Goal: Task Accomplishment & Management: Use online tool/utility

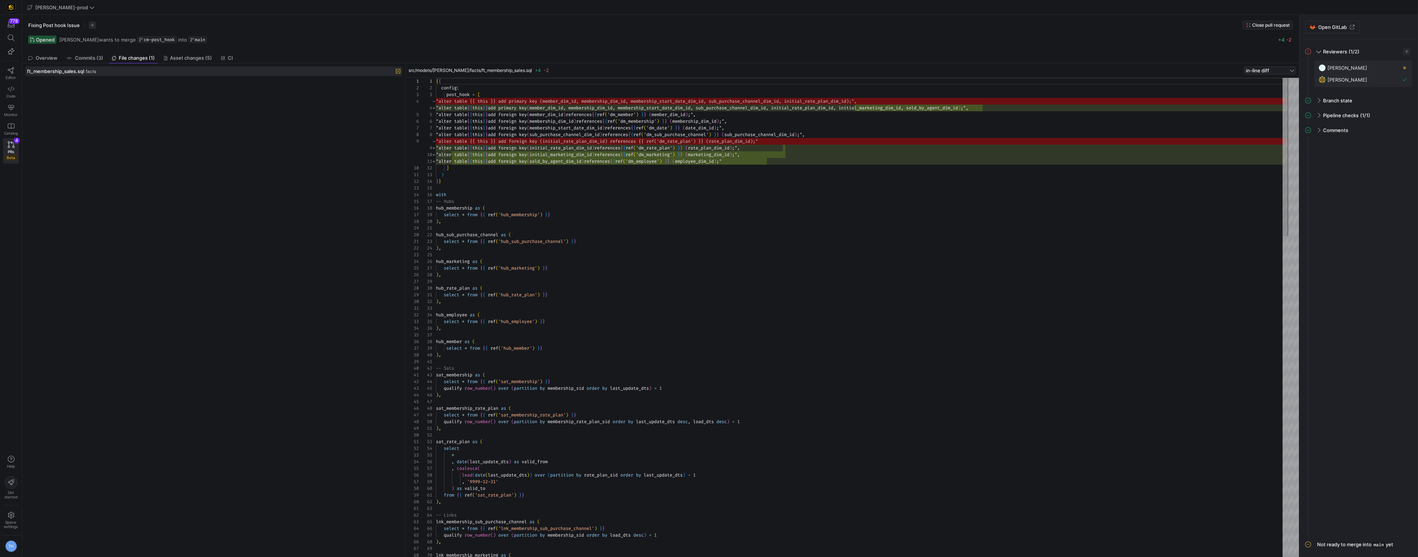
scroll to position [40, 0]
click at [6, 65] on link "Editor" at bounding box center [11, 73] width 16 height 19
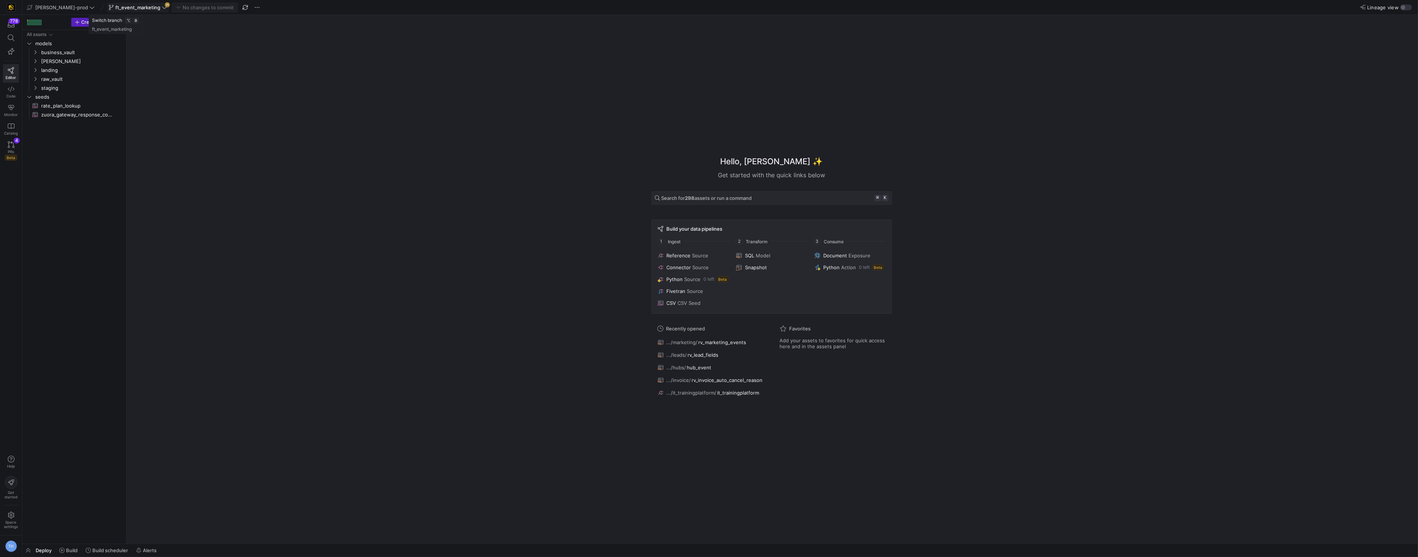
click at [124, 6] on span "ft_event_marketing" at bounding box center [137, 7] width 45 height 6
click at [150, 53] on span "Merge changes from main" at bounding box center [130, 55] width 60 height 6
click at [7, 518] on span "Space settings" at bounding box center [11, 520] width 14 height 17
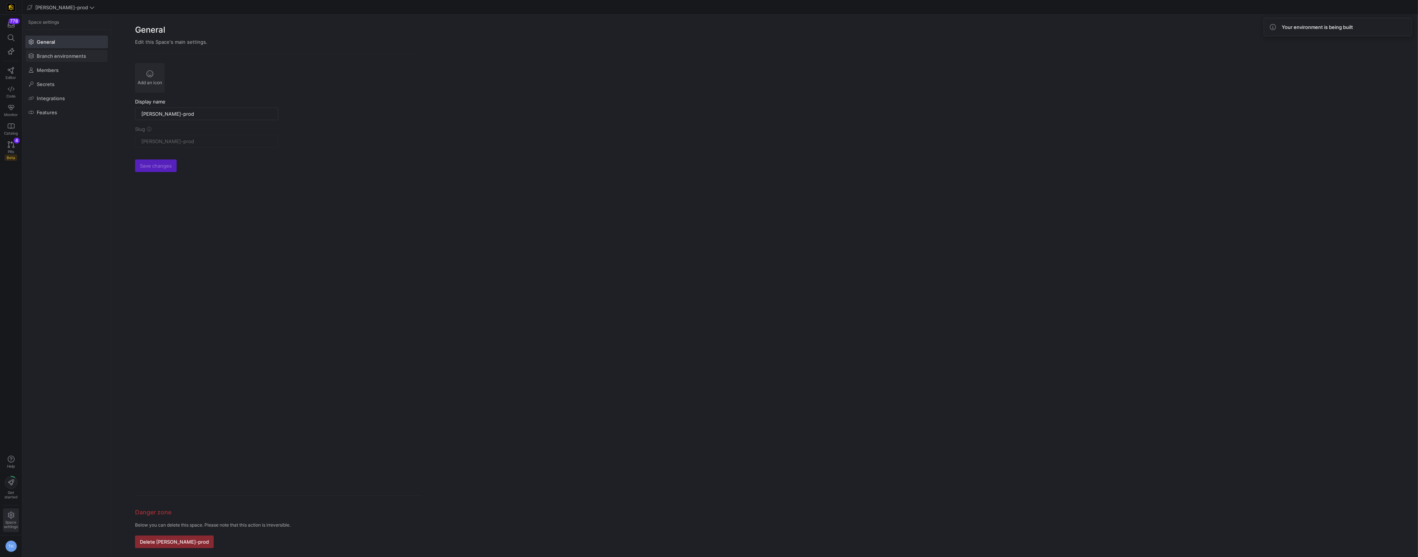
click at [74, 56] on span "Branch environments" at bounding box center [61, 56] width 49 height 6
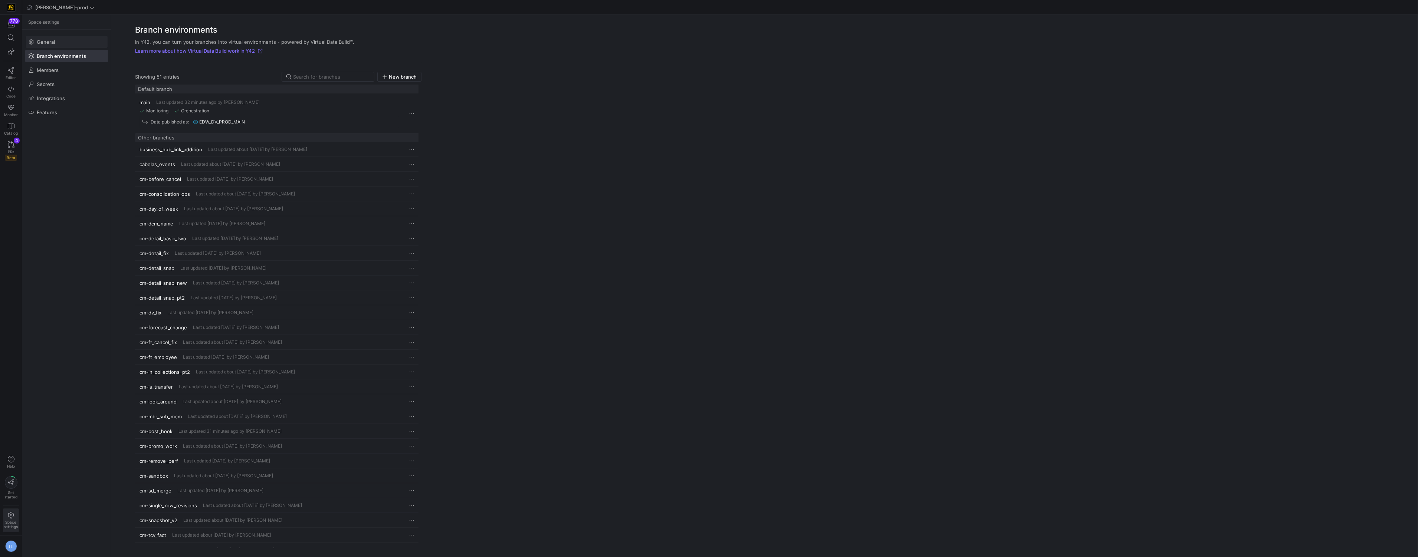
click at [70, 36] on span at bounding box center [67, 42] width 82 height 12
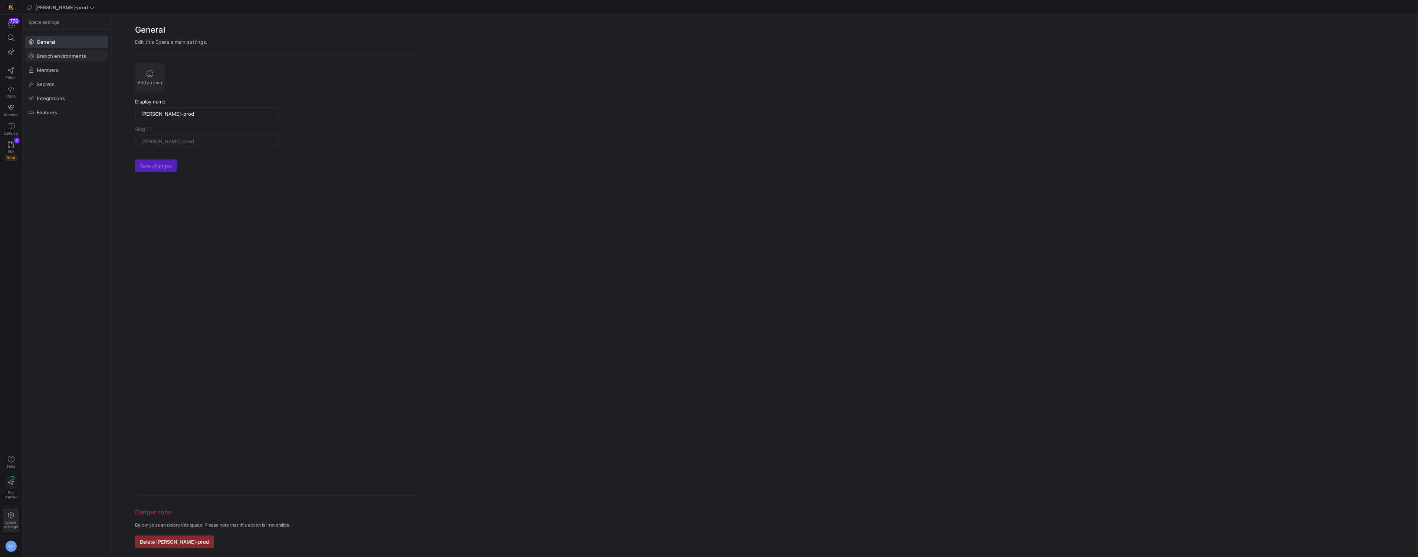
click at [66, 54] on span "Branch environments" at bounding box center [61, 56] width 49 height 6
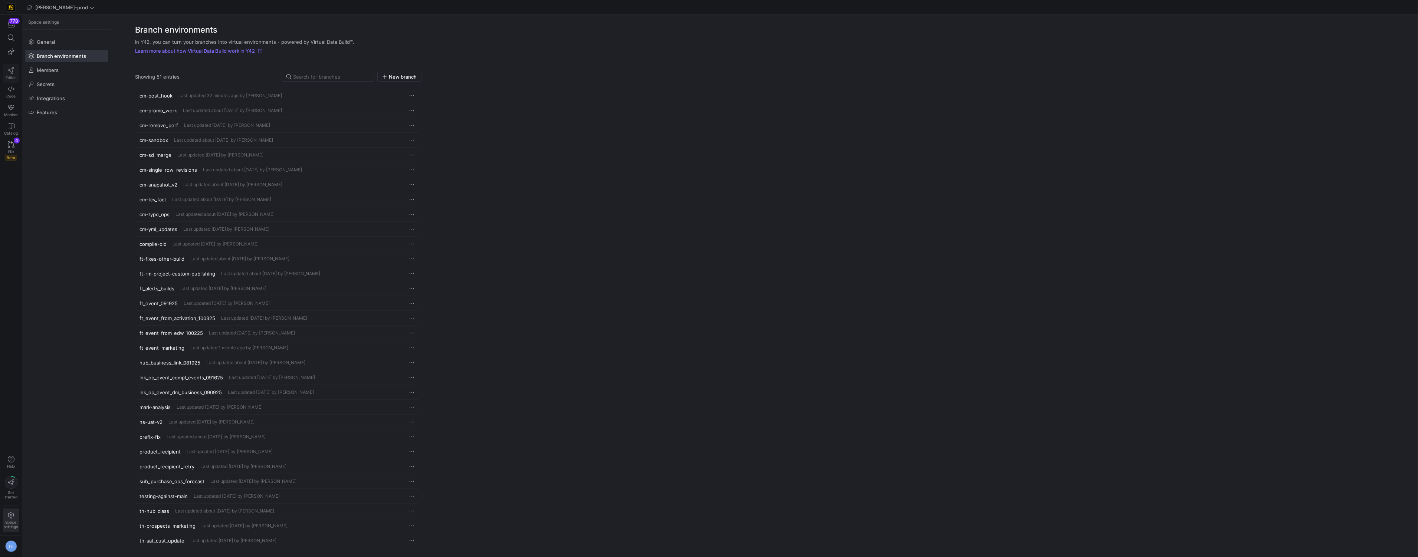
click at [9, 70] on icon at bounding box center [11, 70] width 7 height 7
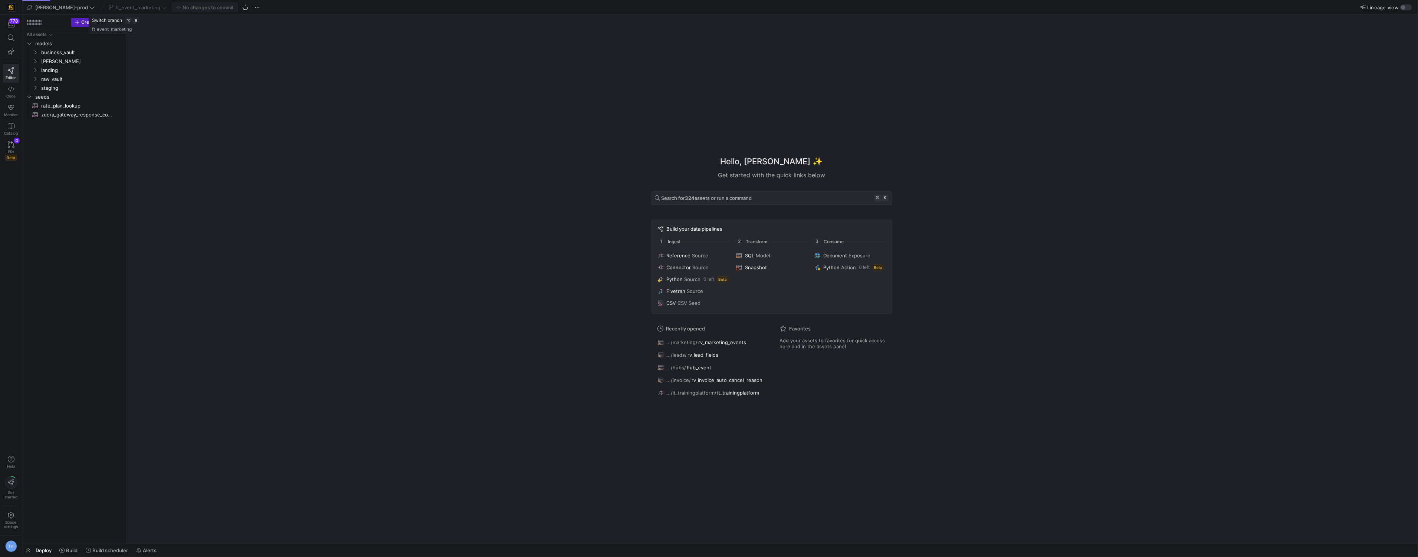
click at [138, 4] on div "ft_event_marketing" at bounding box center [138, 8] width 62 height 10
click at [141, 8] on div "ft_event_marketing" at bounding box center [138, 8] width 62 height 10
click at [130, 6] on div "ft_event_marketing" at bounding box center [138, 8] width 62 height 10
click at [168, 54] on div "Hello, [PERSON_NAME] ✨ Get started with the quick links below Search for 324 as…" at bounding box center [771, 279] width 1284 height 529
click at [135, 10] on div "ft_event_marketing" at bounding box center [138, 8] width 62 height 10
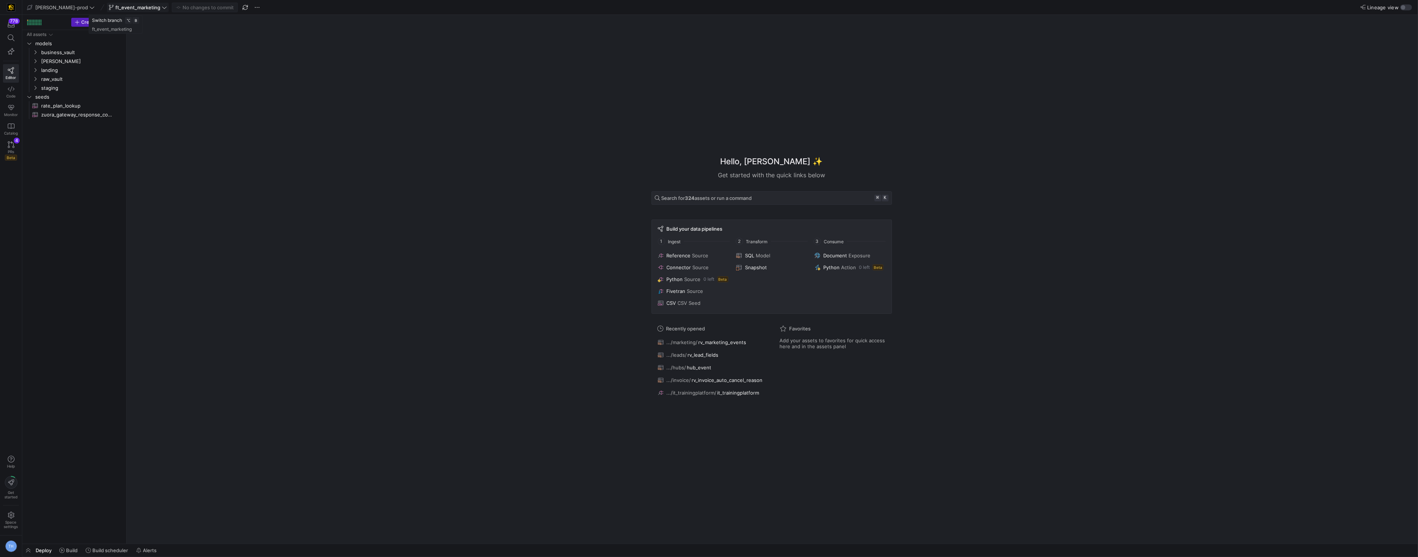
click at [135, 9] on span "ft_event_marketing" at bounding box center [137, 7] width 45 height 6
click at [220, 135] on div at bounding box center [709, 278] width 1418 height 557
click at [75, 82] on span "raw_vault" at bounding box center [72, 79] width 63 height 9
click at [71, 131] on span "marketing" at bounding box center [75, 132] width 57 height 9
click at [173, 171] on div "Hello, [PERSON_NAME] ✨ Get started with the quick links below Search for 324 as…" at bounding box center [771, 279] width 1284 height 529
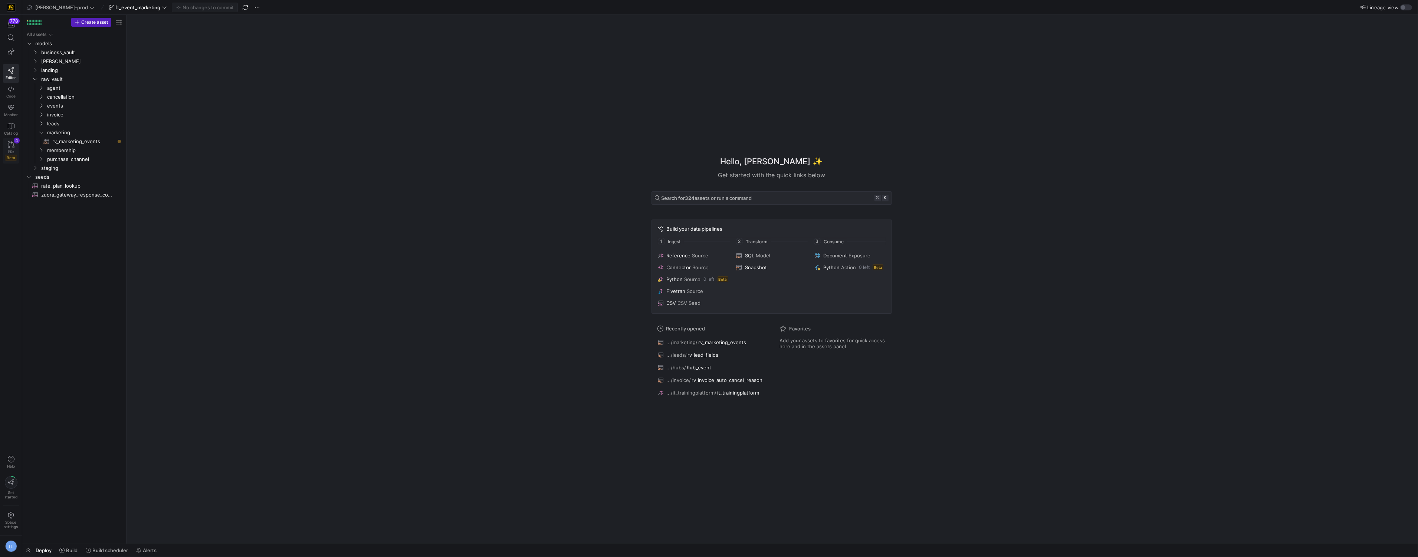
click at [9, 150] on span "PRs" at bounding box center [11, 151] width 6 height 4
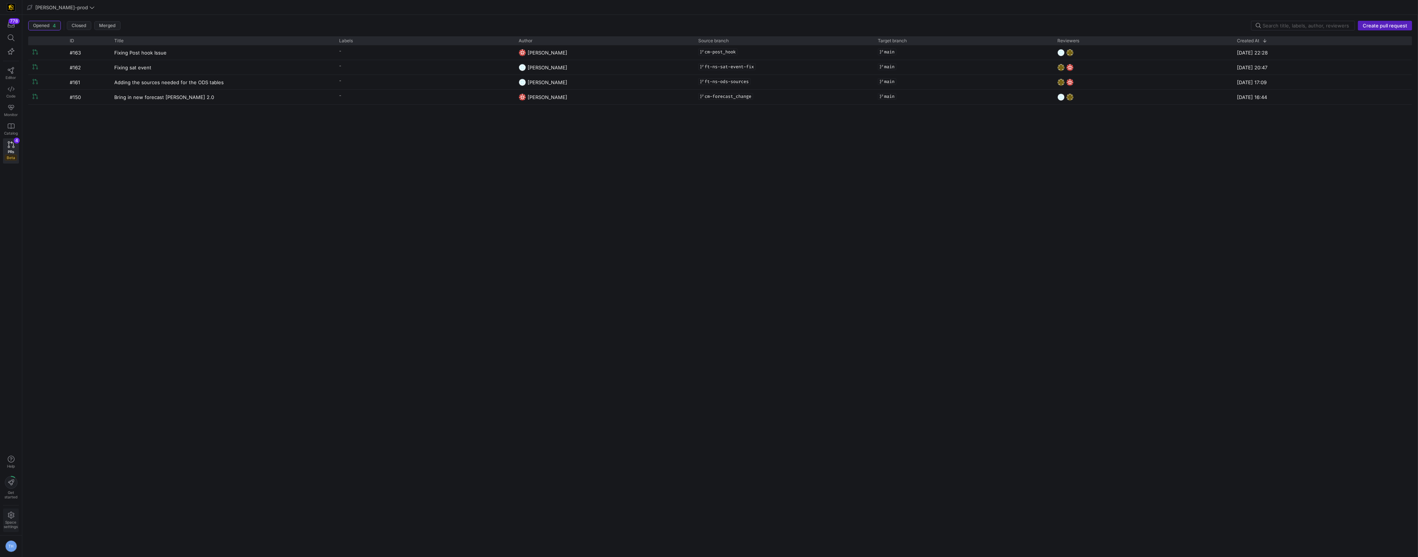
click at [17, 526] on span "Space settings" at bounding box center [11, 524] width 14 height 9
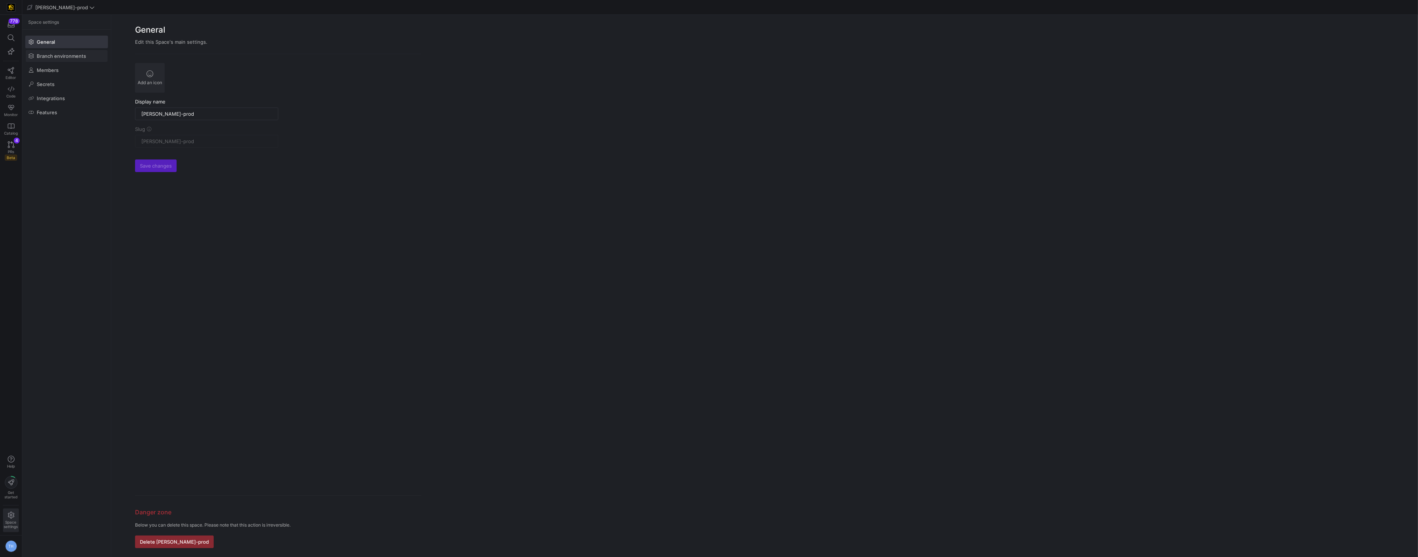
click at [74, 61] on span at bounding box center [67, 56] width 82 height 12
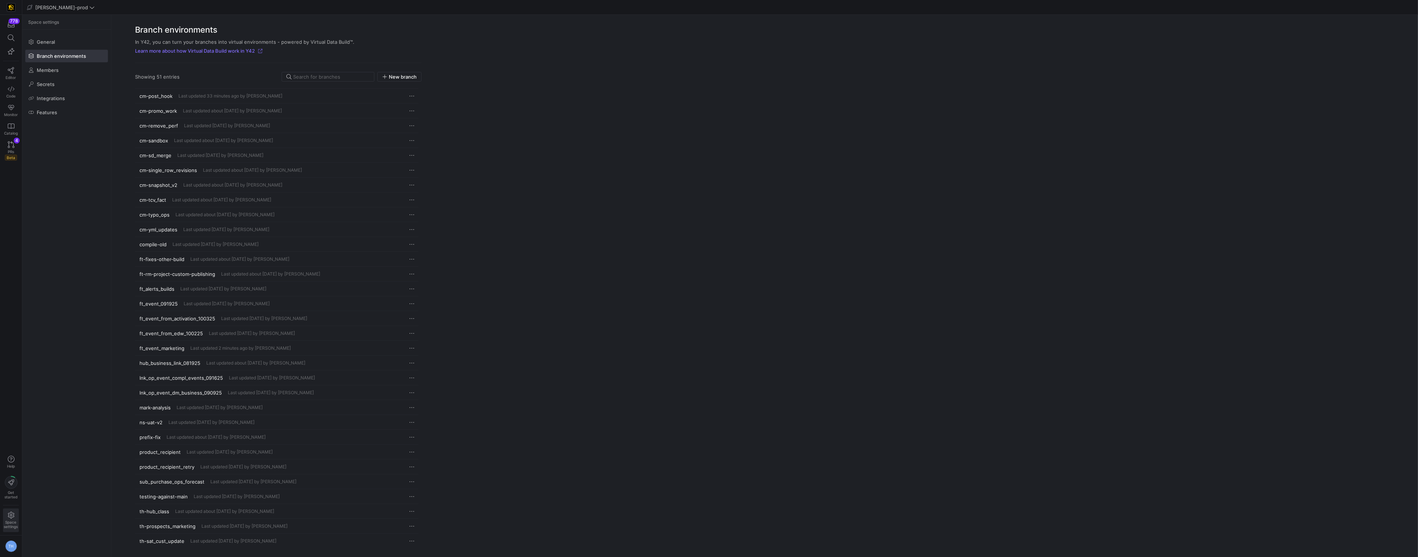
scroll to position [335, 0]
click at [203, 346] on span "Last updated 2 minutes ago by [PERSON_NAME]" at bounding box center [240, 348] width 101 height 5
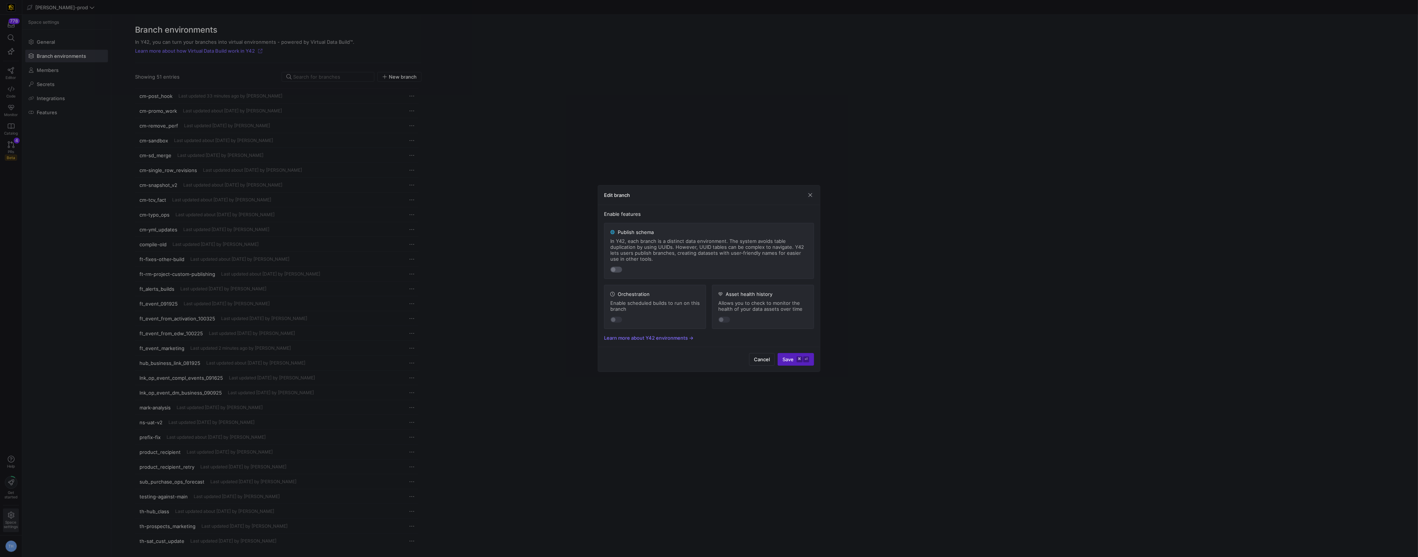
click at [615, 269] on div "button" at bounding box center [613, 269] width 4 height 4
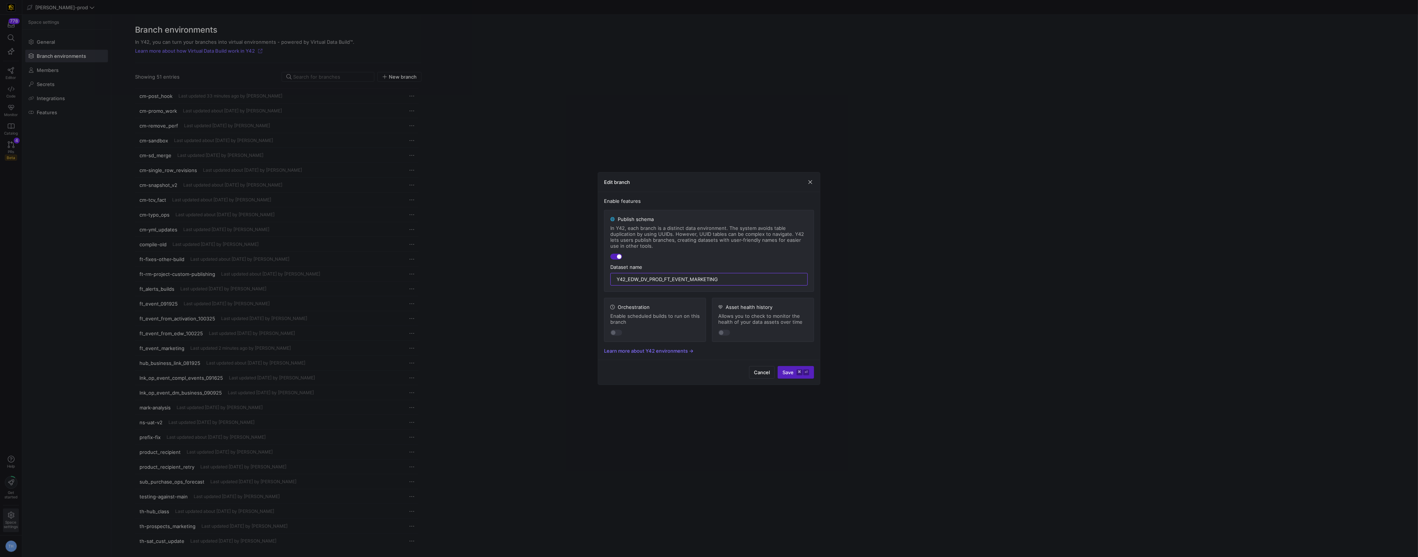
drag, startPoint x: 730, startPoint y: 278, endPoint x: 580, endPoint y: 262, distance: 151.1
click at [580, 262] on div "Edit branch Enable features Publish schema In Y42, each branch is a distinct da…" at bounding box center [709, 278] width 1418 height 557
click at [794, 368] on span "submit" at bounding box center [796, 372] width 36 height 12
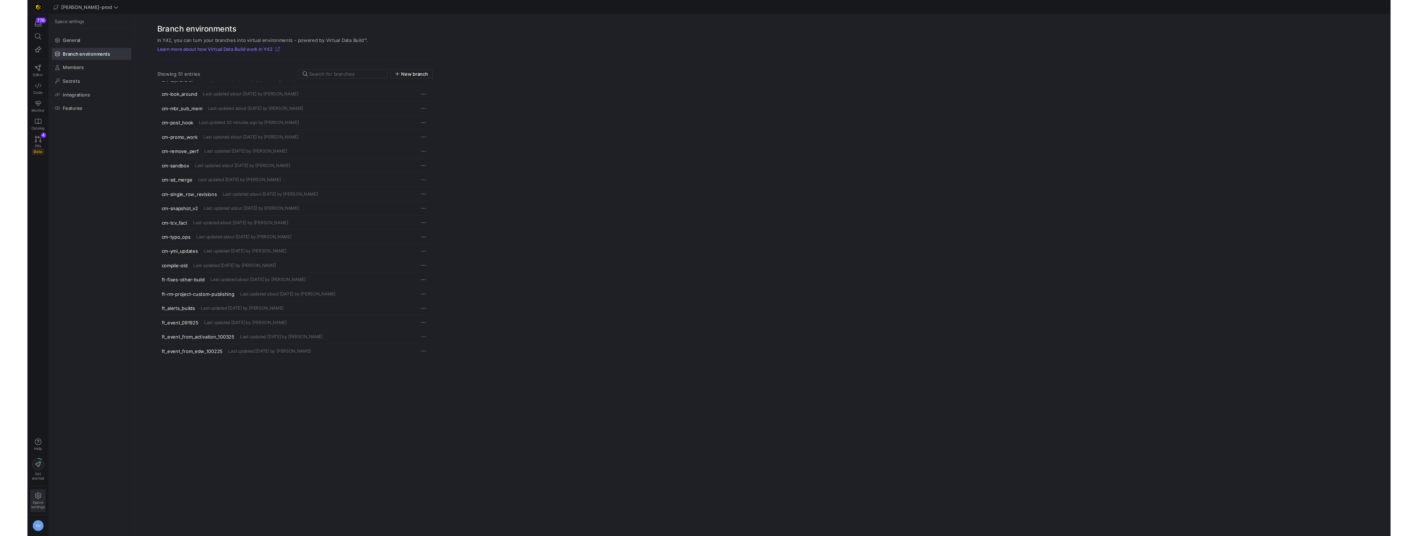
scroll to position [0, 0]
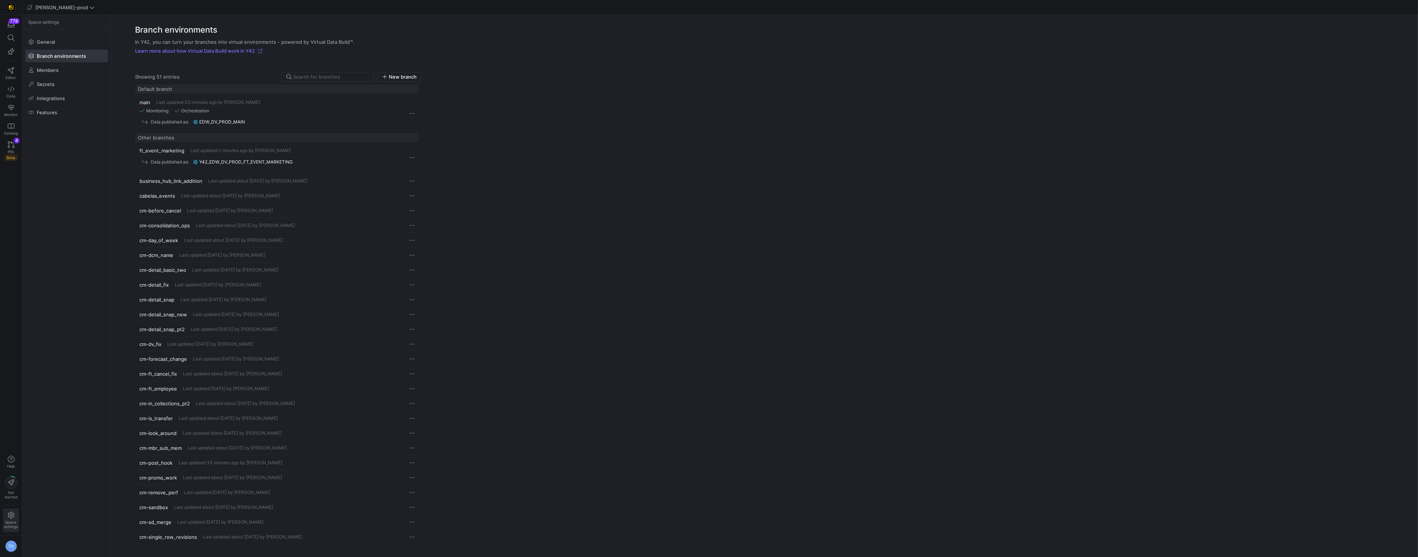
click at [242, 161] on y42-published-schema-link "y42_edw_dv_prod_ft_event_marketing" at bounding box center [243, 162] width 101 height 5
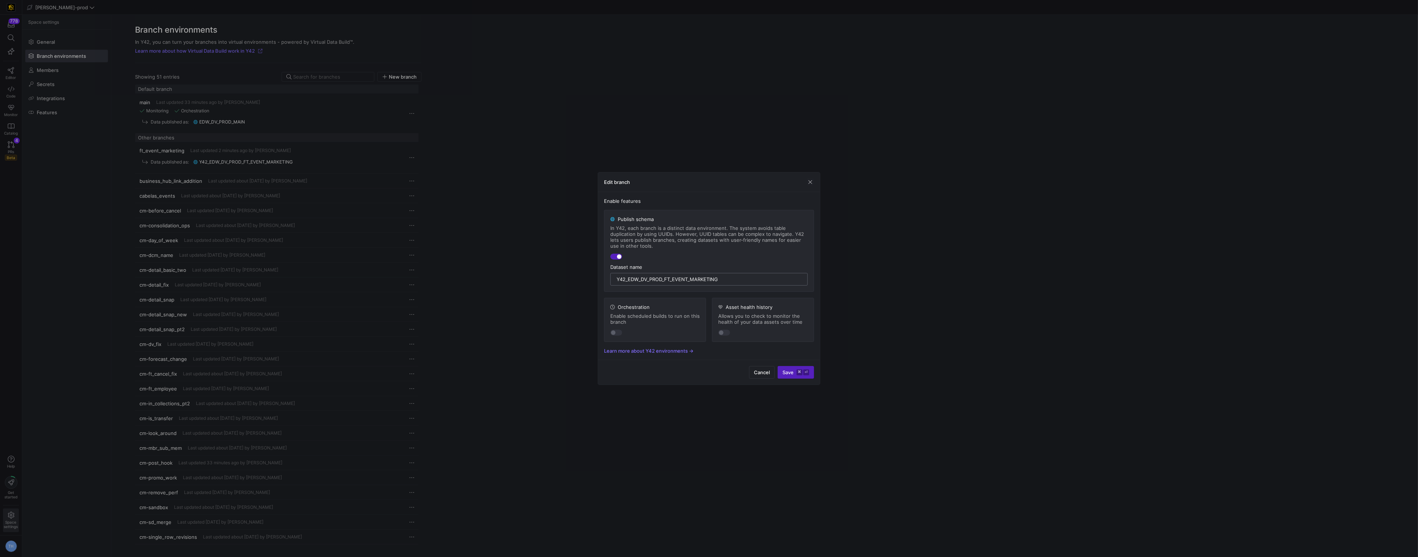
click at [694, 280] on input "y42_edw_dv_prod_ft_event_marketing" at bounding box center [708, 279] width 185 height 6
click at [663, 279] on input "y42_edw_dv_prod_ft_event_marketing" at bounding box center [708, 279] width 185 height 6
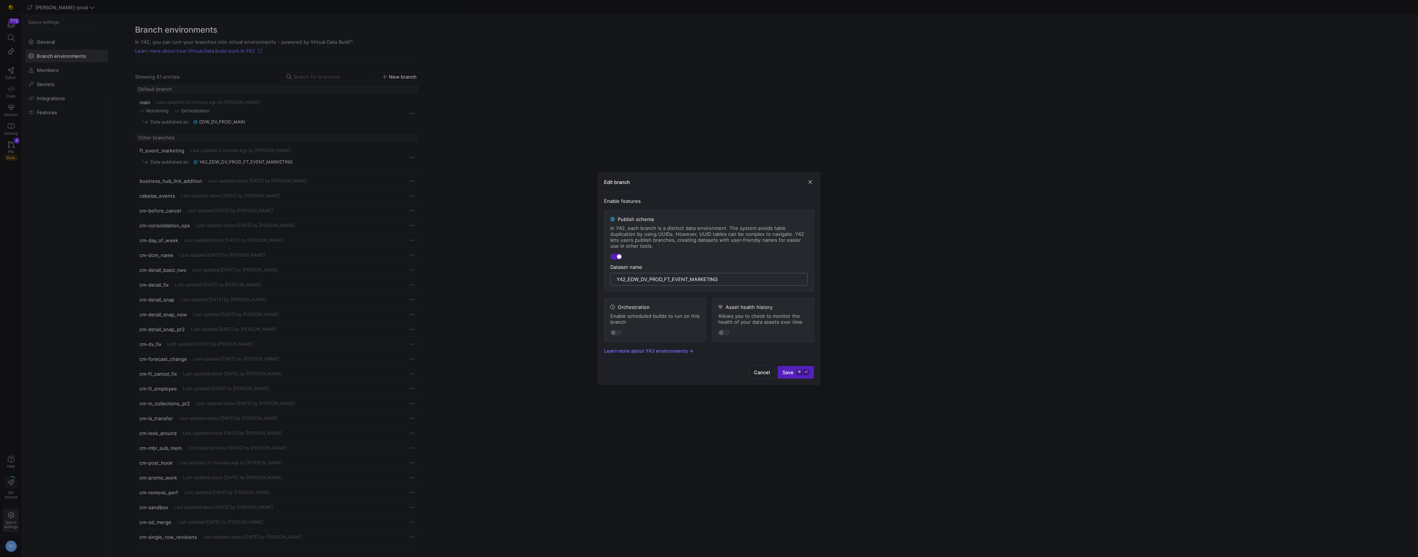
click at [663, 279] on input "y42_edw_dv_prod_ft_event_marketing" at bounding box center [708, 279] width 185 height 6
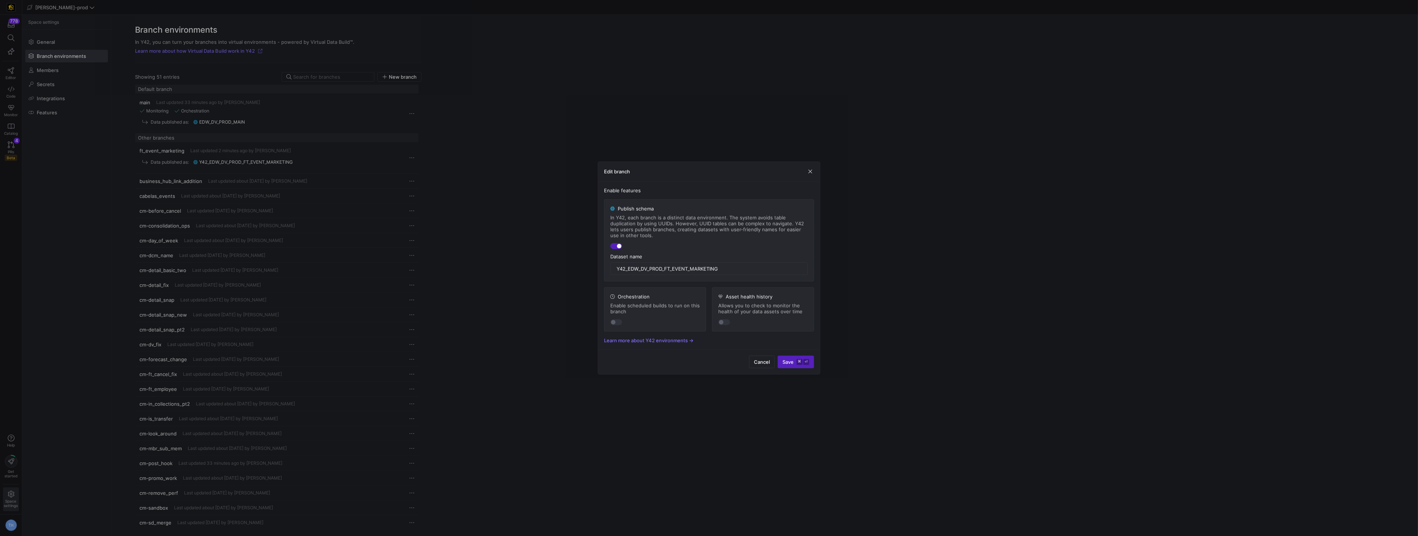
click at [574, 115] on div at bounding box center [709, 268] width 1418 height 536
click at [574, 115] on y42-org-space-settings-branch-environments "Branch environments In Y42, you can turn your branches into virtual environment…" at bounding box center [764, 275] width 1306 height 521
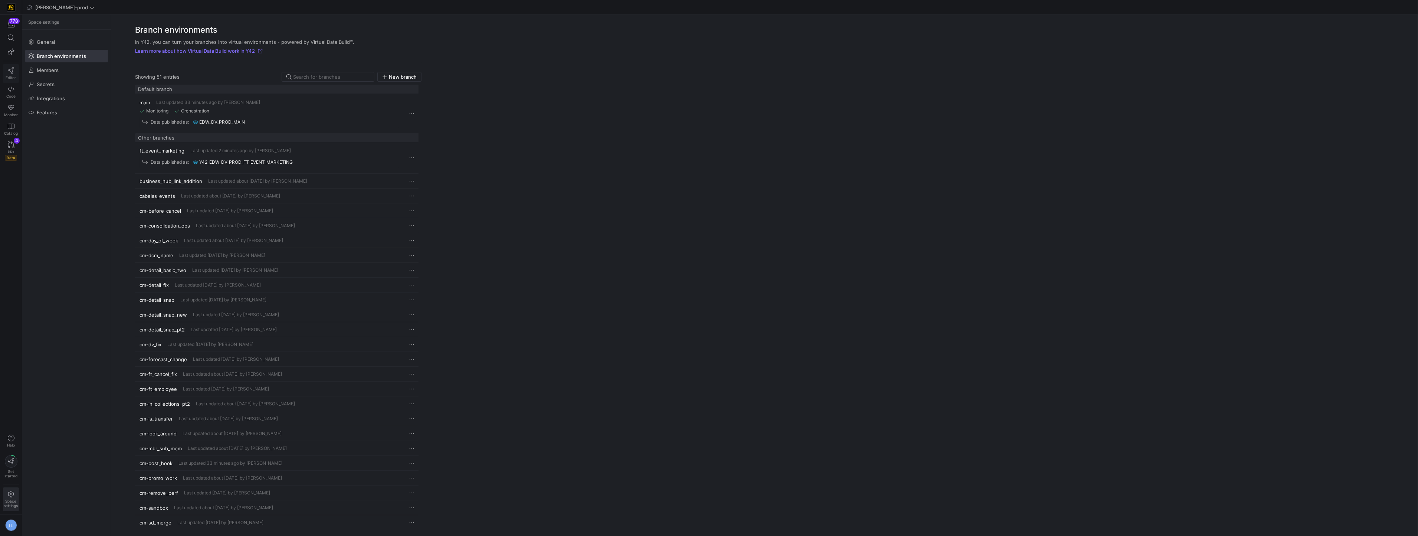
click at [12, 72] on icon at bounding box center [11, 70] width 6 height 7
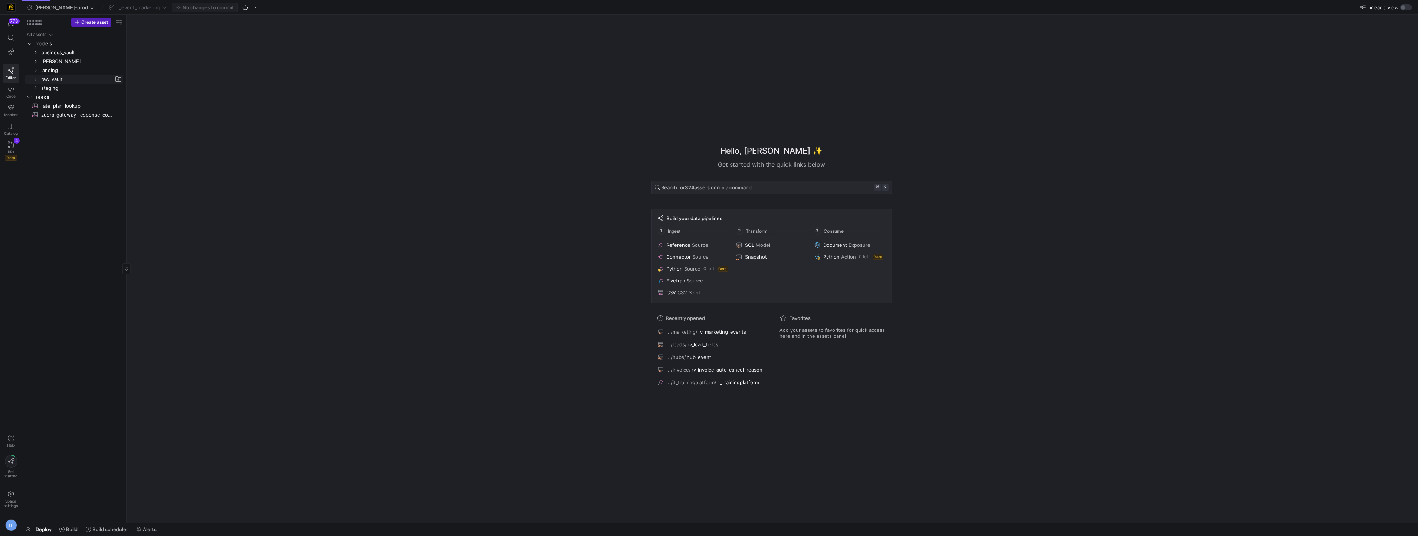
click at [69, 82] on span "raw_vault" at bounding box center [72, 79] width 63 height 9
click at [73, 131] on span "marketing" at bounding box center [75, 132] width 57 height 9
click at [77, 142] on span "rv_marketing_events​​​​​​​​​​" at bounding box center [83, 141] width 62 height 9
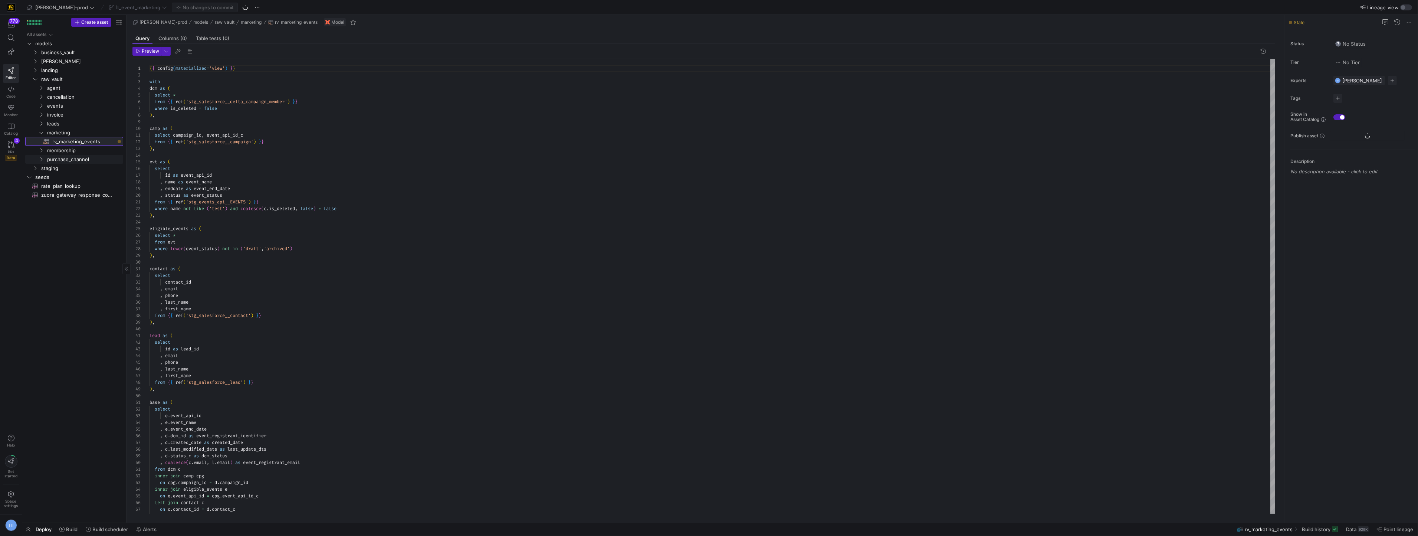
scroll to position [67, 0]
click at [70, 527] on span "Build" at bounding box center [71, 529] width 11 height 6
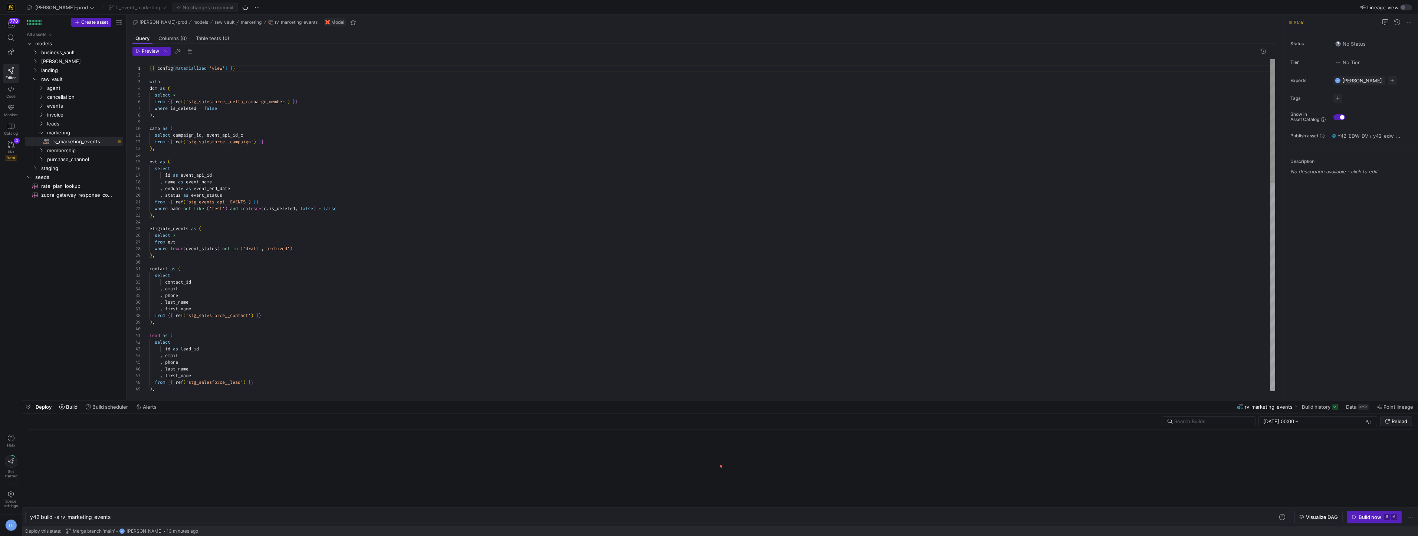
scroll to position [0, 80]
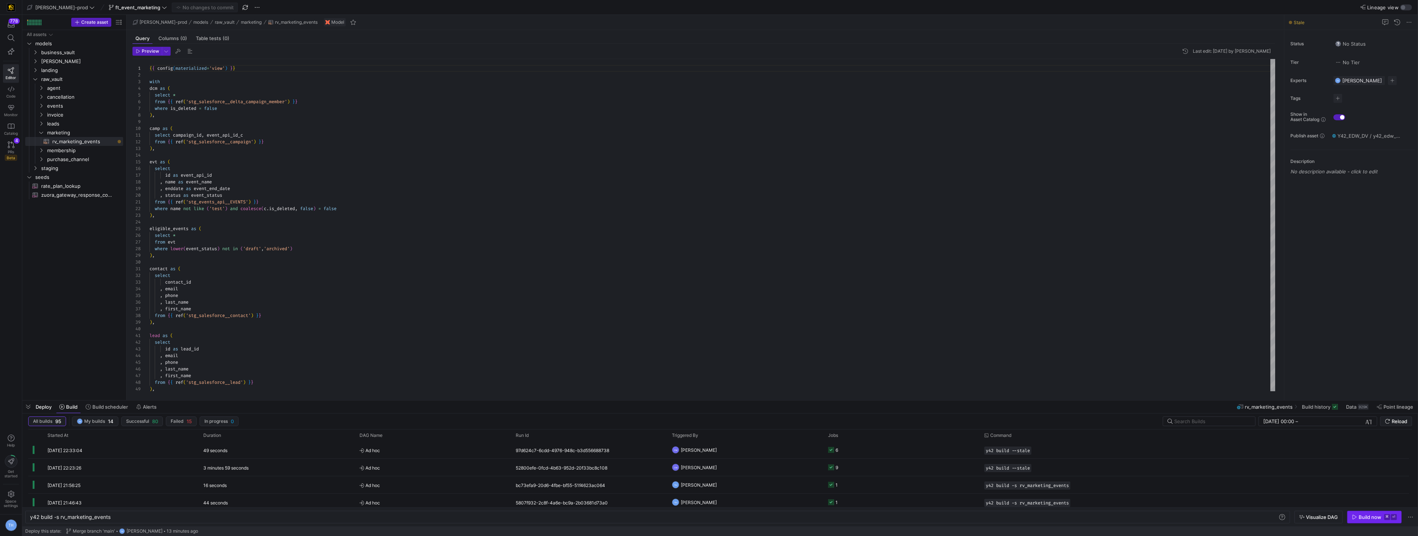
click at [1377, 516] on div "Build now" at bounding box center [1369, 517] width 23 height 6
click at [731, 449] on y42-orchestration-triggered-by "TH [PERSON_NAME]" at bounding box center [745, 449] width 147 height 16
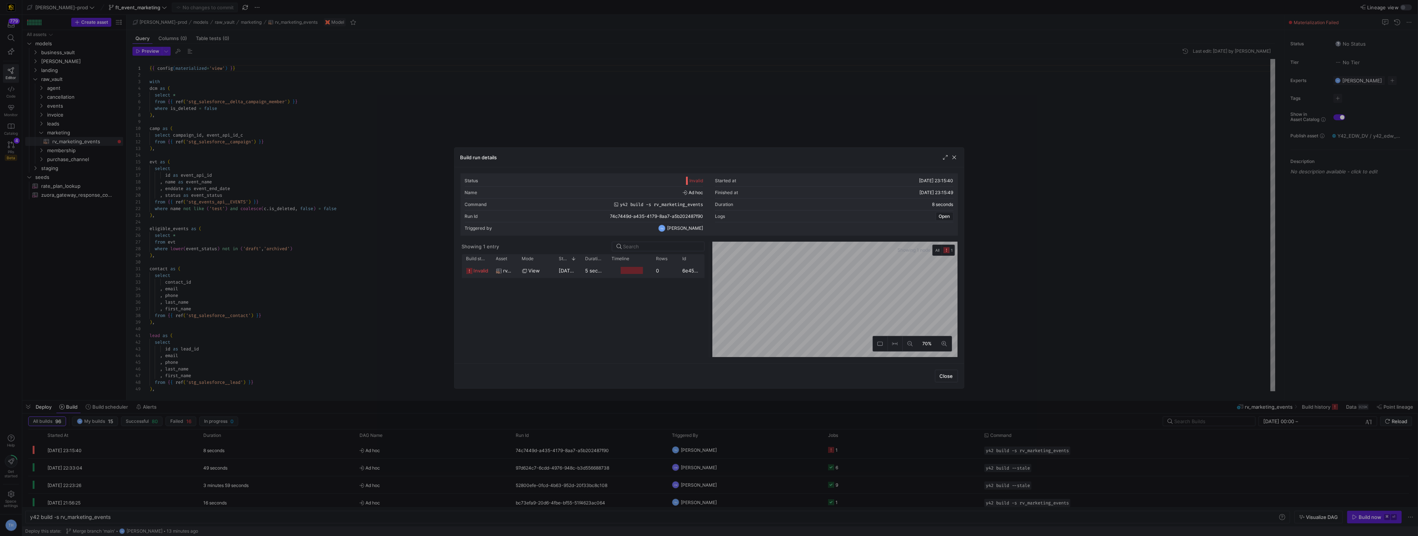
click at [633, 273] on div "Press SPACE to select this row." at bounding box center [632, 270] width 22 height 7
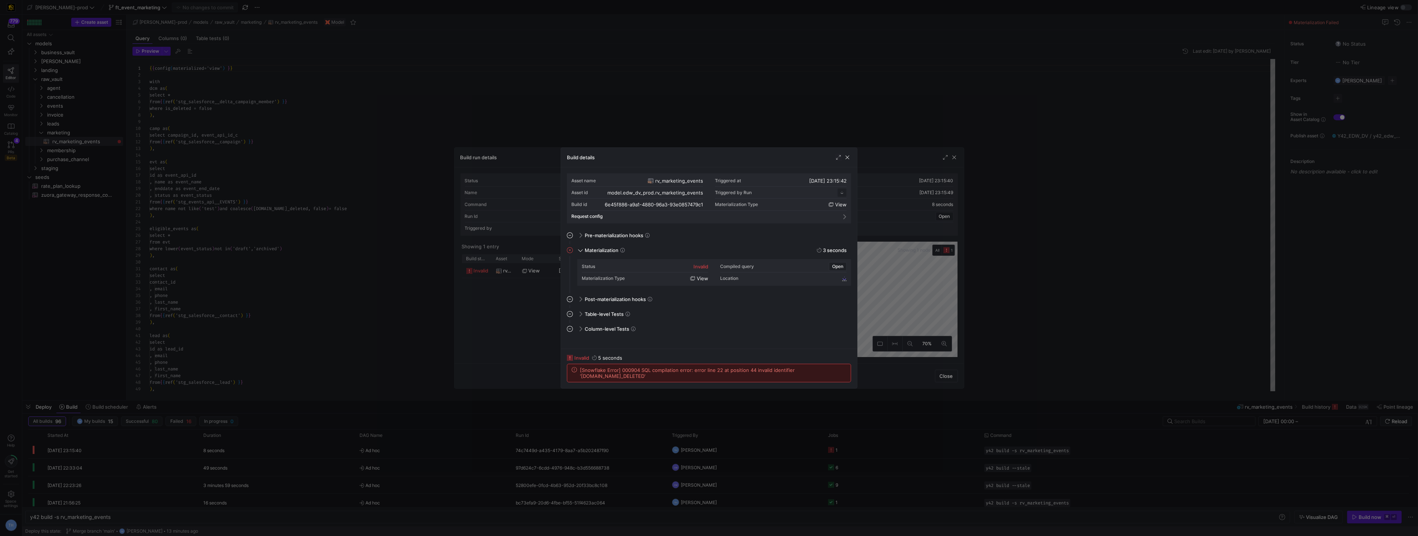
scroll to position [67, 0]
click at [630, 111] on div at bounding box center [709, 268] width 1418 height 536
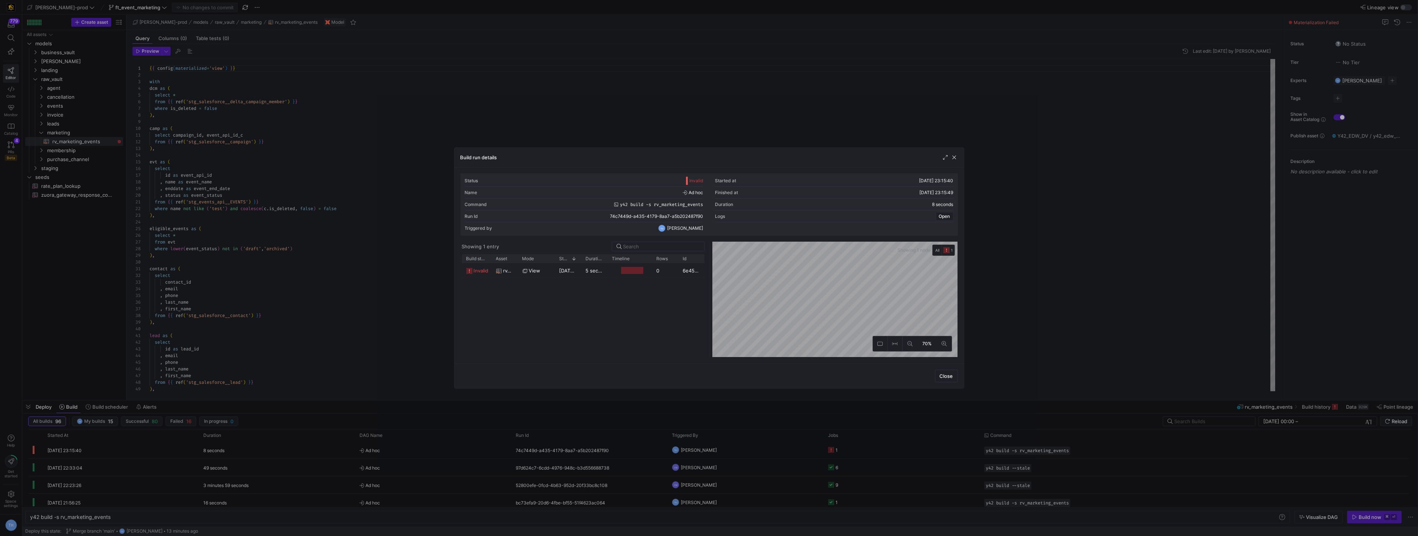
click at [630, 111] on div at bounding box center [709, 268] width 1418 height 536
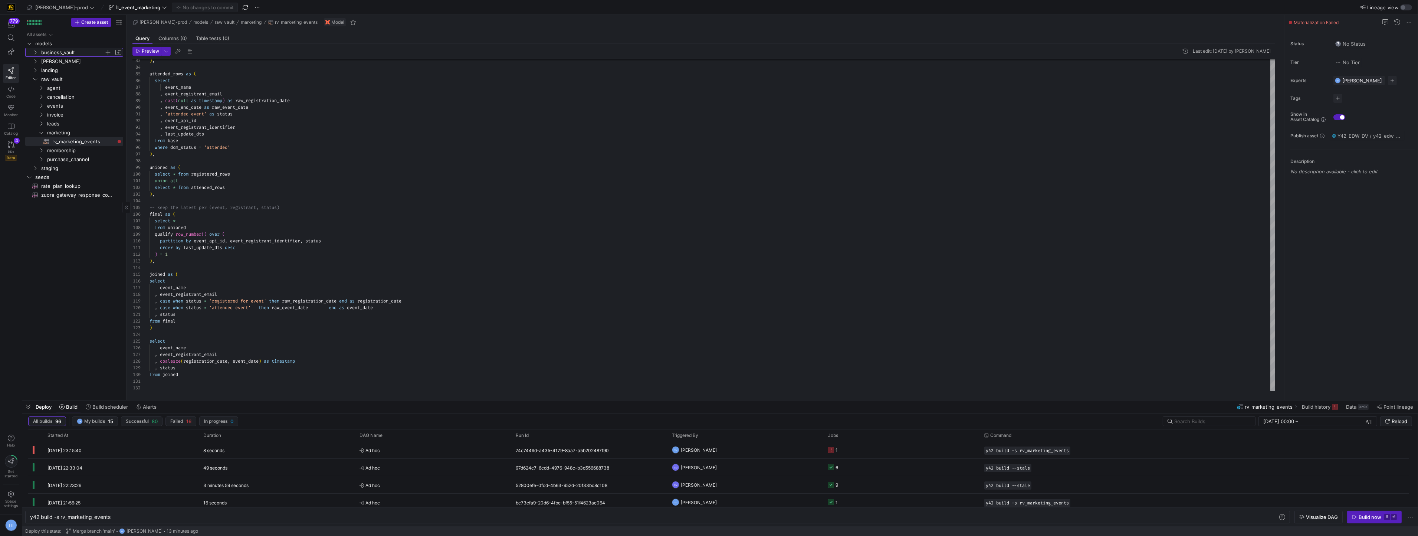
click at [74, 54] on span "business_vault" at bounding box center [72, 52] width 63 height 9
click at [68, 62] on span "hubs" at bounding box center [75, 61] width 57 height 9
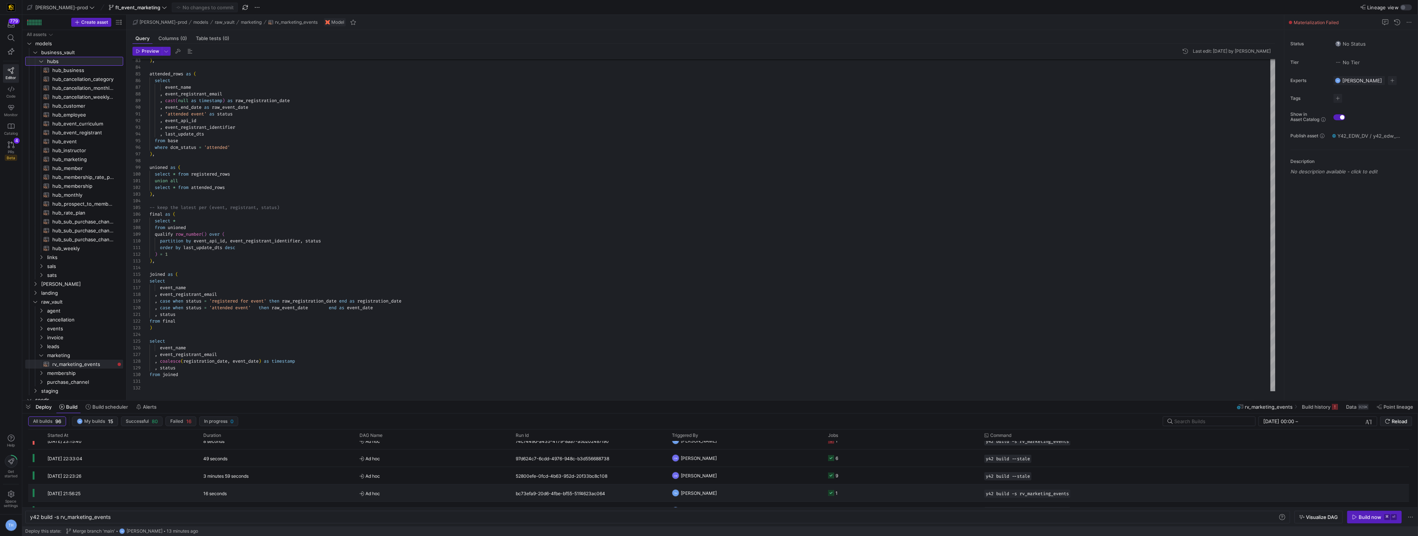
scroll to position [8, 0]
click at [640, 496] on div "bc73efa9-20d6-4fbe-bf55-51f4623ac064" at bounding box center [589, 493] width 156 height 17
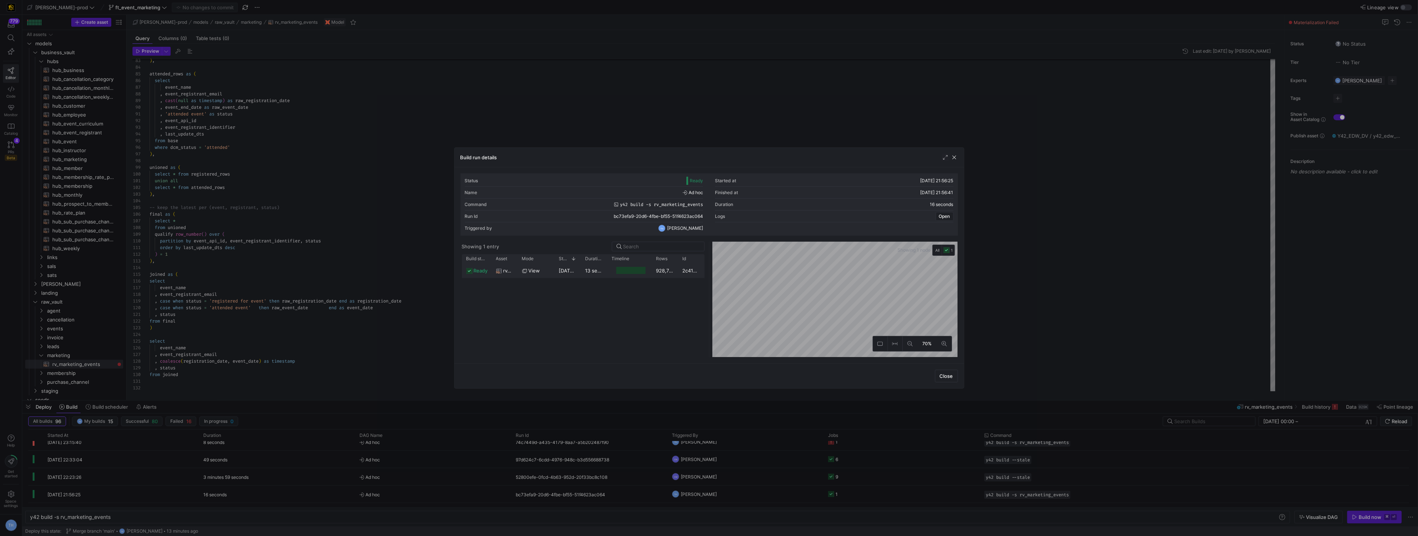
click at [574, 273] on div "[DATE] 21:56:27" at bounding box center [568, 270] width 26 height 14
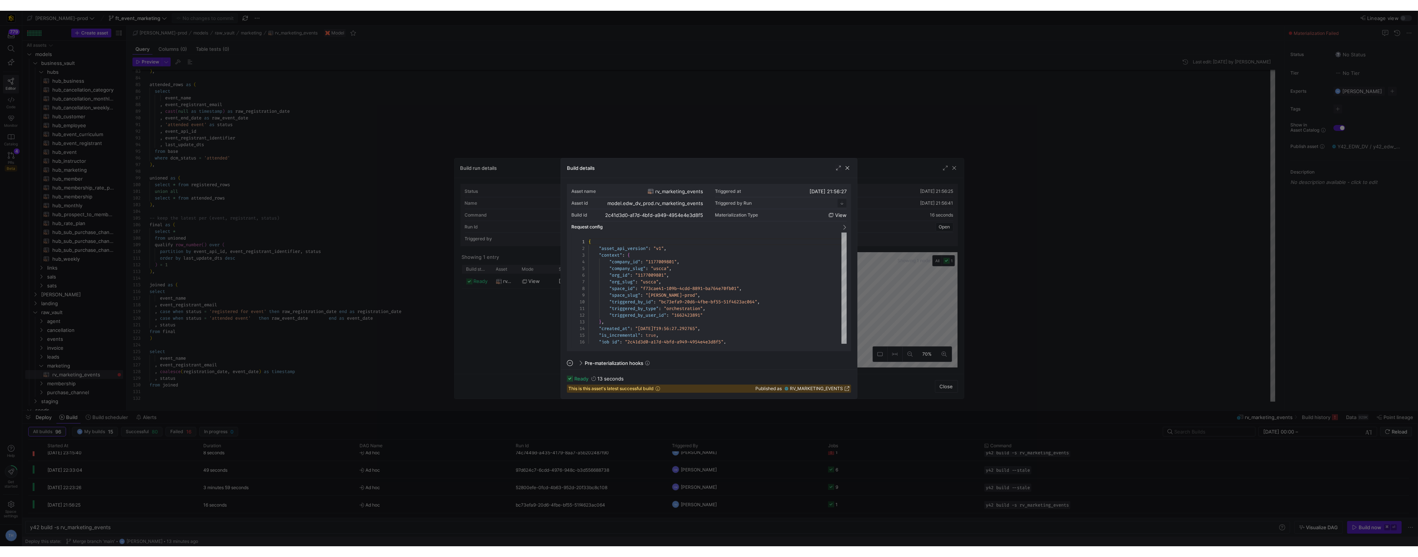
scroll to position [67, 0]
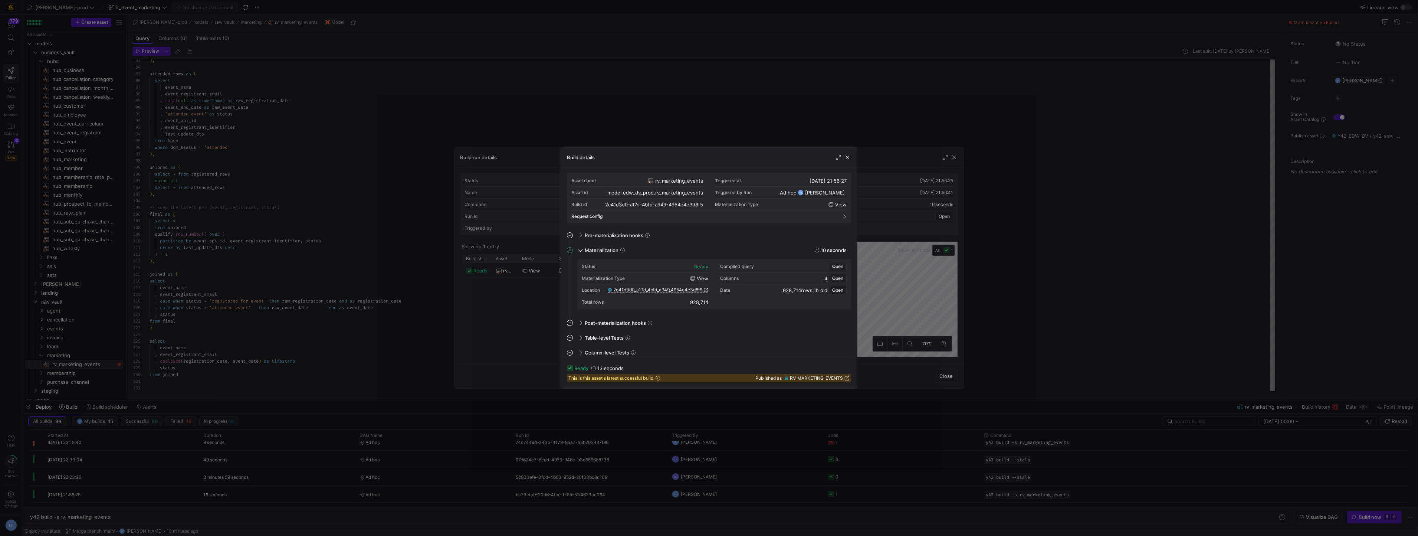
click at [634, 288] on span "2c41d3d0_a17d_4bfd_a949_4954e4e3d8f5" at bounding box center [657, 289] width 89 height 5
click at [674, 291] on span "2c41d3d0_a17d_4bfd_a949_4954e4e3d8f5" at bounding box center [657, 289] width 89 height 5
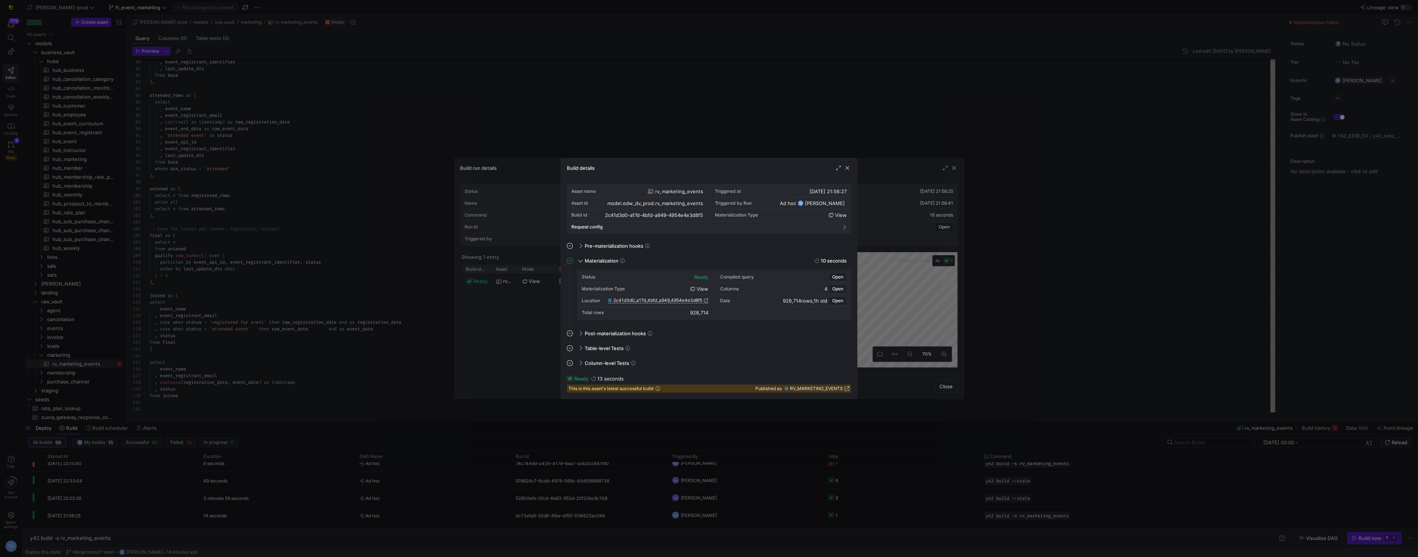
click at [310, 76] on div at bounding box center [709, 278] width 1418 height 557
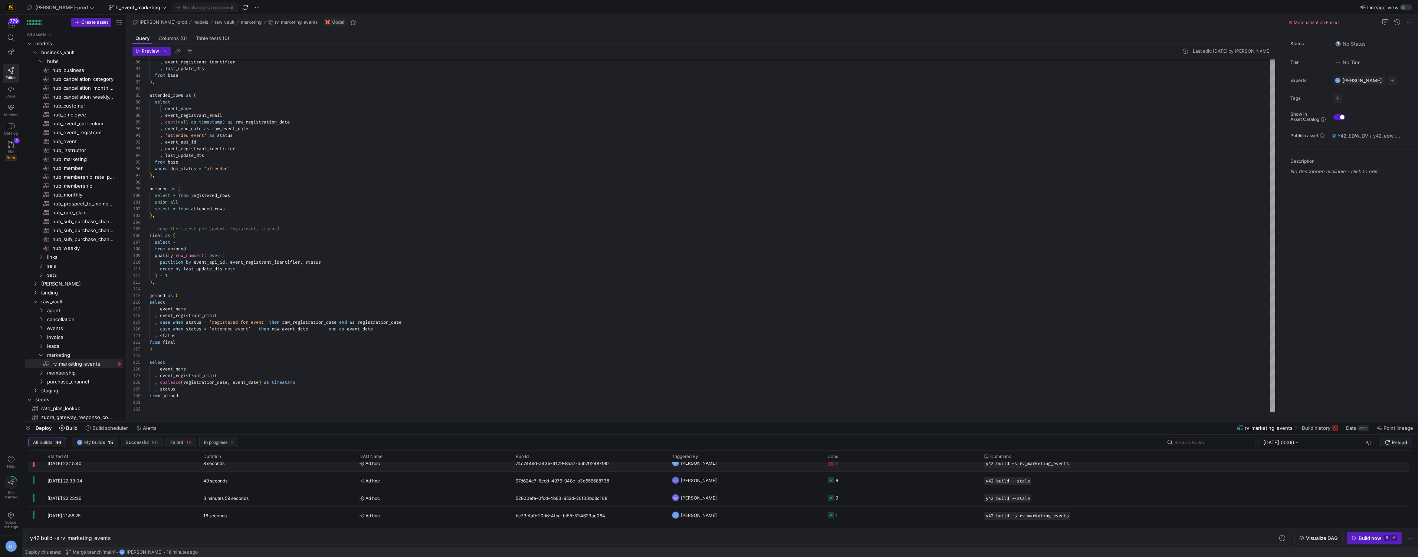
scroll to position [0, 0]
click at [458, 469] on span "Ad hoc" at bounding box center [432, 471] width 147 height 17
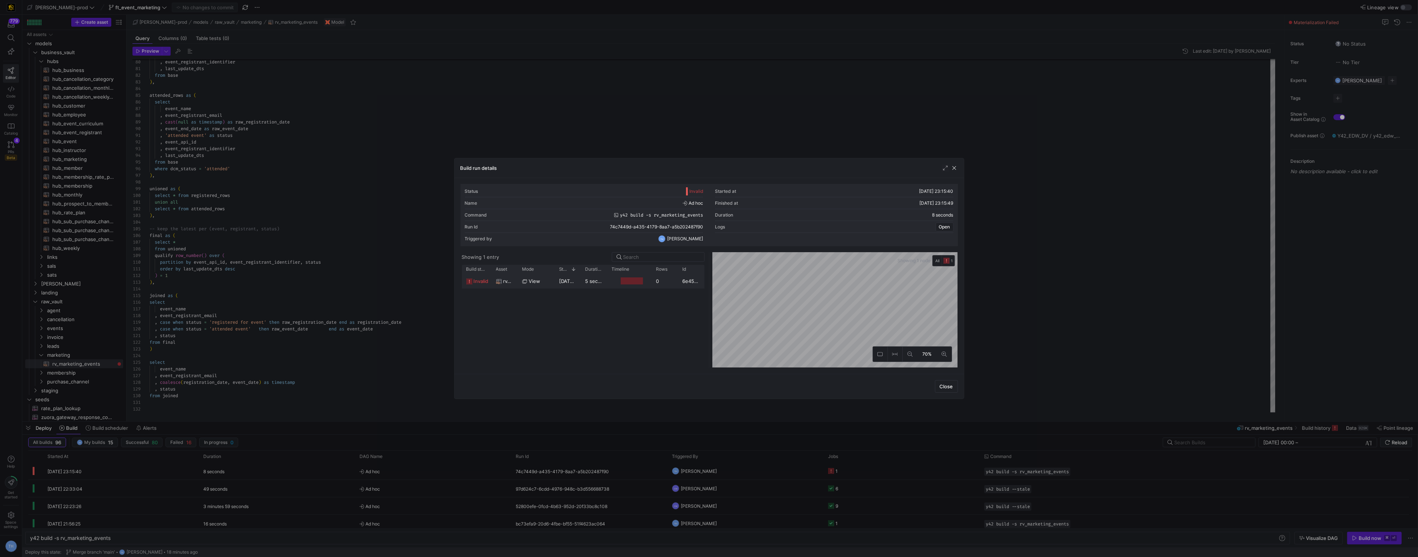
click at [609, 277] on div at bounding box center [629, 281] width 45 height 14
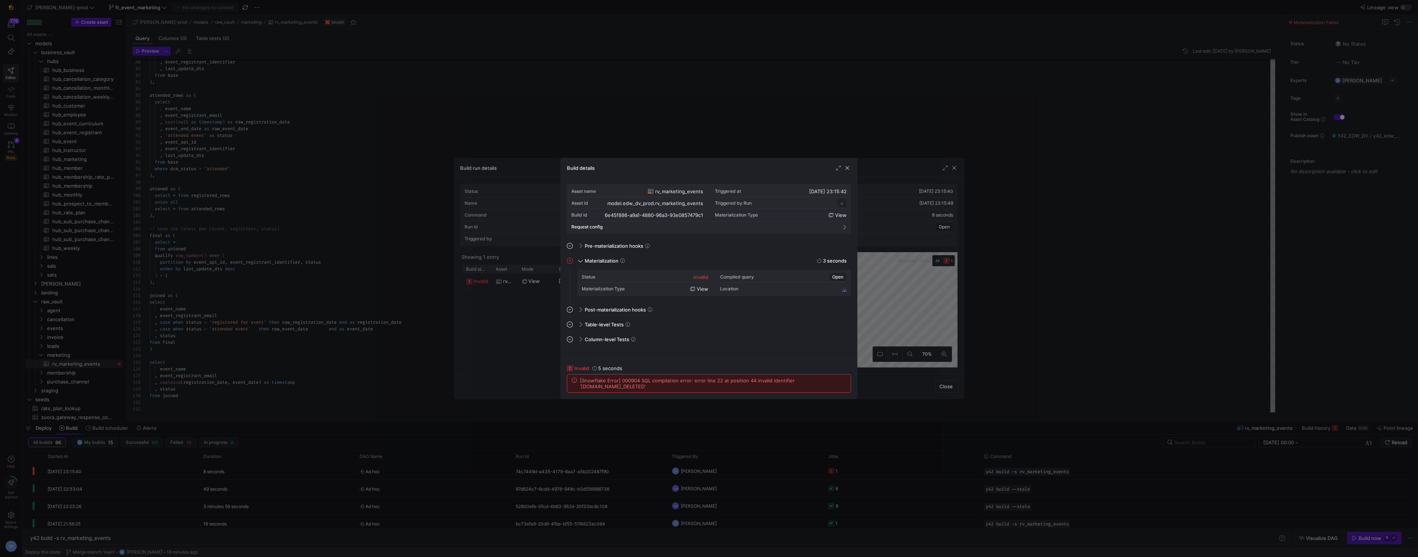
scroll to position [67, 0]
click at [641, 129] on div at bounding box center [709, 278] width 1418 height 557
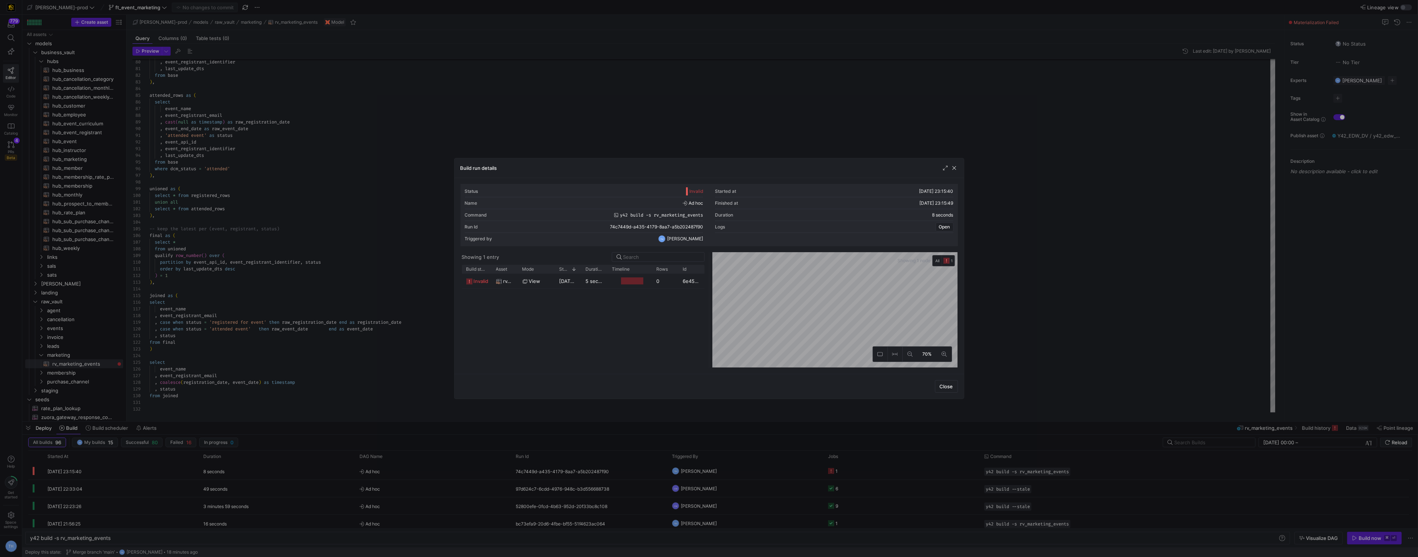
click at [641, 129] on div at bounding box center [709, 278] width 1418 height 557
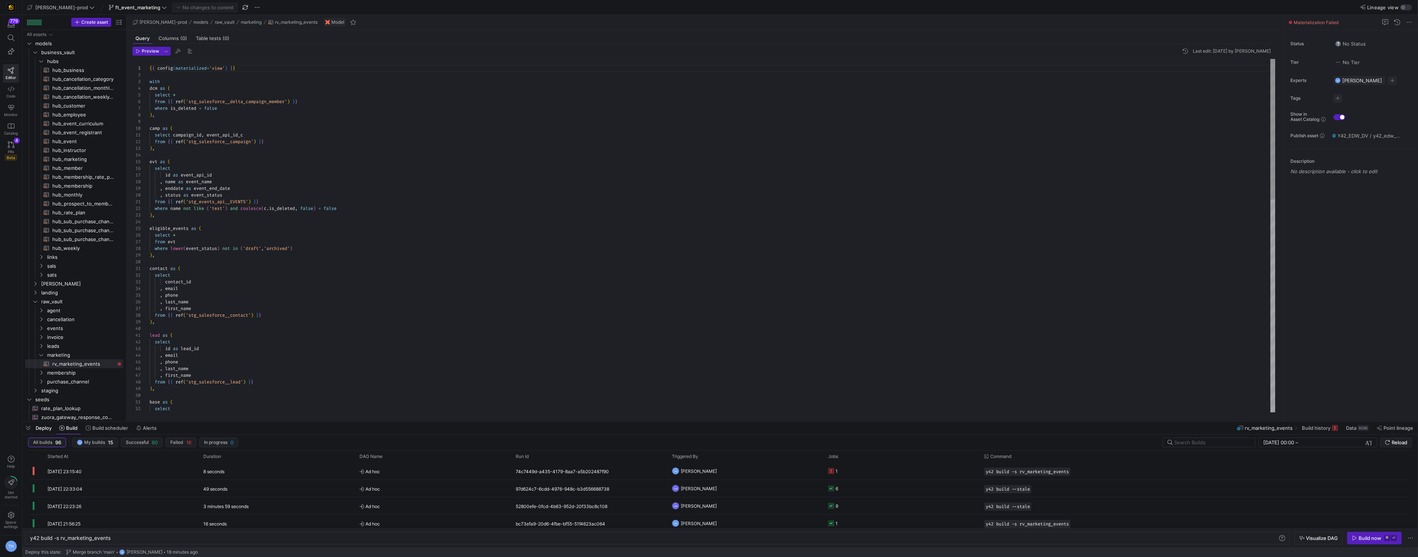
scroll to position [0, 112]
click at [298, 201] on div "select e . event_api_id , first_name from { { ref ( 'stg_salesforce__lead' ) } …" at bounding box center [712, 502] width 1126 height 887
click at [272, 208] on div "select e . event_api_id , first_name from { { ref ( 'stg_salesforce__lead' ) } …" at bounding box center [712, 502] width 1126 height 887
type textarea "from {{ ref('stg_events_api__EVENTS') }} where name not like ('test') and coale…"
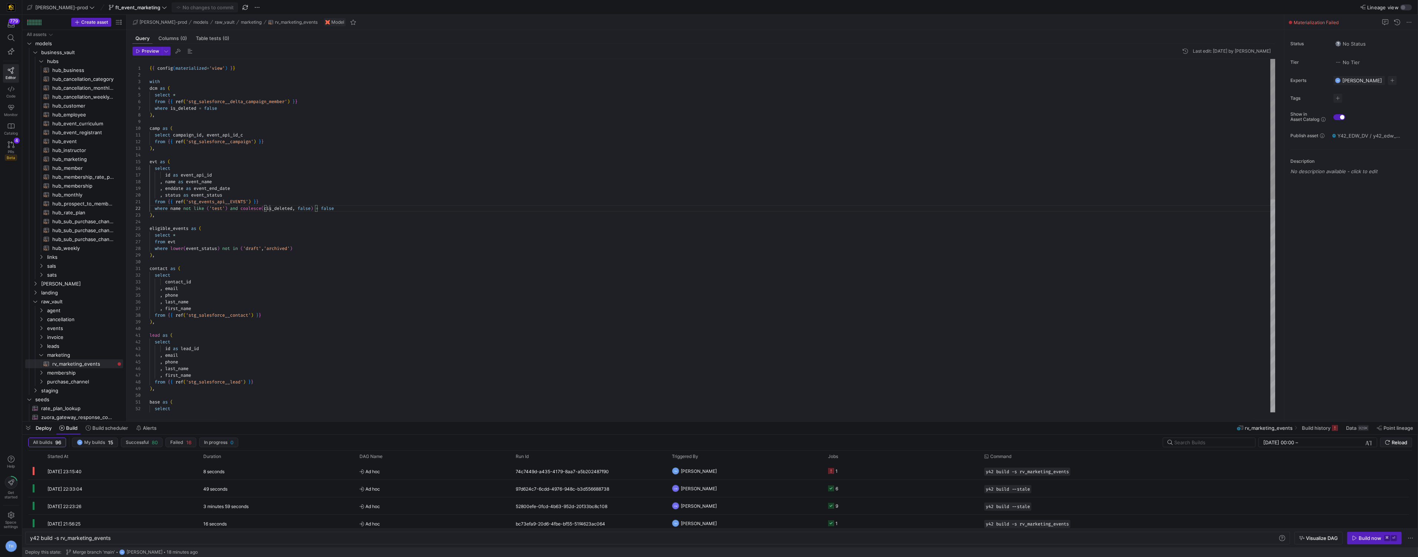
scroll to position [6, 117]
click at [195, 3] on button "Commit & push (1)" at bounding box center [205, 8] width 66 height 10
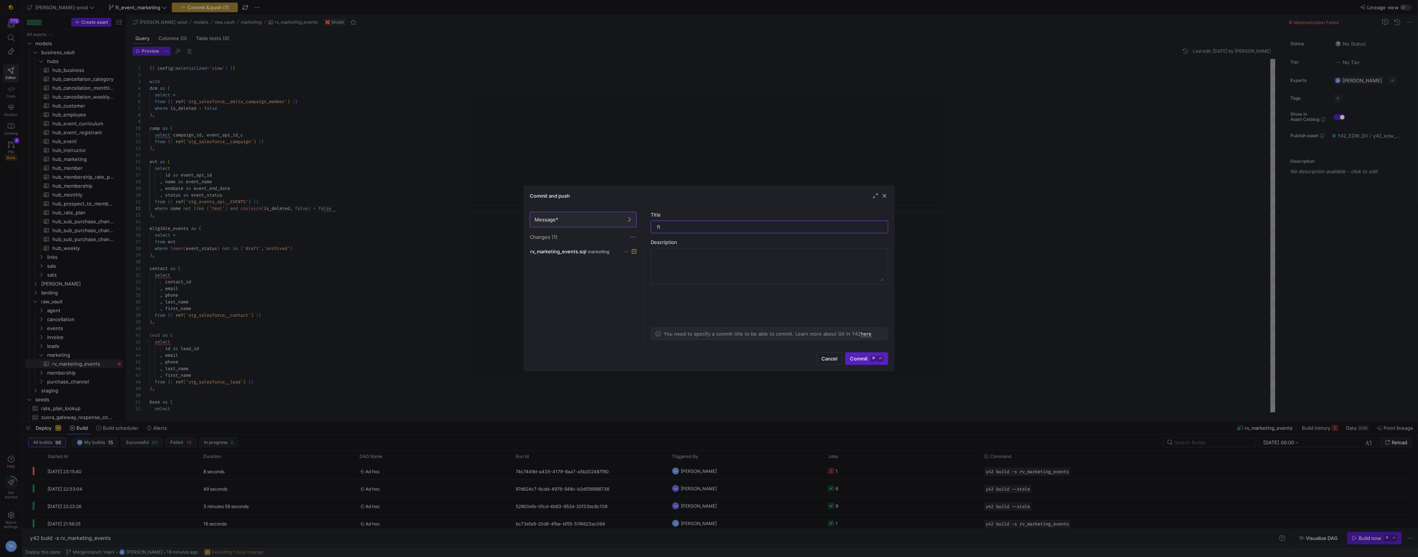
type input "fix"
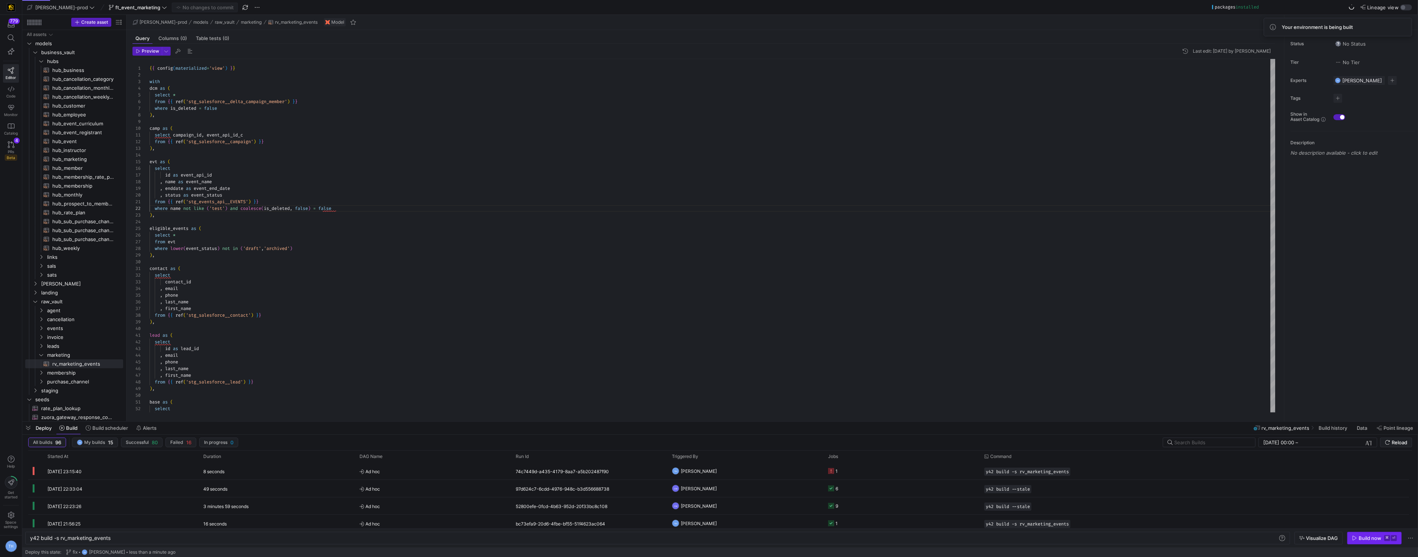
click at [1371, 536] on div "Build now" at bounding box center [1369, 538] width 23 height 6
click at [730, 471] on y42-orchestration-triggered-by "TH [PERSON_NAME]" at bounding box center [745, 471] width 147 height 16
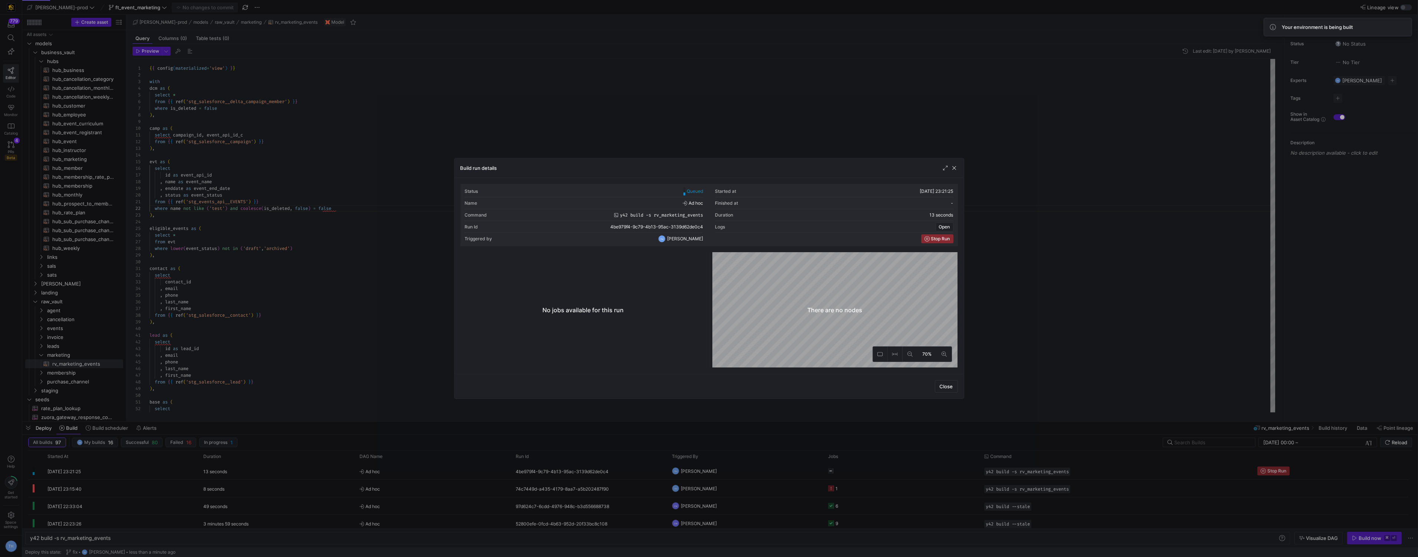
click at [690, 95] on div at bounding box center [709, 278] width 1418 height 557
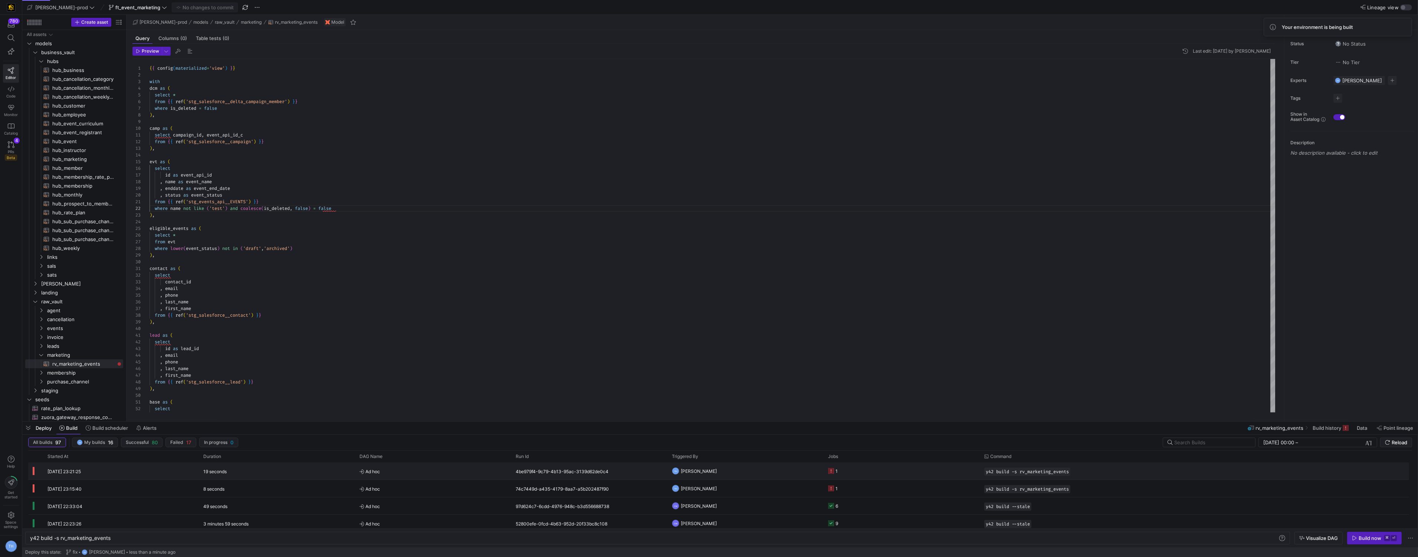
click at [855, 470] on y42-job-status-cell-renderer "1" at bounding box center [901, 471] width 147 height 16
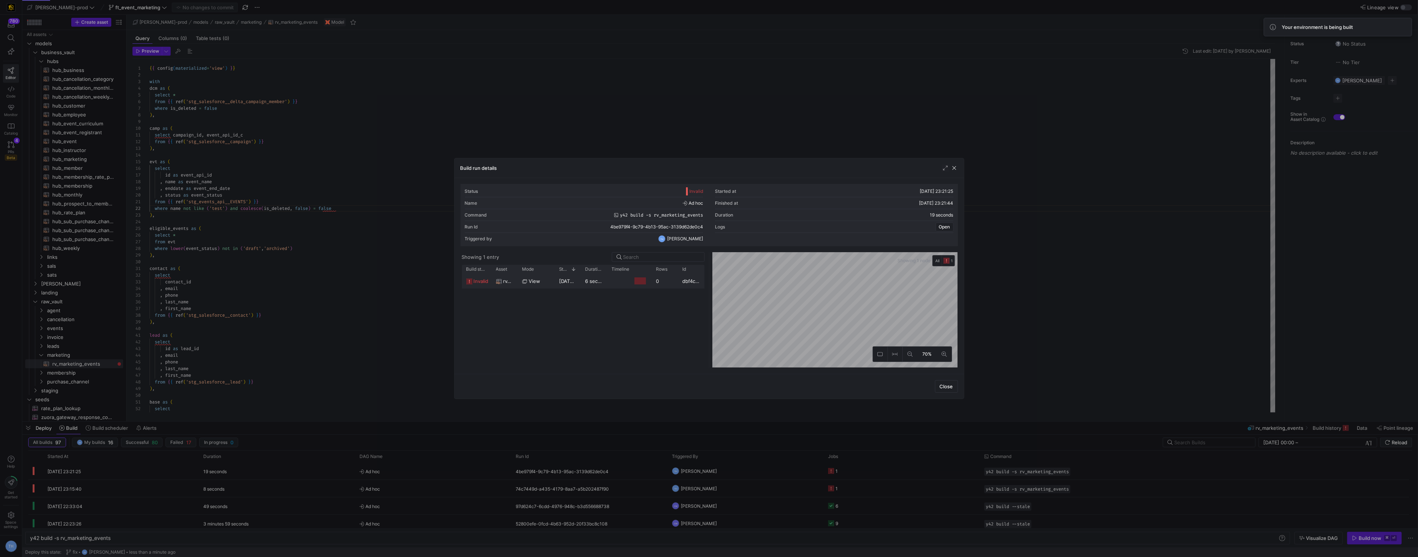
click at [606, 280] on y42-duration "6 seconds" at bounding box center [597, 281] width 24 height 6
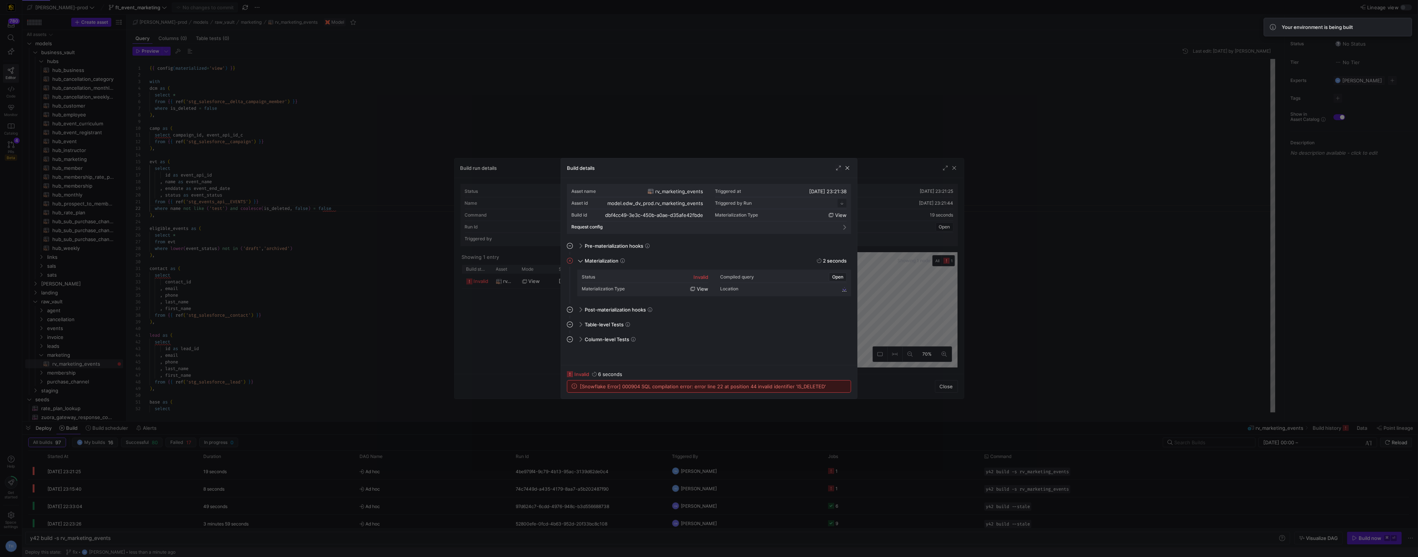
scroll to position [67, 0]
click at [612, 128] on div at bounding box center [709, 278] width 1418 height 557
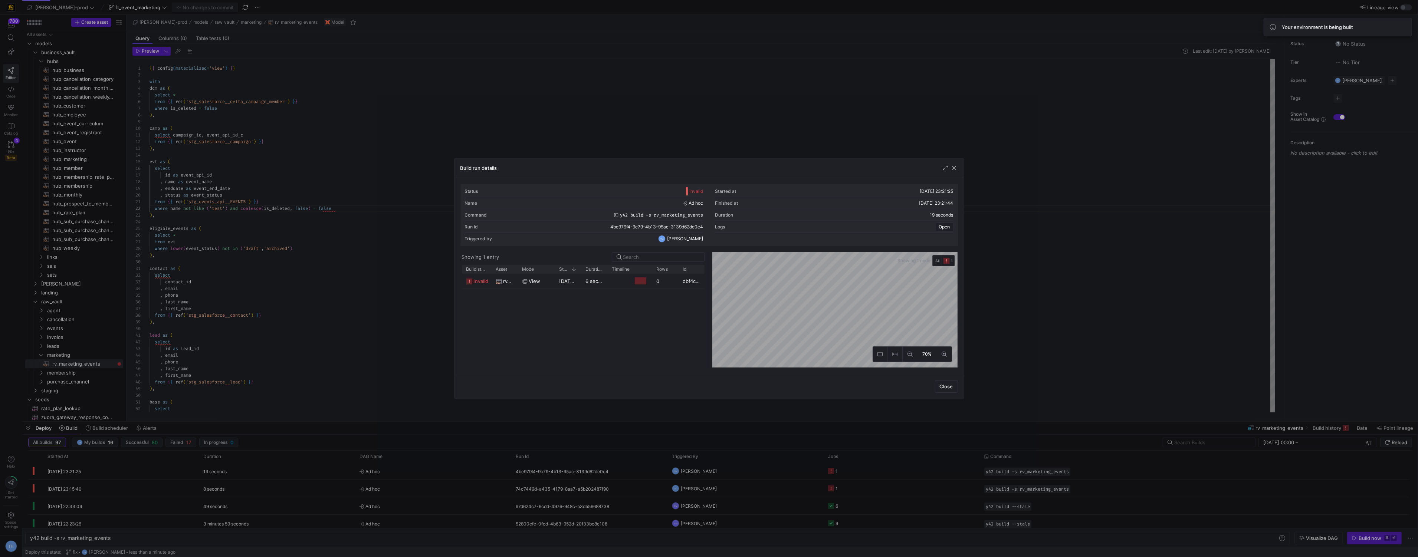
click at [612, 128] on div at bounding box center [709, 278] width 1418 height 557
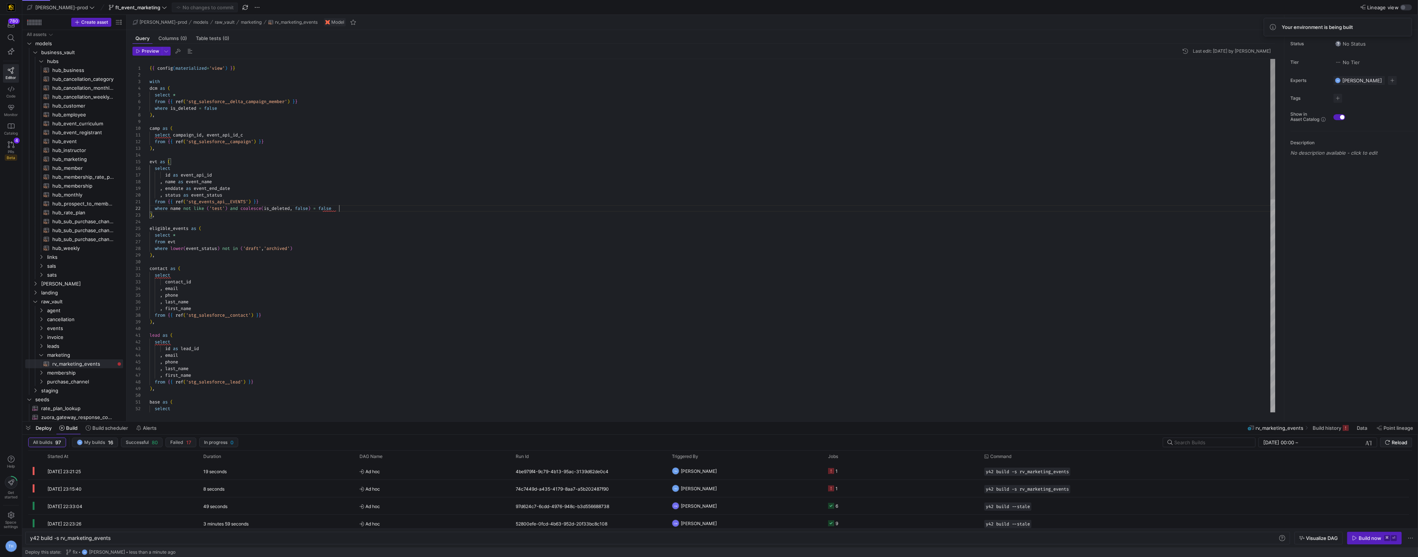
click at [401, 209] on div "from { { ref ( 'stg_salesforce__lead' ) } } ) , base as ( select e . event_api_…" at bounding box center [712, 502] width 1126 height 887
click at [308, 143] on div at bounding box center [709, 278] width 1418 height 557
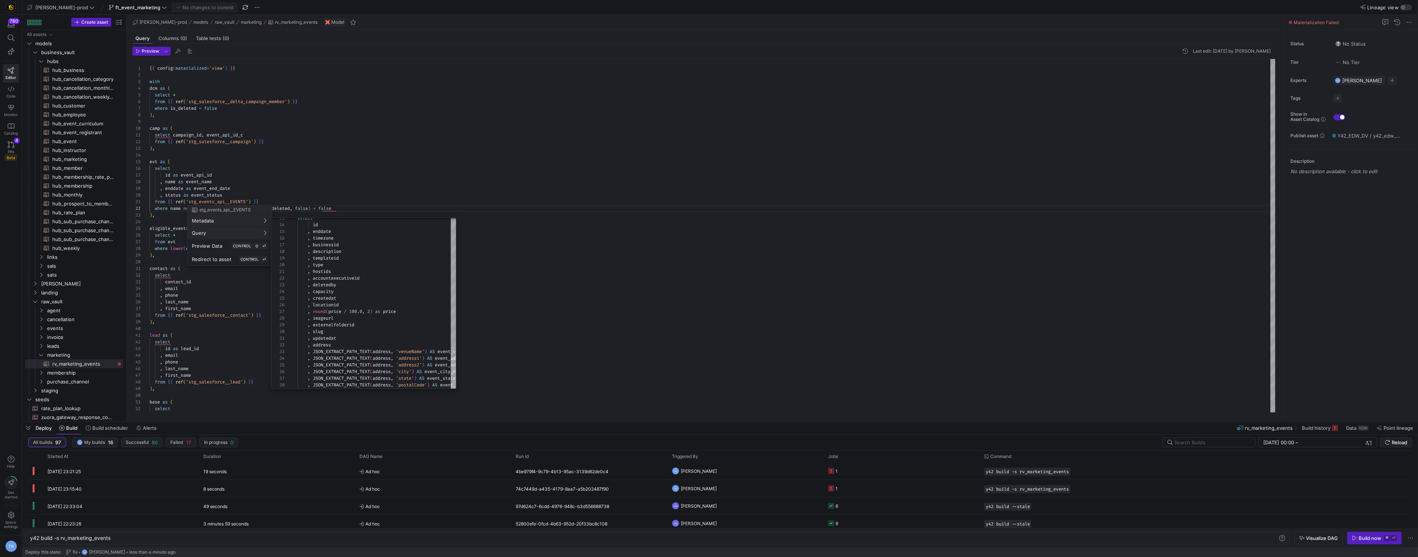
click at [371, 162] on div at bounding box center [709, 278] width 1418 height 557
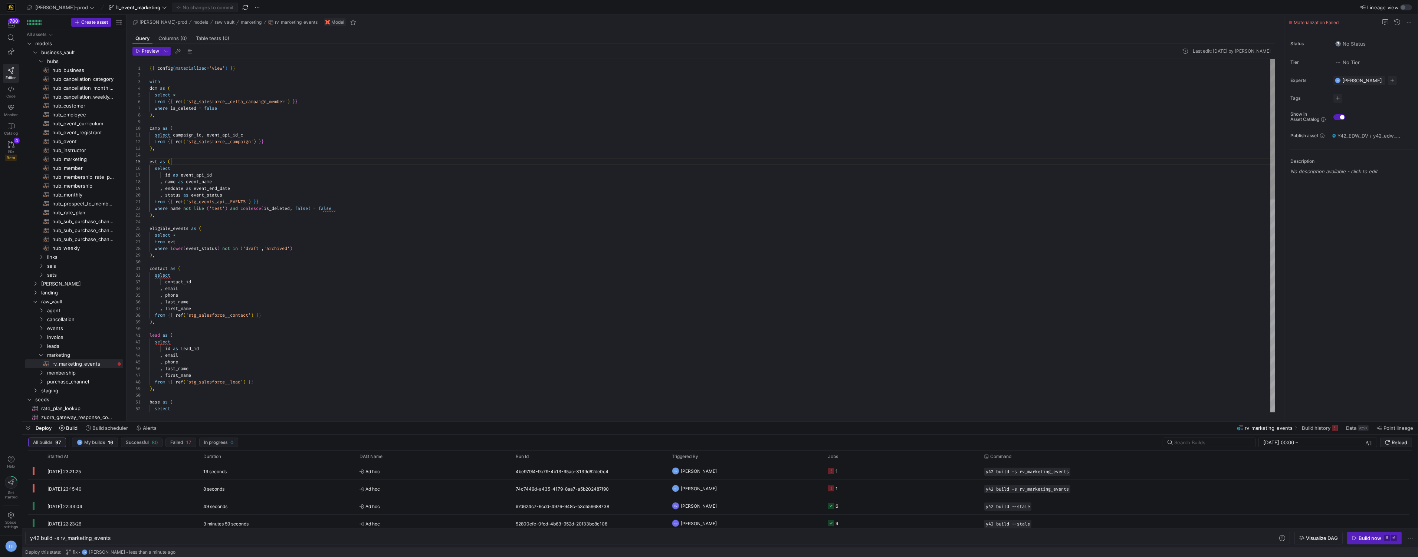
click at [371, 162] on div "from { { ref ( 'stg_salesforce__lead' ) } } ) , base as ( select e . event_api_…" at bounding box center [712, 502] width 1126 height 887
click at [95, 142] on span "hub_event​​​​​​​​​​" at bounding box center [83, 141] width 62 height 9
type textarea "{{ config( materialized='incremental', incremental_strategy='merge', unique_key…"
type textarea "y42 build -s hub_event"
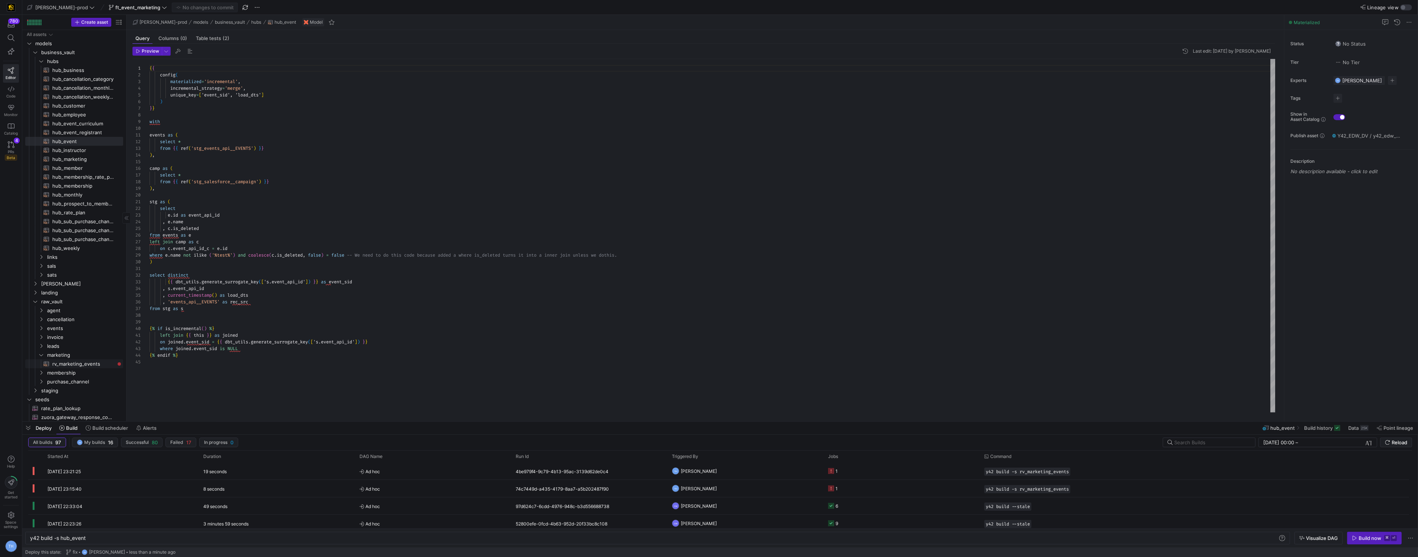
click at [87, 362] on span "rv_marketing_events​​​​​​​​​​" at bounding box center [83, 364] width 62 height 9
type textarea "{{ config(materialized='view') }} with dcm as ( select * from {{ ref('stg_sales…"
type textarea "y42 build -s rv_marketing_events"
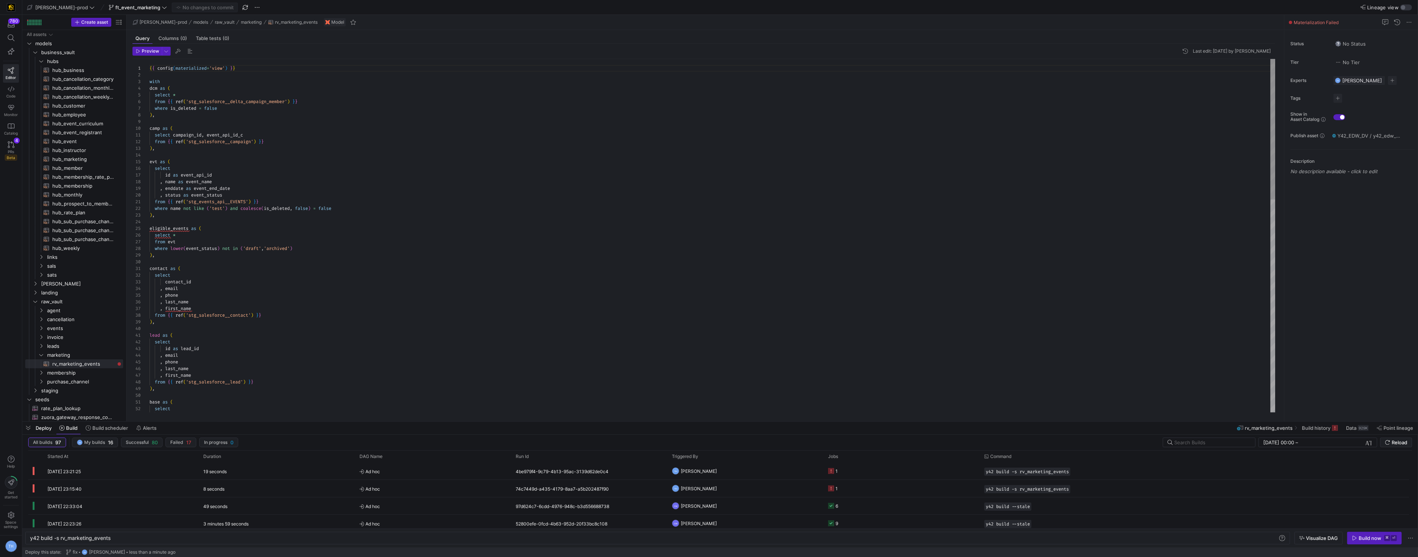
click at [154, 208] on div "{ { config ( materialized = 'view' ) } } with dcm as ( select * from { { ref ( …" at bounding box center [712, 502] width 1126 height 887
click at [296, 183] on div "{ { config ( materialized = 'view' ) } } with dcm as ( select * from { { ref ( …" at bounding box center [712, 502] width 1126 height 887
type textarea "select campaign_id, event_api_id_c from {{ ref('stg_salesforce__campaign') }} )…"
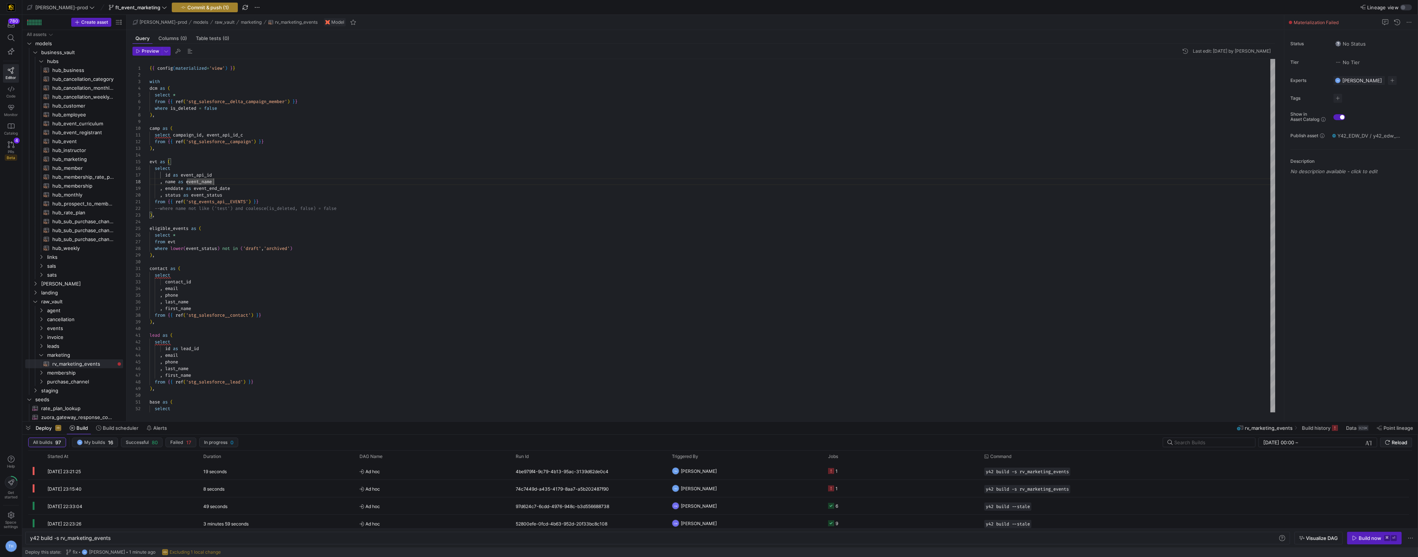
click at [199, 6] on span "Commit & push (1)" at bounding box center [208, 7] width 42 height 6
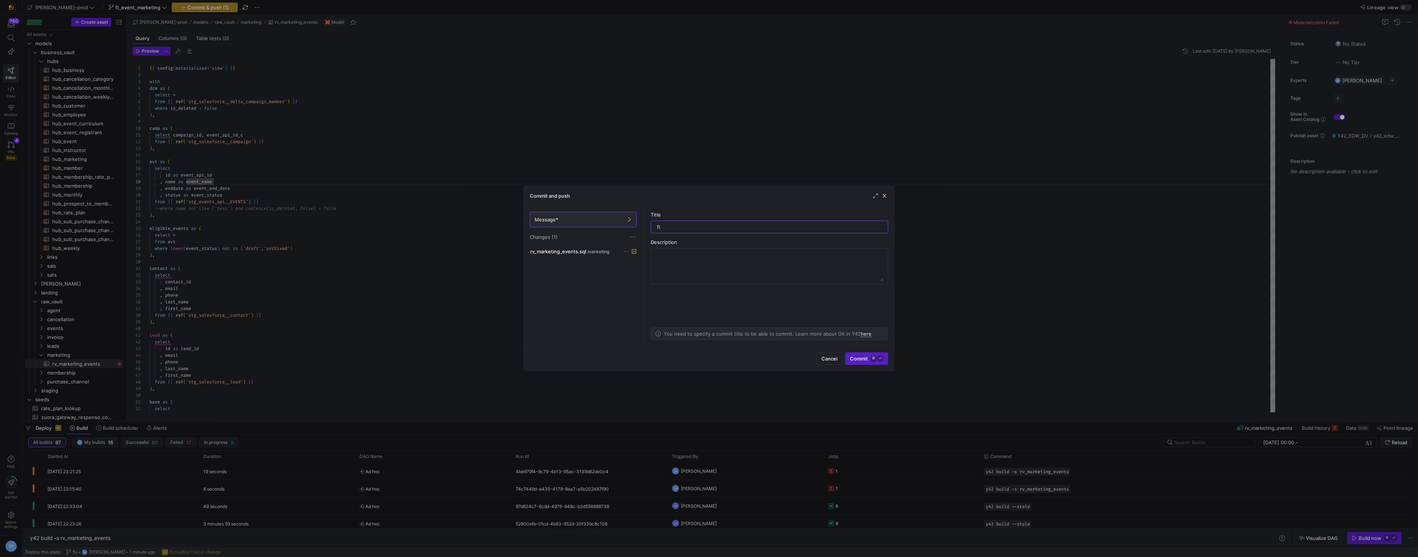
type input "fix"
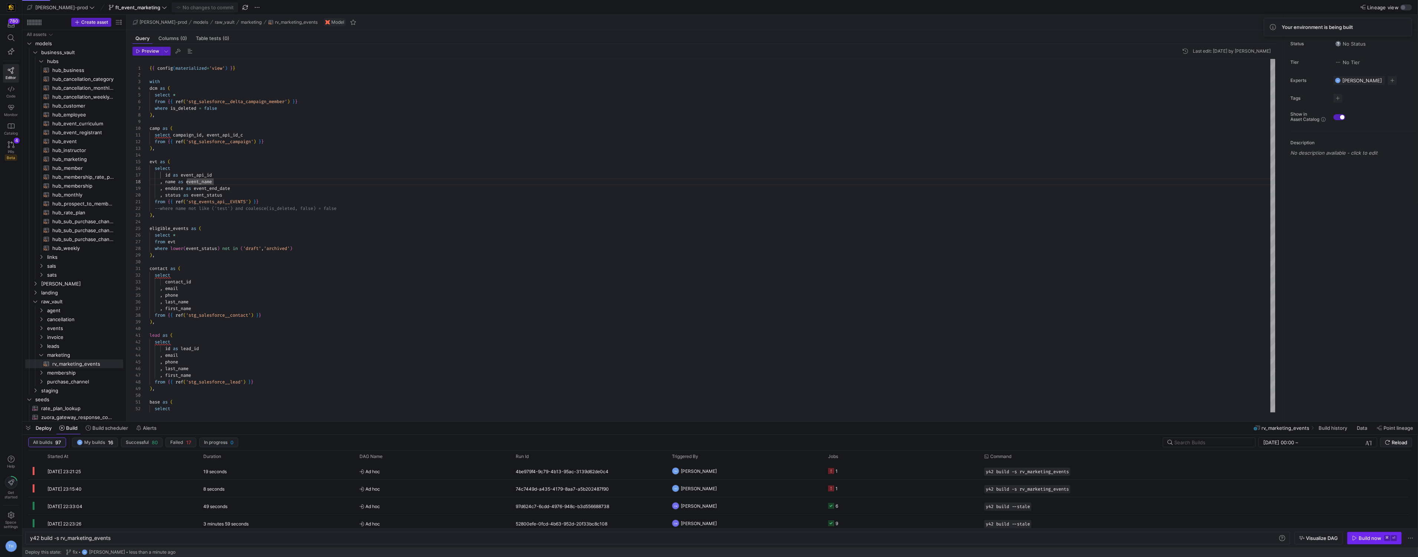
click at [1373, 539] on div "Build now" at bounding box center [1369, 538] width 23 height 6
click at [848, 468] on y42-job-status-cell-renderer "1" at bounding box center [901, 471] width 147 height 16
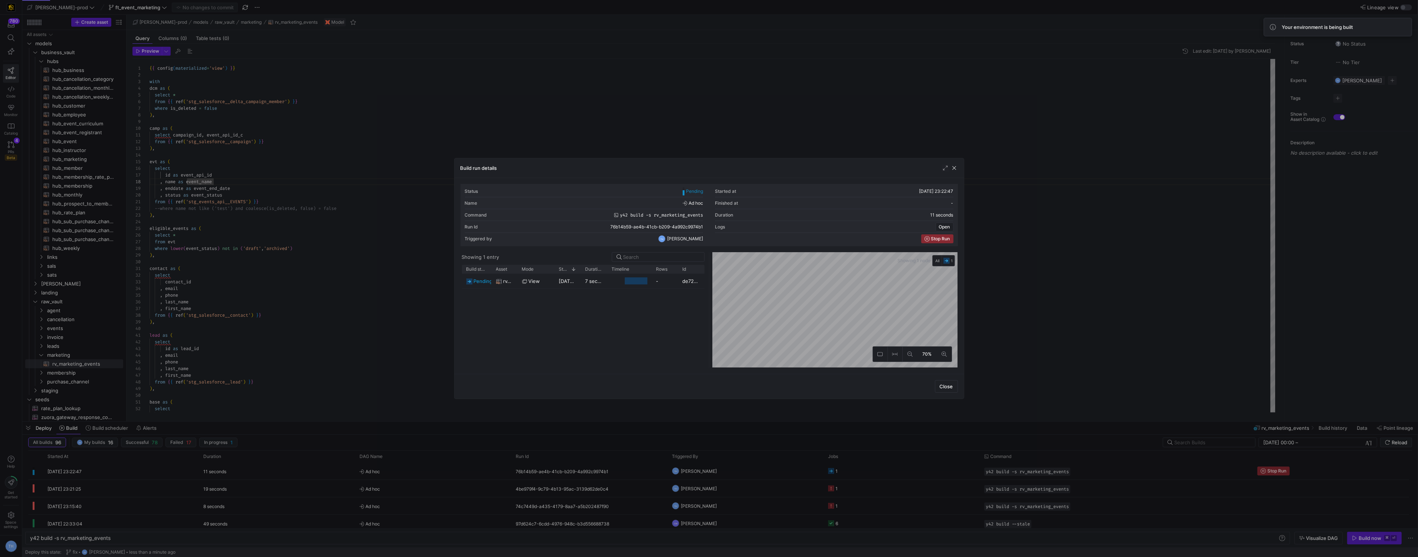
click at [611, 128] on div at bounding box center [709, 278] width 1418 height 557
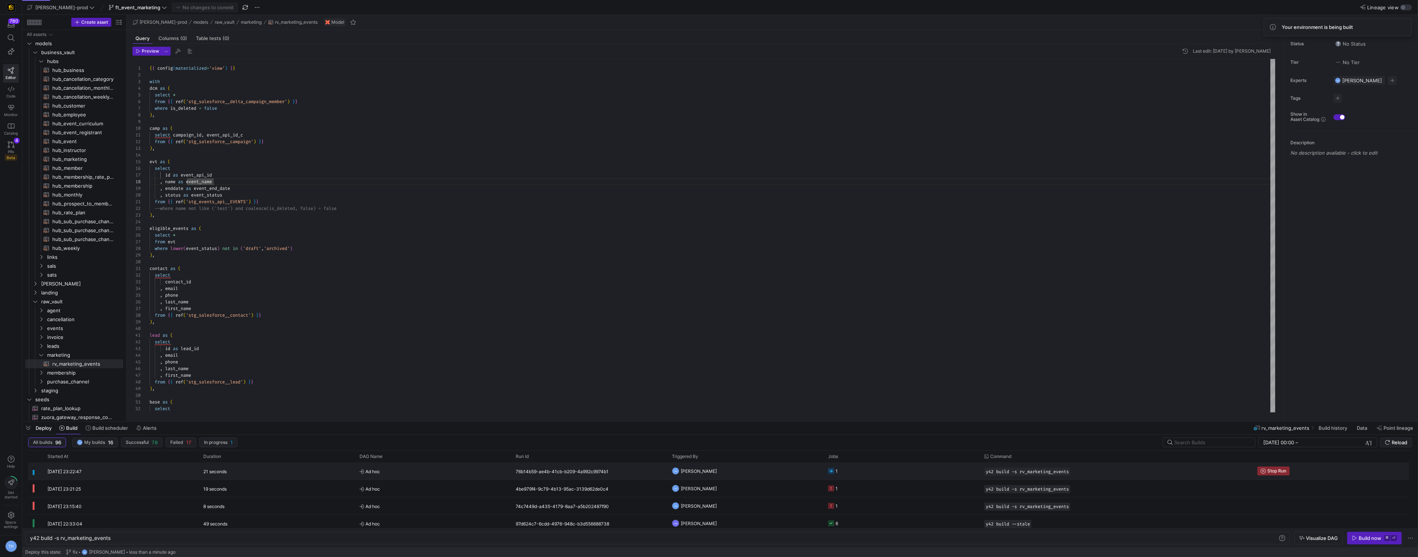
click at [747, 471] on y42-orchestration-triggered-by "TH [PERSON_NAME]" at bounding box center [745, 471] width 147 height 16
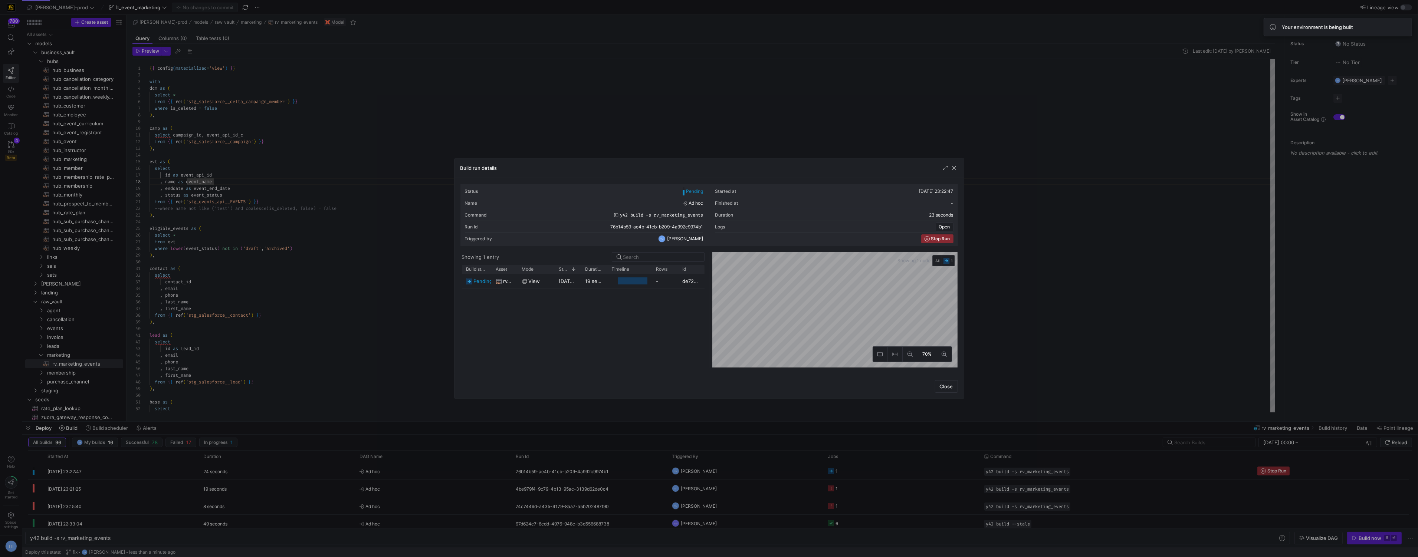
click at [618, 133] on div at bounding box center [709, 278] width 1418 height 557
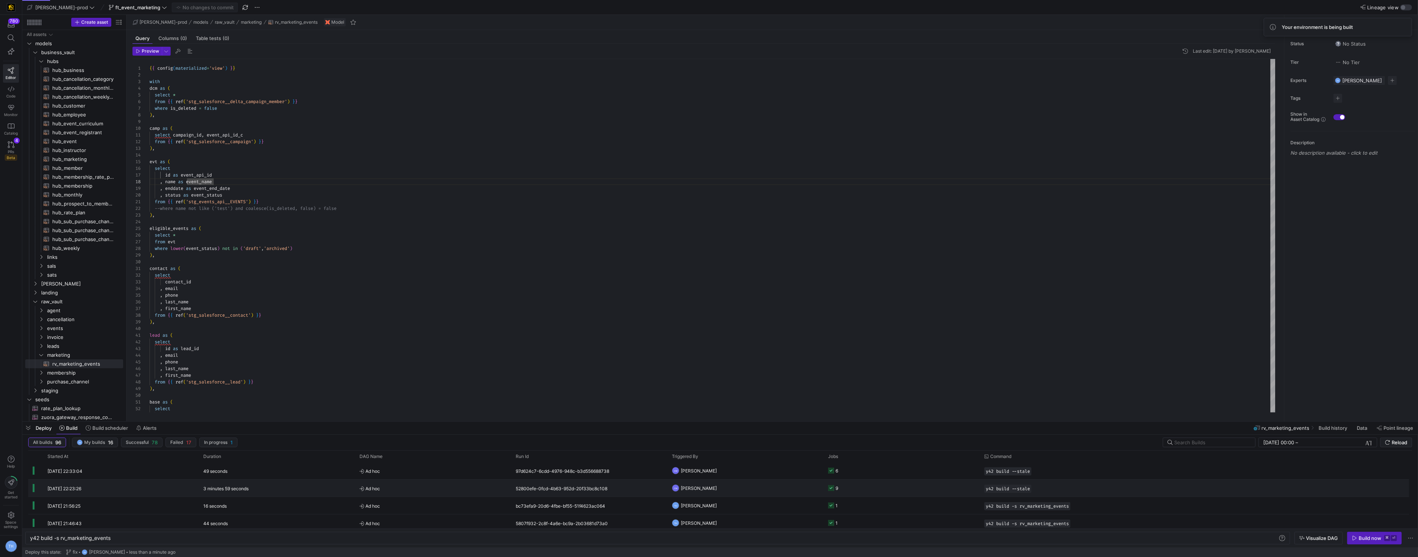
scroll to position [0, 0]
click at [535, 467] on div "76b14b59-ae4b-41cb-b209-4a992c9974b1" at bounding box center [589, 471] width 156 height 17
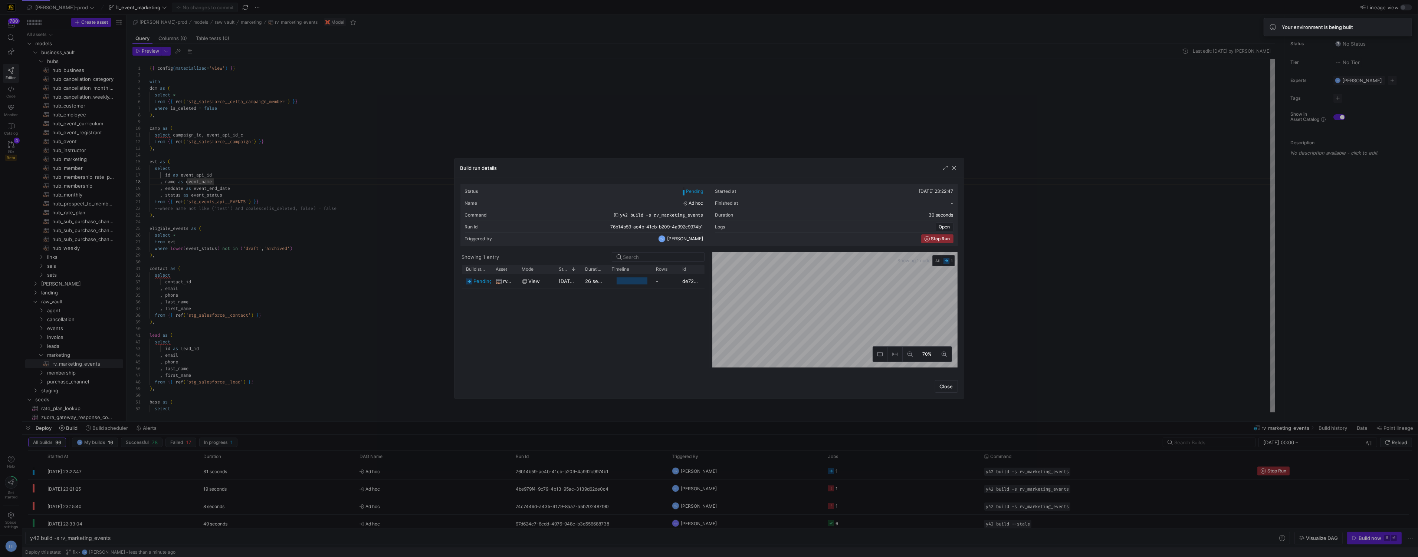
click at [713, 91] on div at bounding box center [709, 278] width 1418 height 557
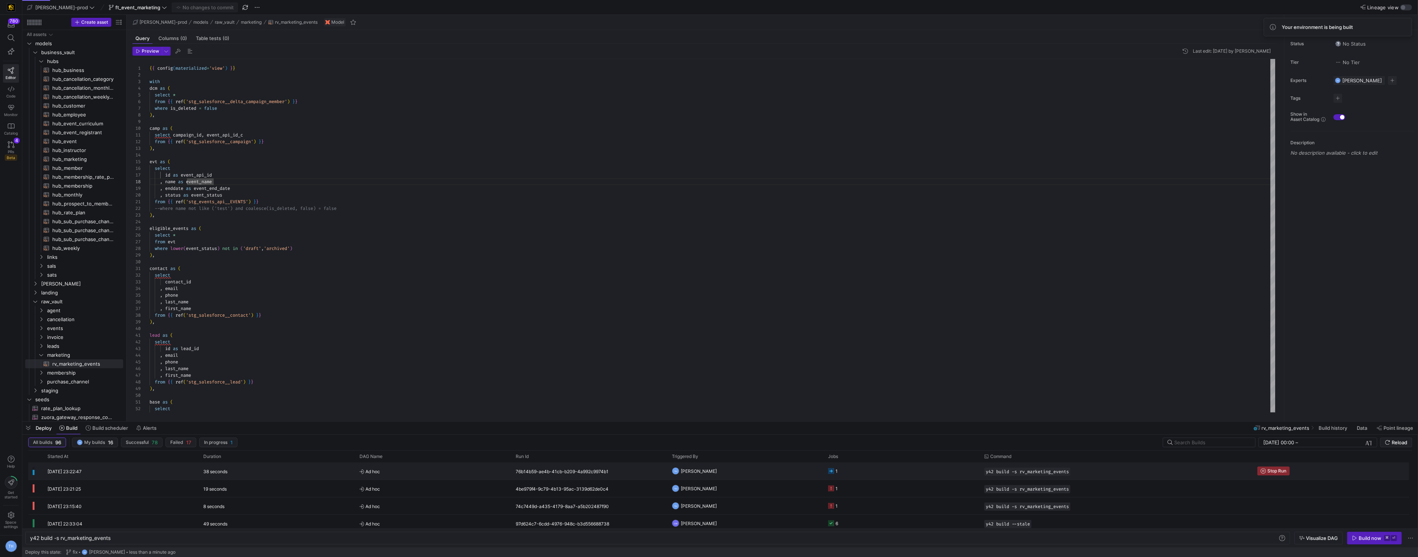
click at [715, 466] on span "[PERSON_NAME]" at bounding box center [699, 471] width 36 height 17
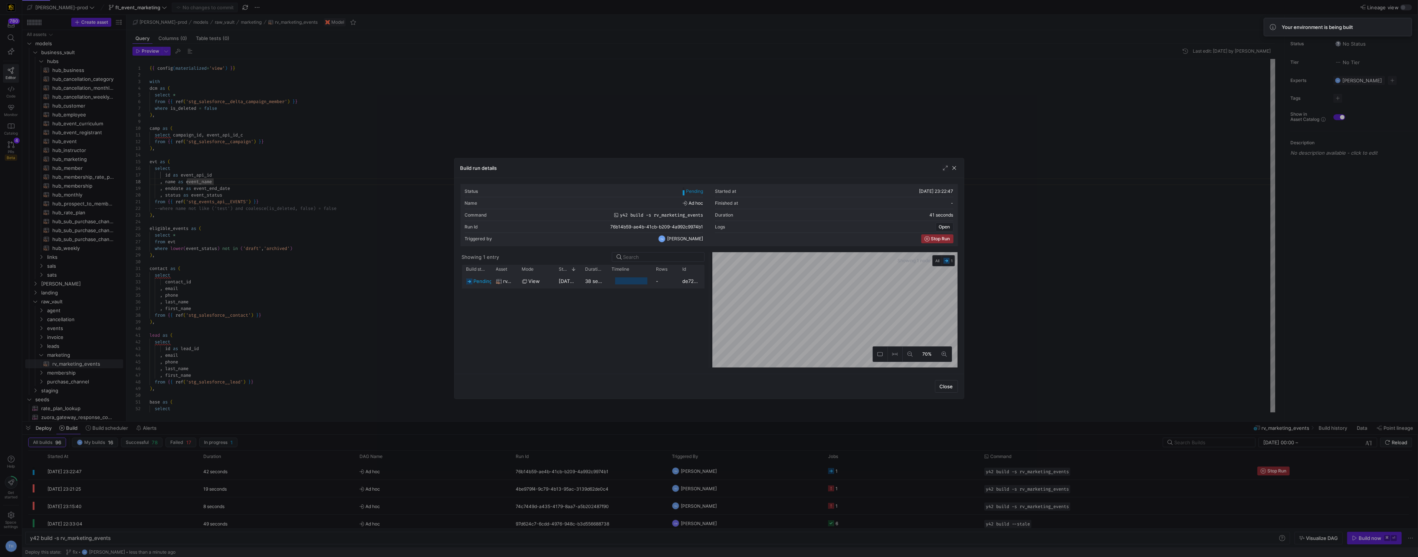
click at [682, 280] on div "de72d926-d219-4fd7-918c-91be8cdd386e" at bounding box center [691, 281] width 26 height 14
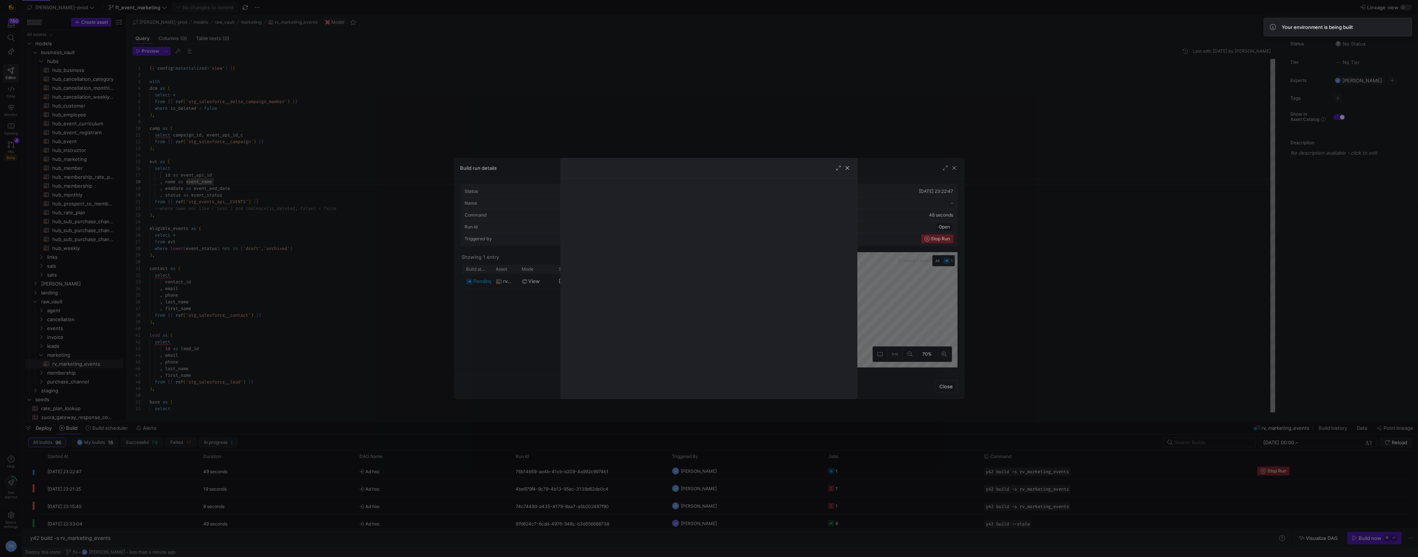
click at [642, 93] on div at bounding box center [709, 278] width 1418 height 557
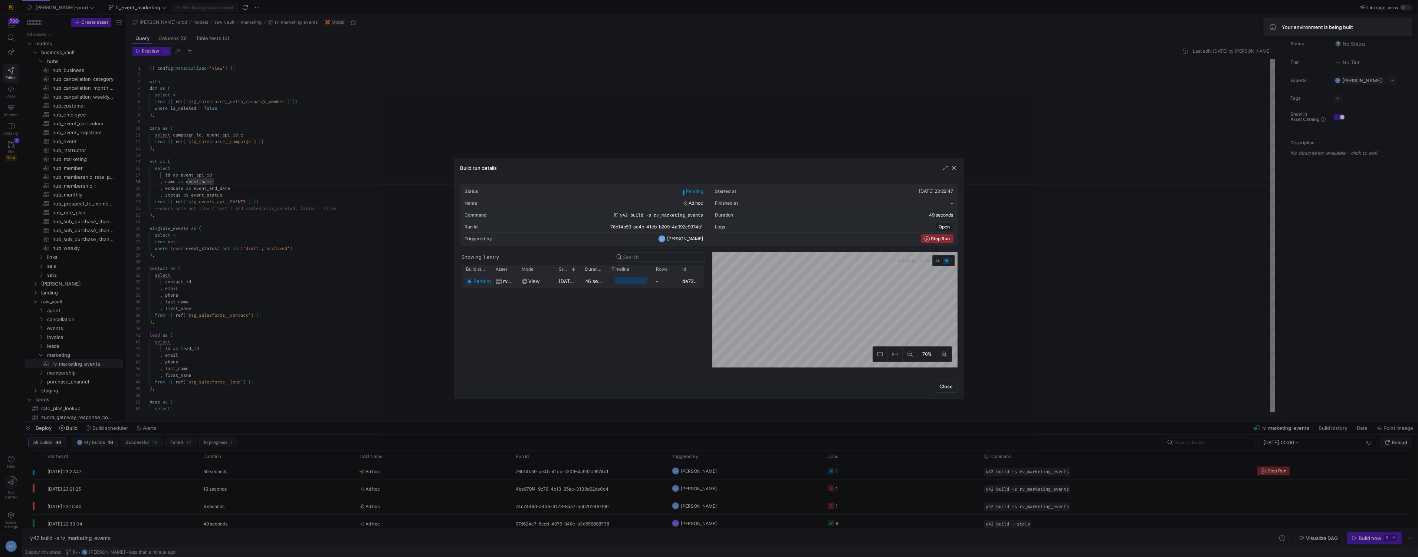
click at [615, 280] on y42-job-duration-timeline-cell-renderer at bounding box center [630, 281] width 36 height 14
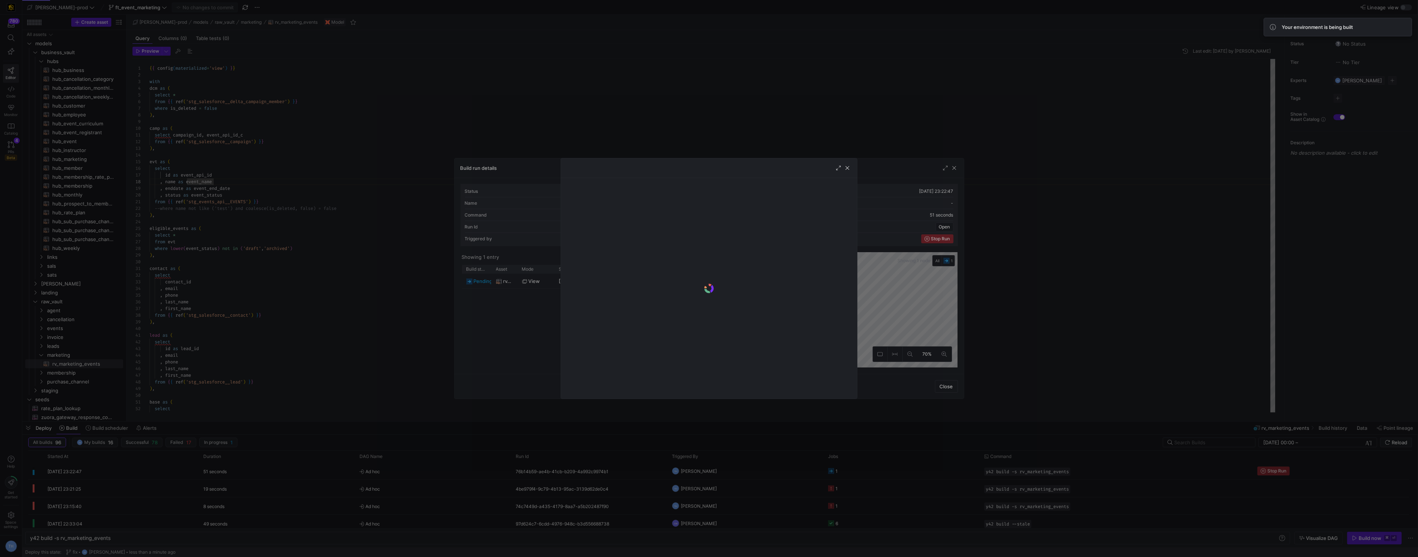
click at [654, 123] on div at bounding box center [709, 278] width 1418 height 557
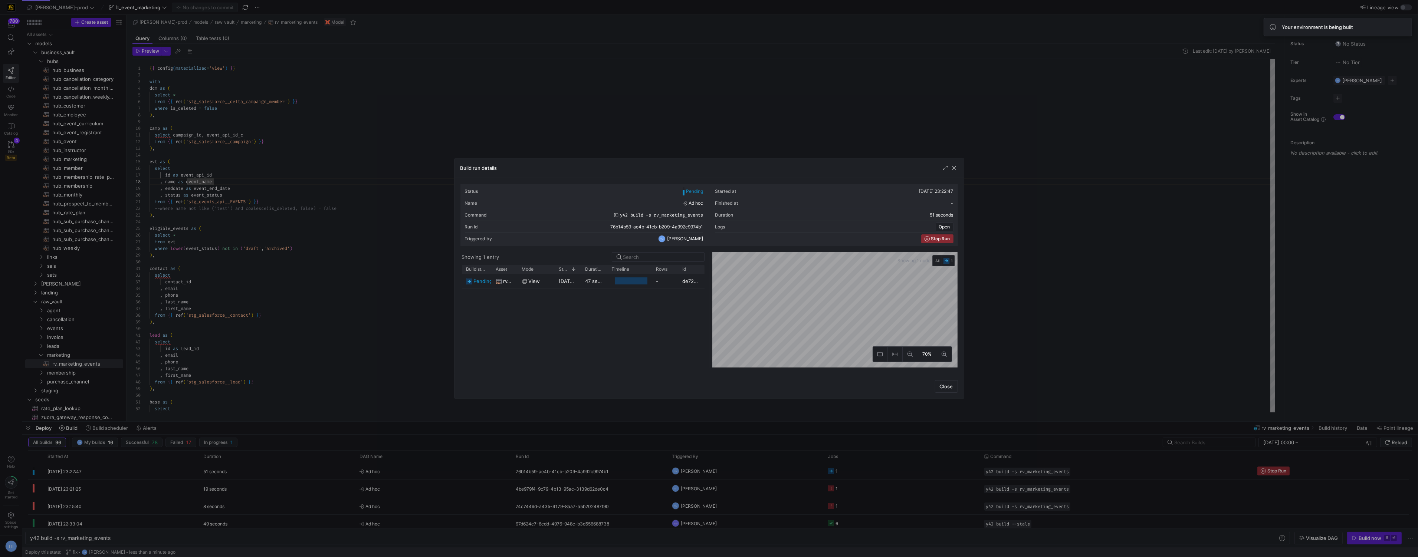
click at [659, 18] on div at bounding box center [709, 278] width 1418 height 557
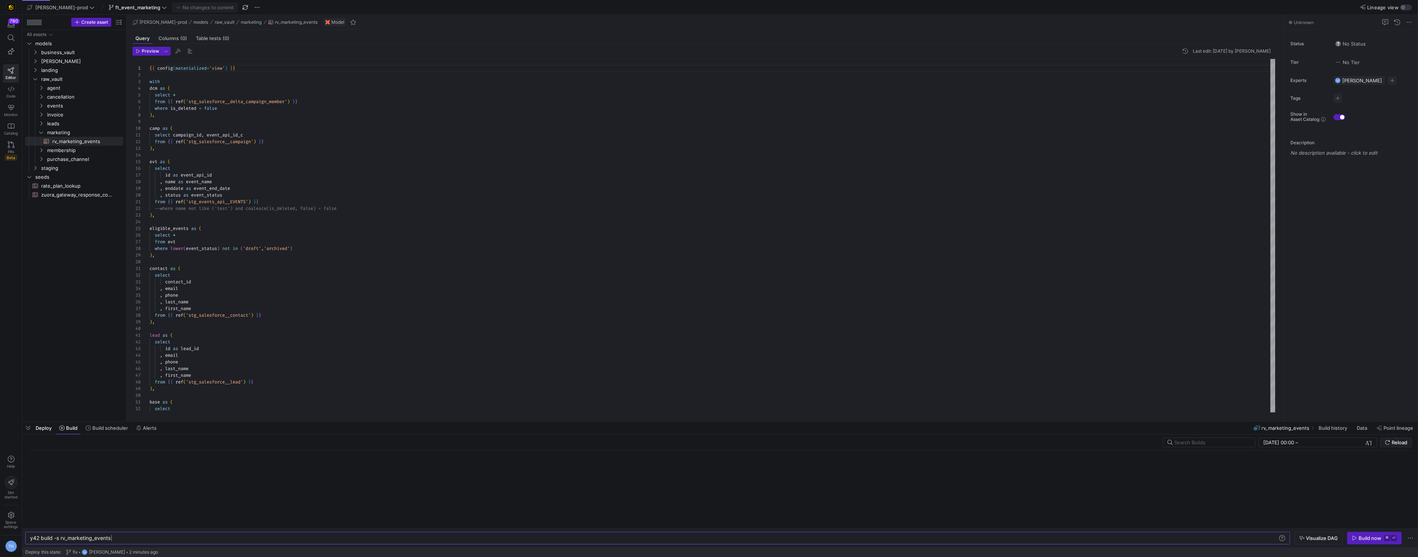
scroll to position [0, 80]
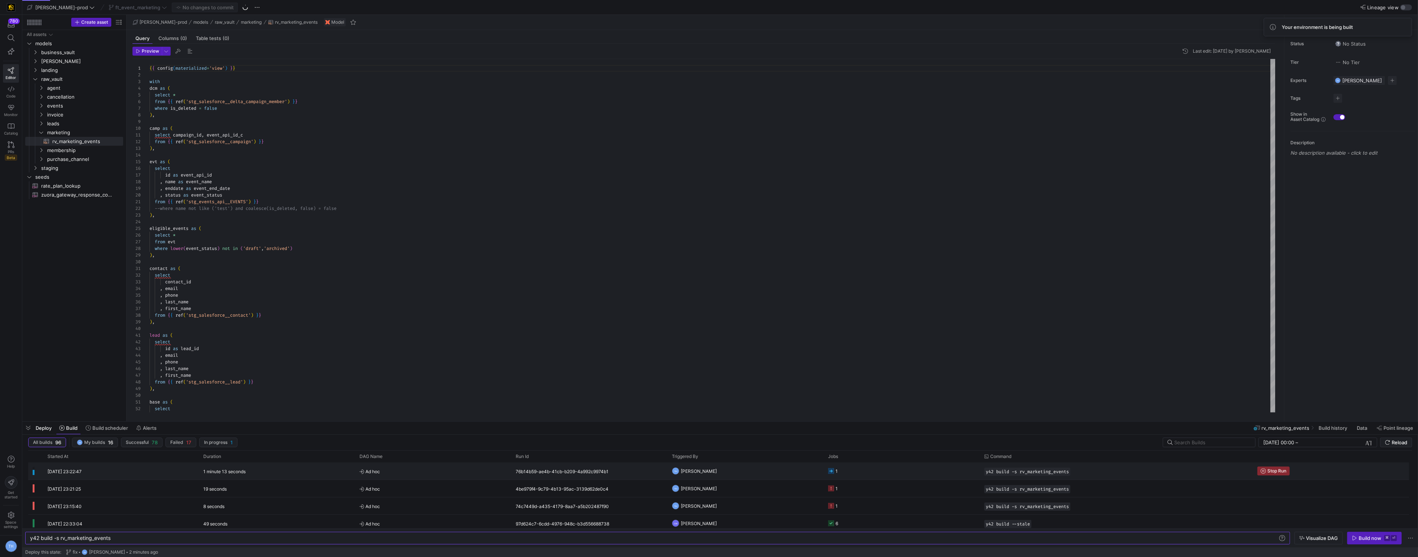
click at [696, 471] on span "[PERSON_NAME]" at bounding box center [699, 471] width 36 height 17
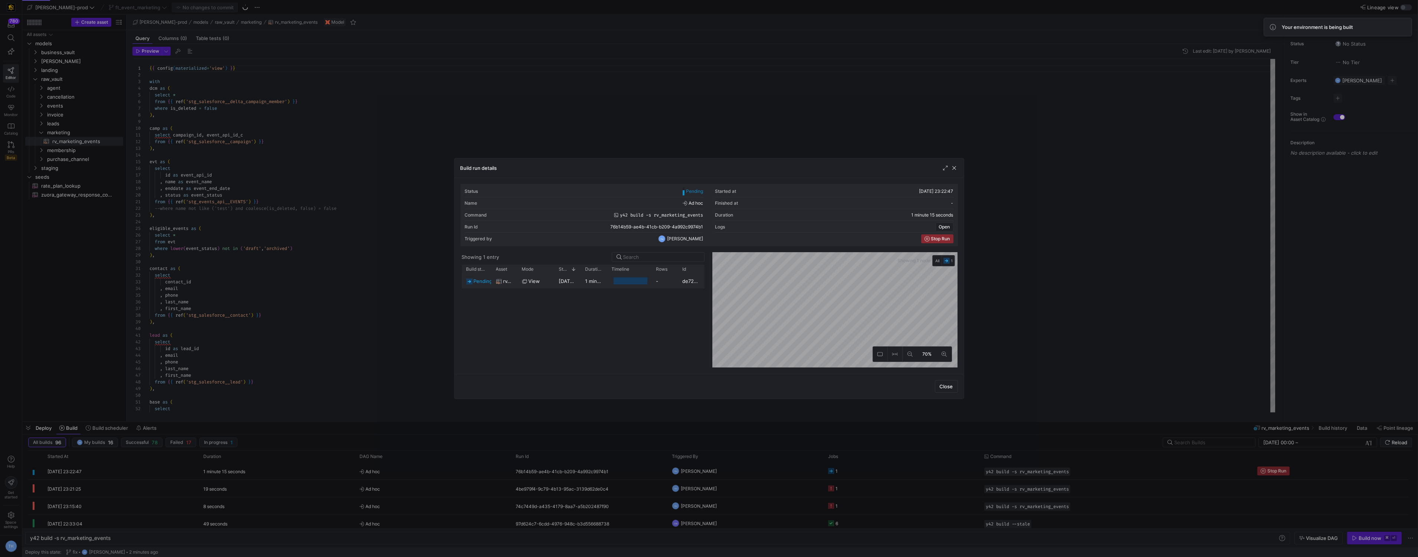
click at [674, 283] on div "-" at bounding box center [665, 281] width 26 height 14
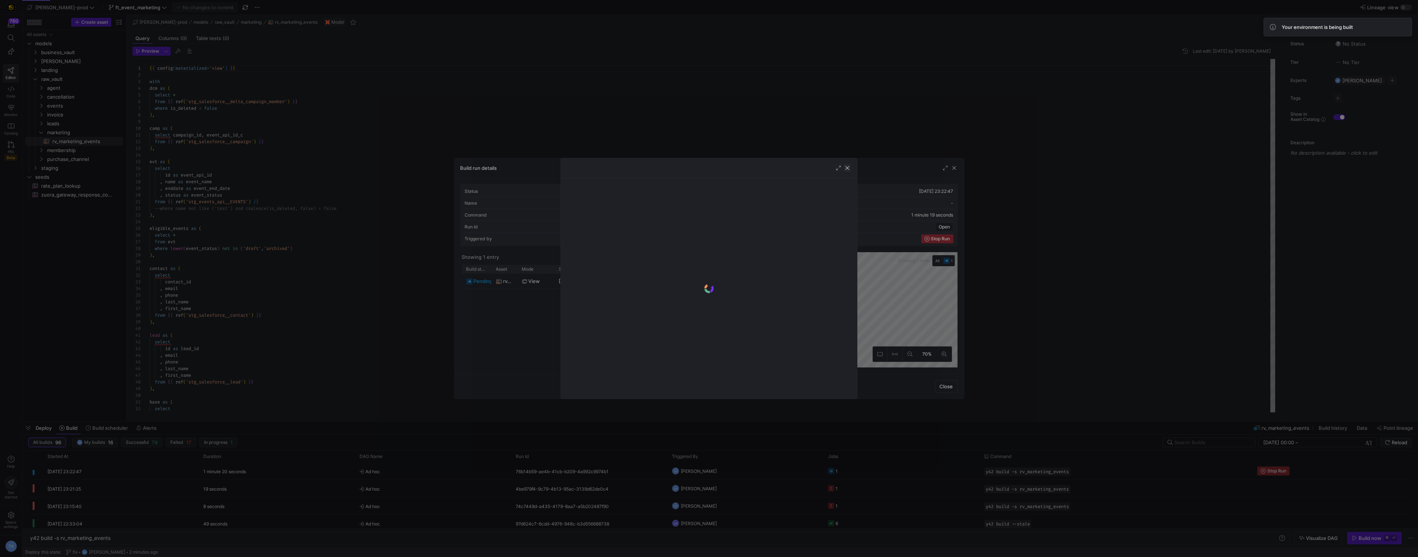
click at [848, 169] on span "button" at bounding box center [847, 167] width 7 height 7
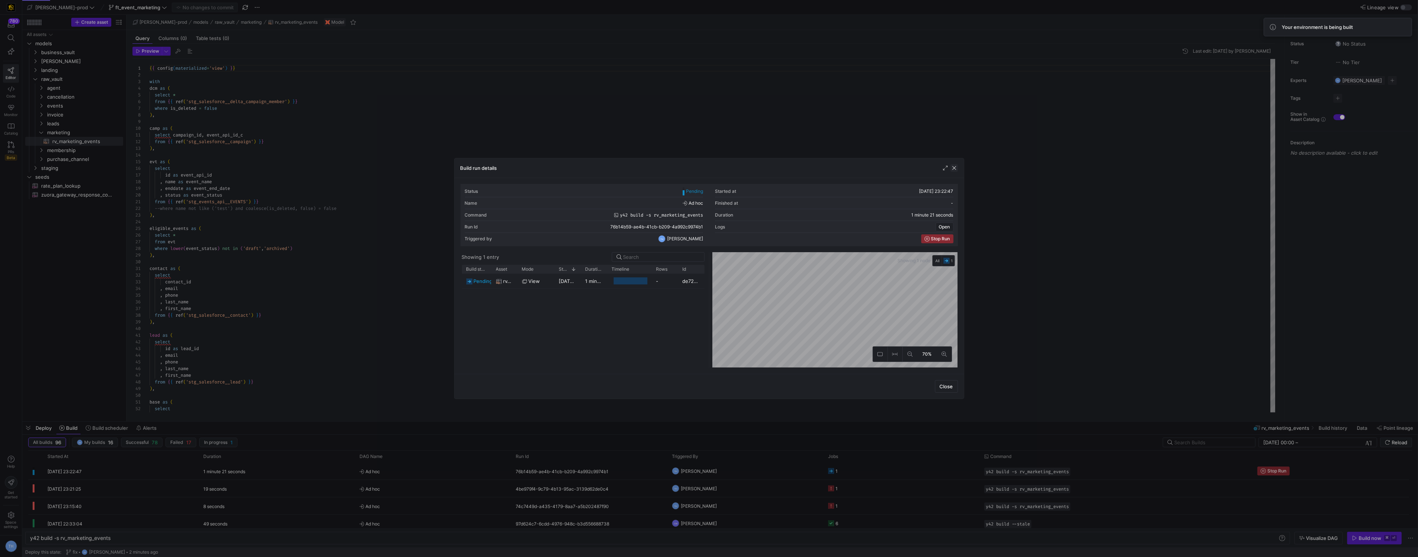
click at [954, 167] on span "button" at bounding box center [953, 167] width 7 height 7
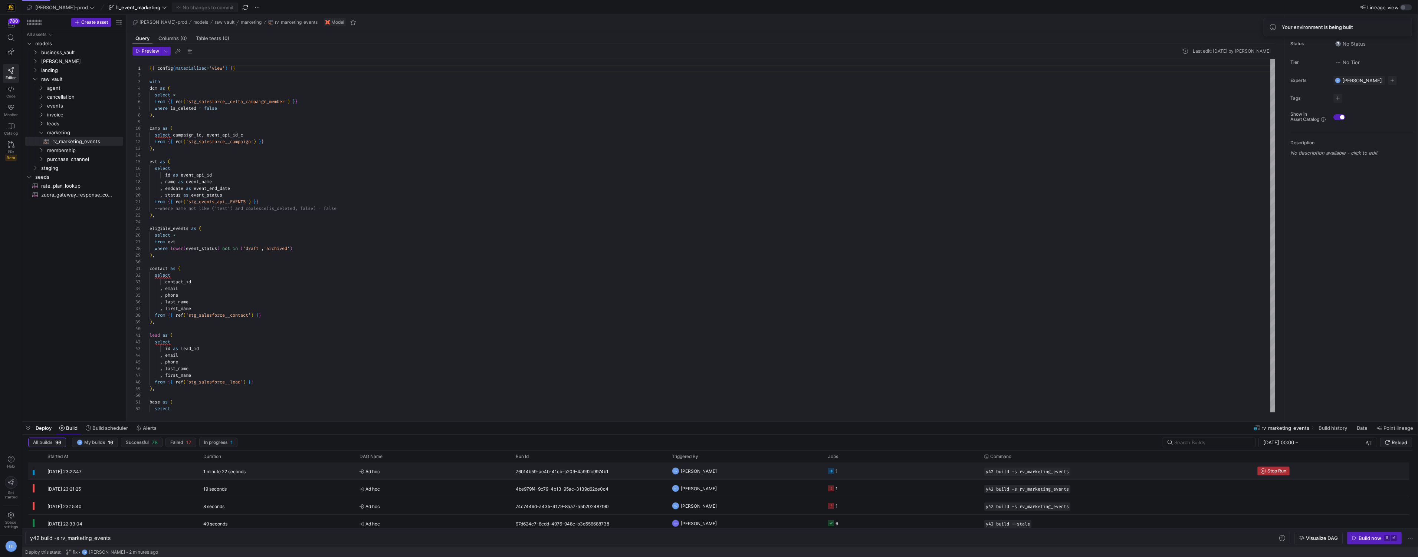
click at [1270, 468] on span "Stop Run" at bounding box center [1276, 470] width 19 height 5
click at [1372, 538] on div "Build now" at bounding box center [1369, 538] width 23 height 6
click at [764, 464] on y42-orchestration-triggered-by "TH [PERSON_NAME]" at bounding box center [745, 471] width 147 height 16
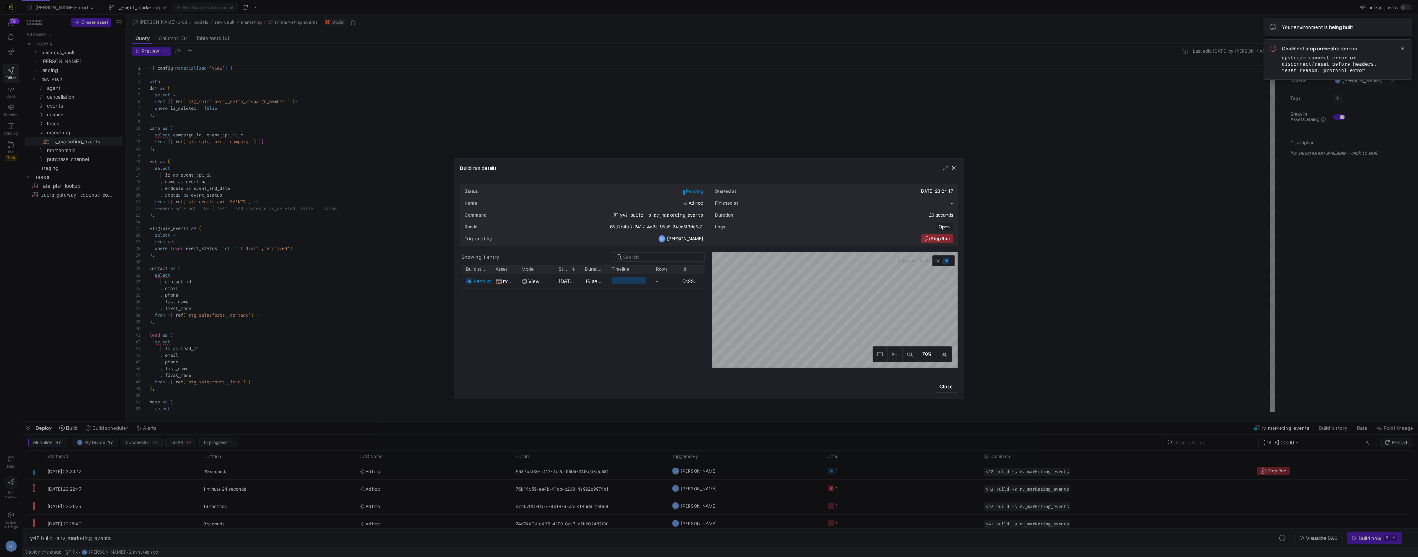
click at [796, 134] on div at bounding box center [709, 278] width 1418 height 557
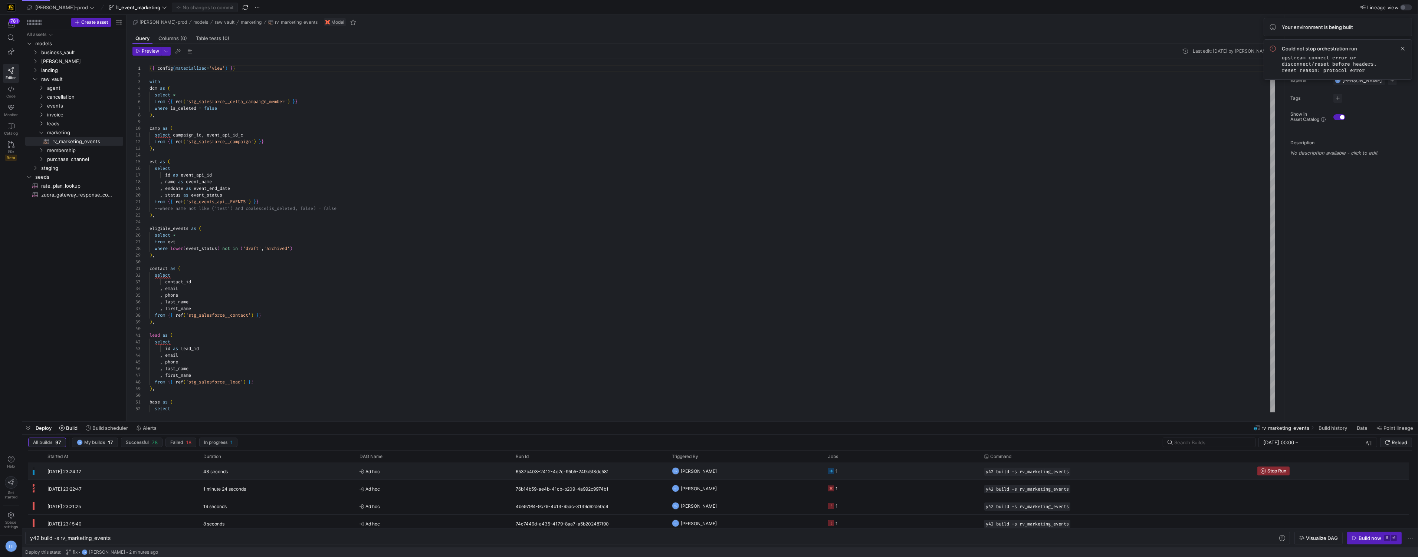
click at [460, 473] on span "Ad hoc" at bounding box center [432, 471] width 147 height 17
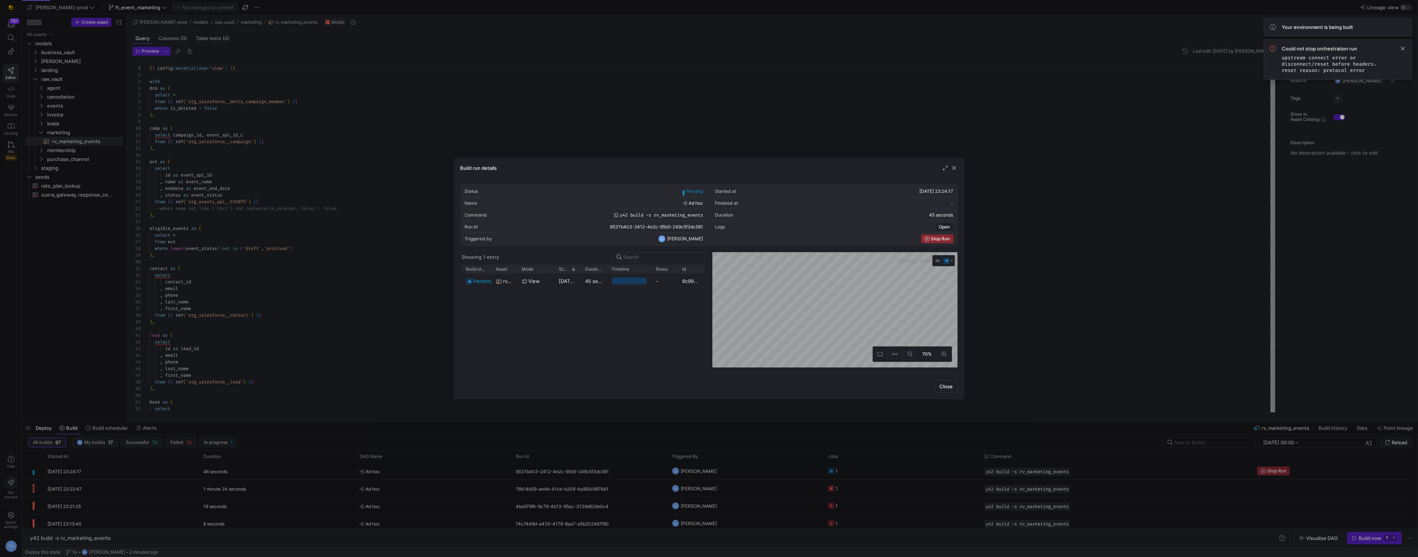
click at [701, 73] on div at bounding box center [709, 278] width 1418 height 557
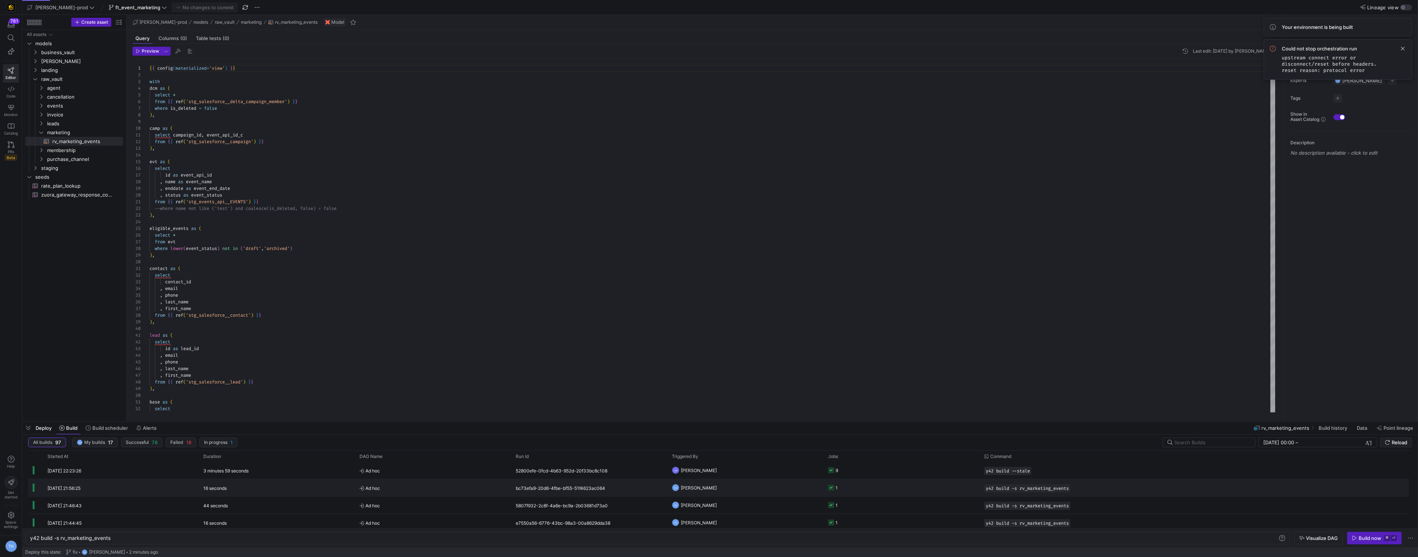
scroll to position [0, 0]
click at [434, 474] on span "Ad hoc" at bounding box center [432, 471] width 147 height 17
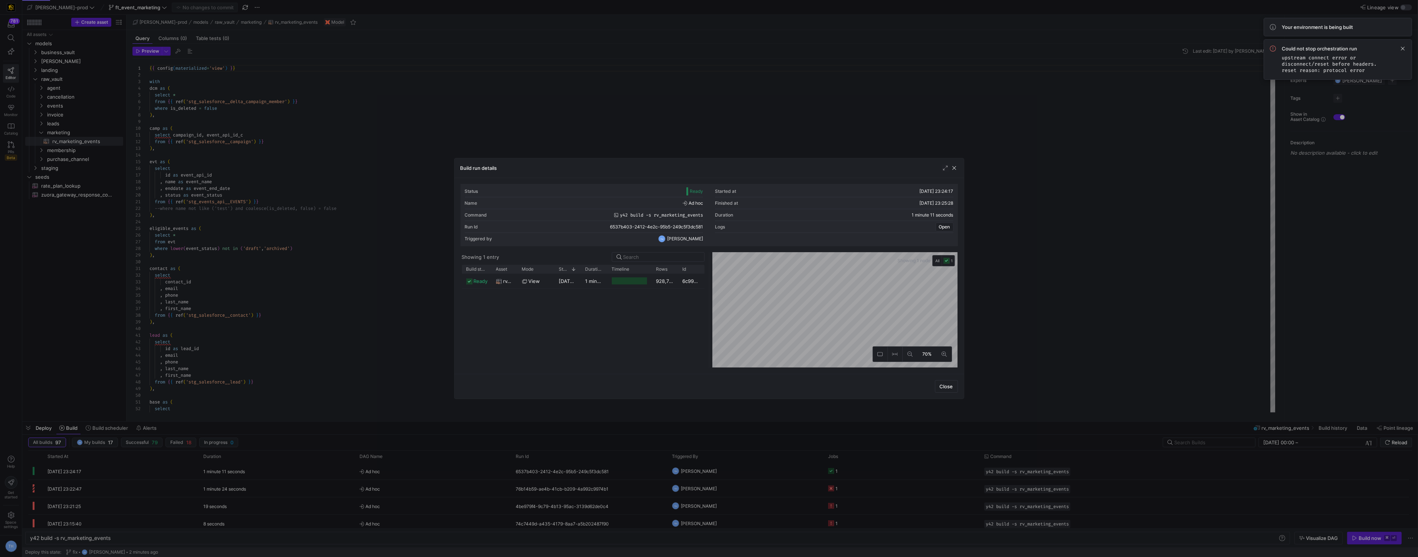
click at [664, 110] on div at bounding box center [709, 278] width 1418 height 557
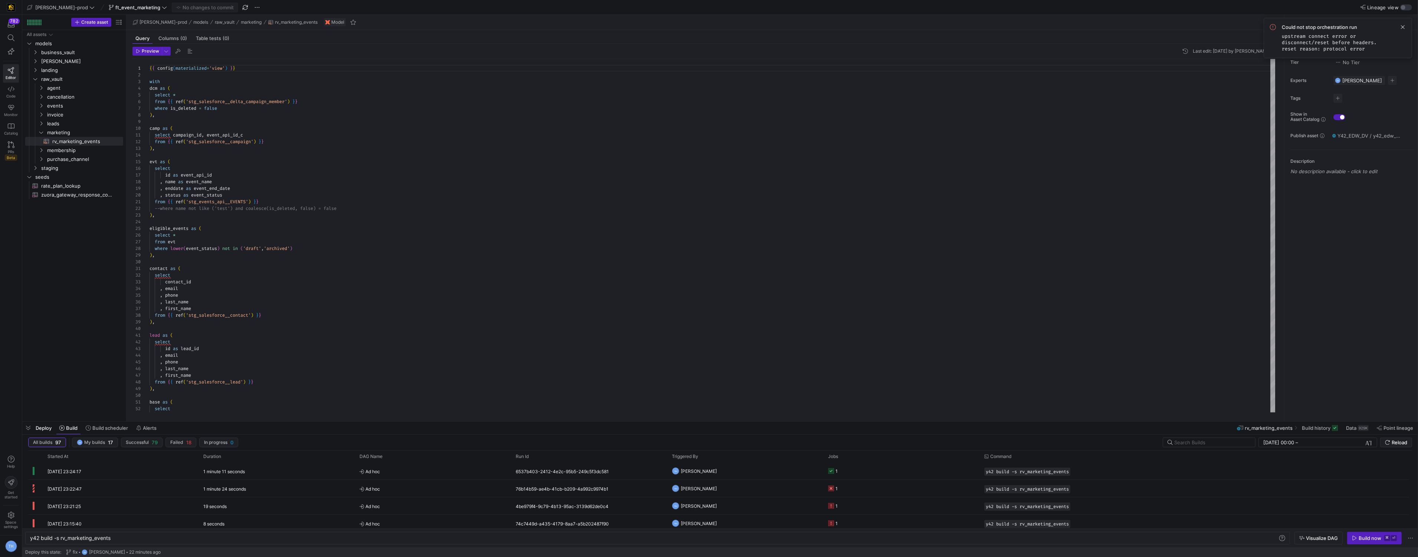
scroll to position [67, 0]
click at [441, 471] on span "Ad hoc" at bounding box center [432, 471] width 147 height 17
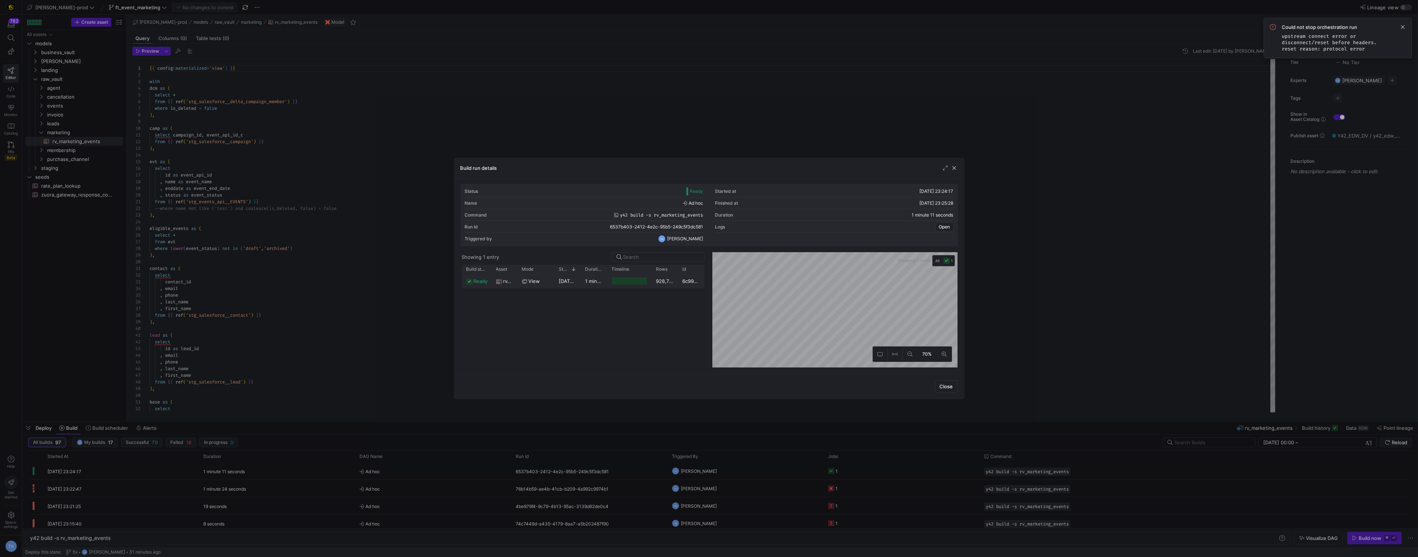
click at [592, 284] on div "1 minute 10 seconds" at bounding box center [594, 281] width 26 height 14
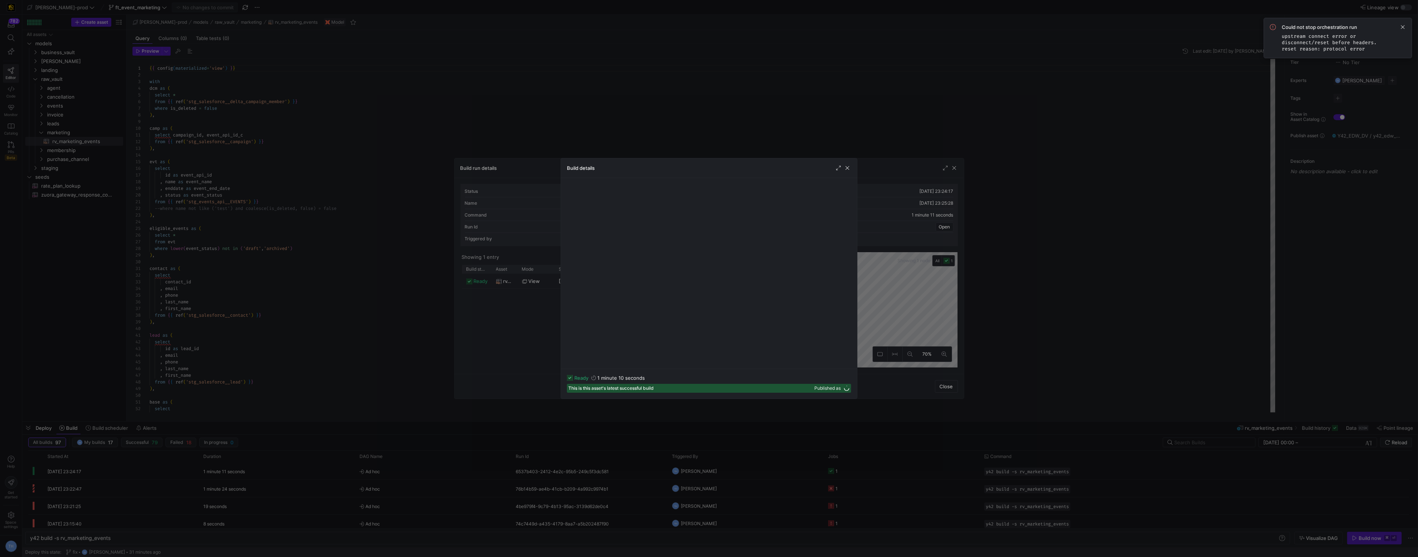
click at [634, 119] on div at bounding box center [709, 278] width 1418 height 557
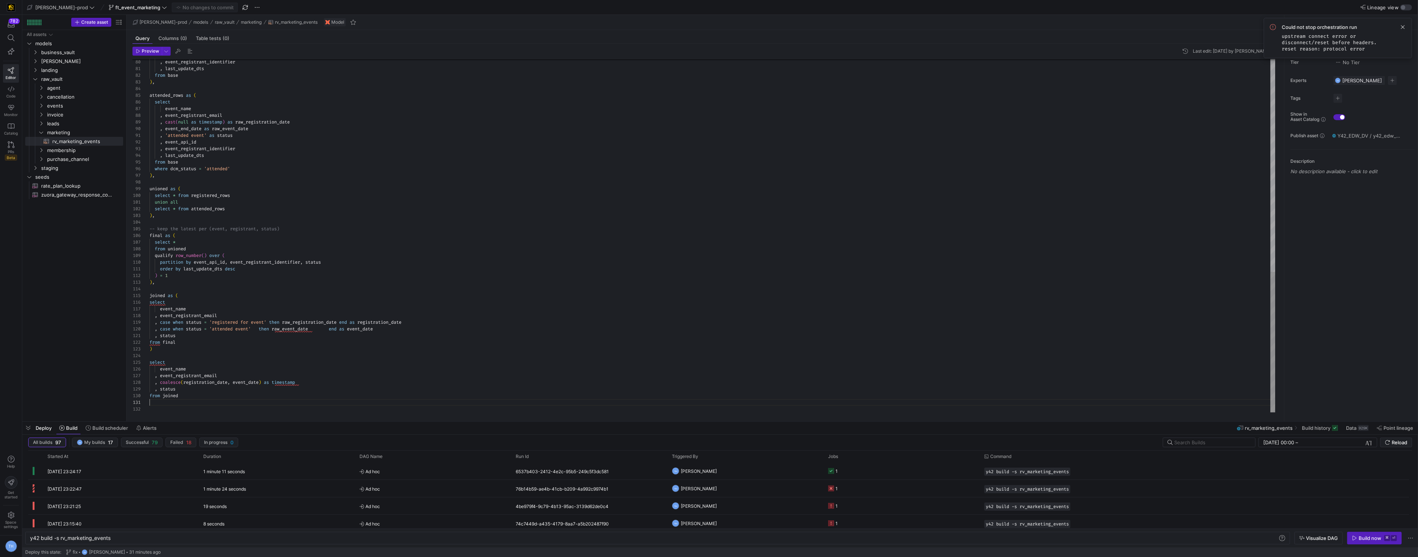
scroll to position [53, 0]
type textarea "{{ config(materialized='view') }} with dcm as ( select * from {{ ref('stg_sales…"
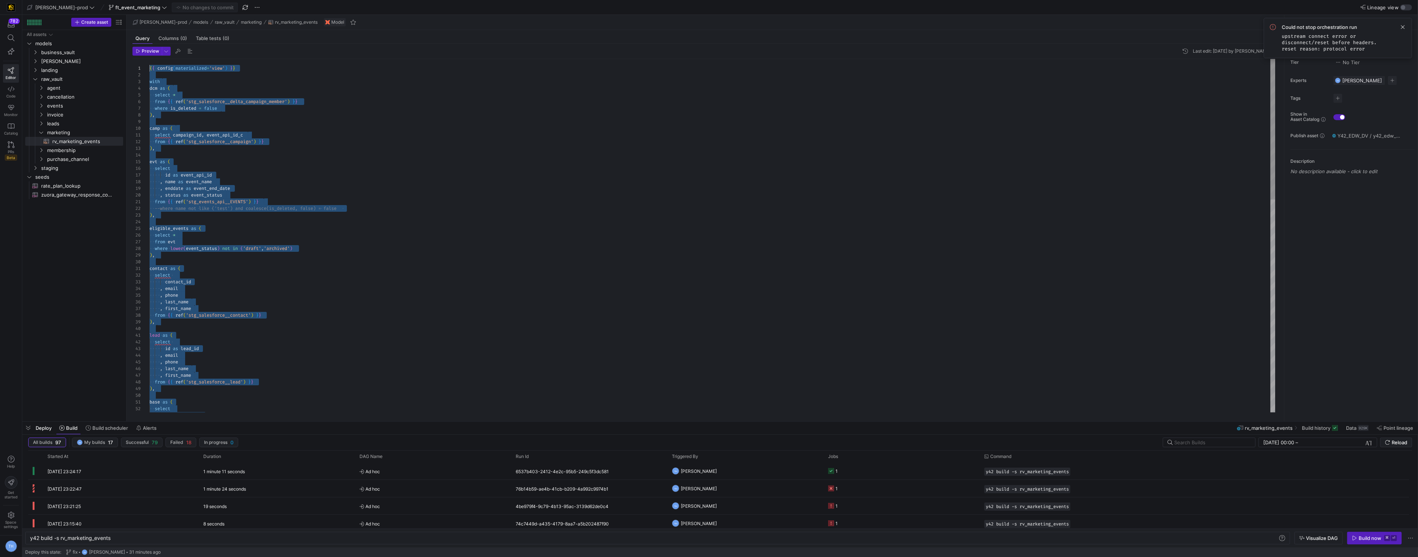
drag, startPoint x: 190, startPoint y: 401, endPoint x: 119, endPoint y: -36, distance: 442.4
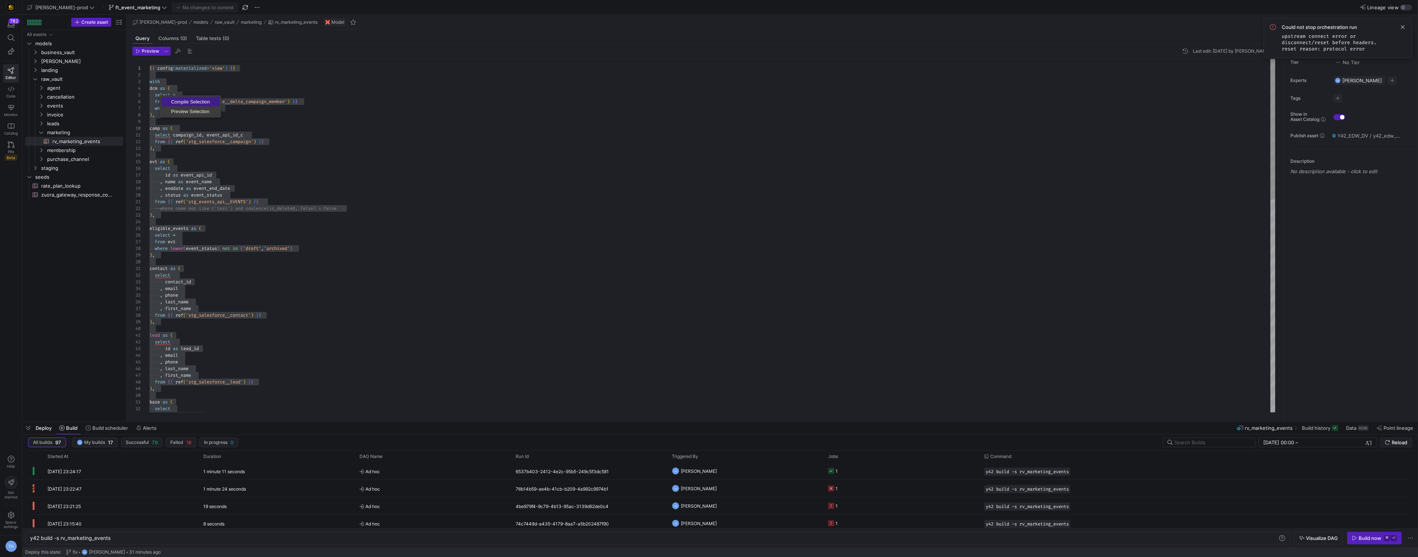
click at [183, 102] on span "Compile Selection" at bounding box center [190, 101] width 58 height 5
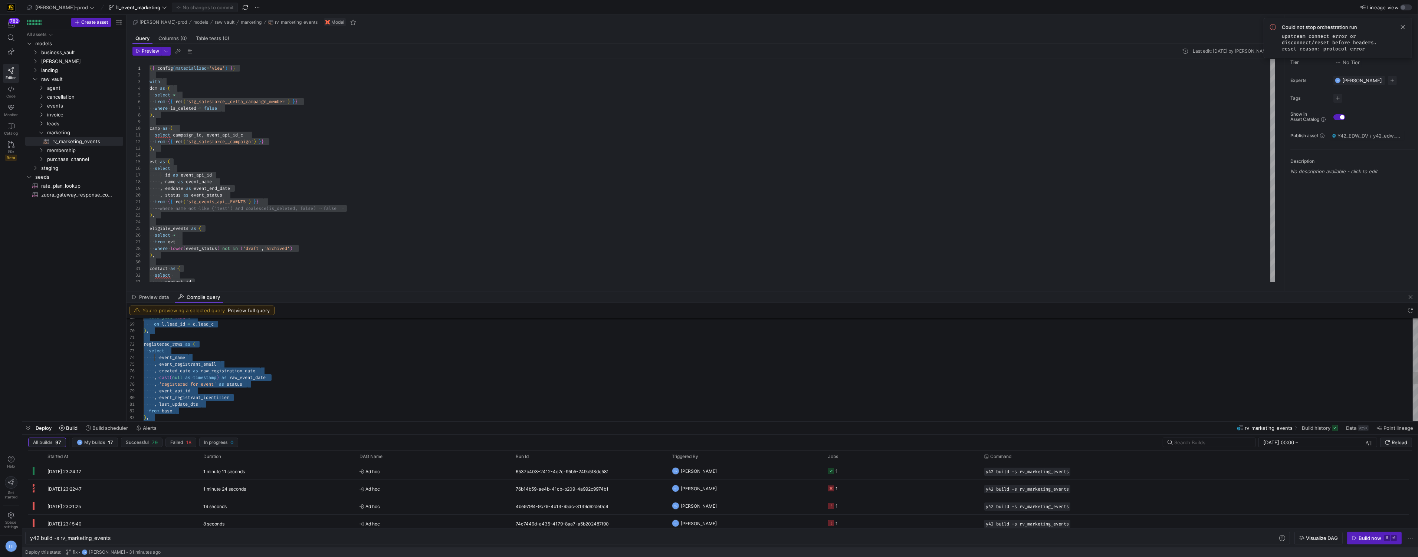
scroll to position [46, 0]
type textarea "with dcm as ( select * from "Y42_EDW_DV"."Y42_EDW_DV_PROD_F73CAE41109B4CDD8891B…"
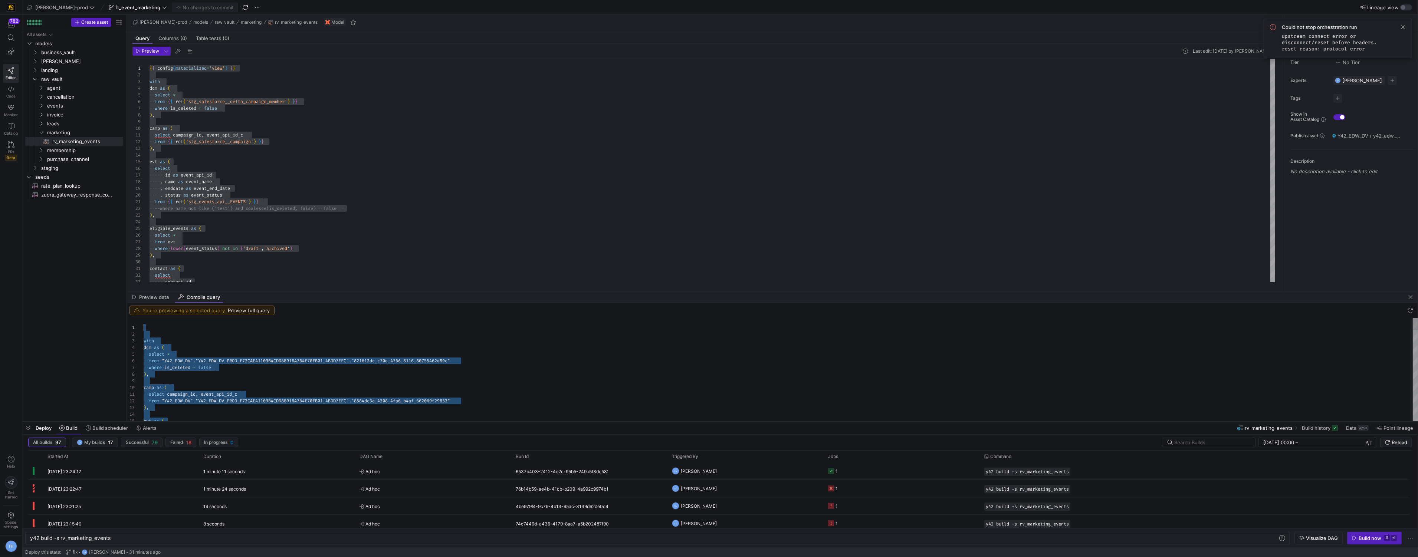
drag, startPoint x: 194, startPoint y: 417, endPoint x: 134, endPoint y: 209, distance: 216.9
click at [429, 472] on span "Ad hoc" at bounding box center [432, 471] width 147 height 17
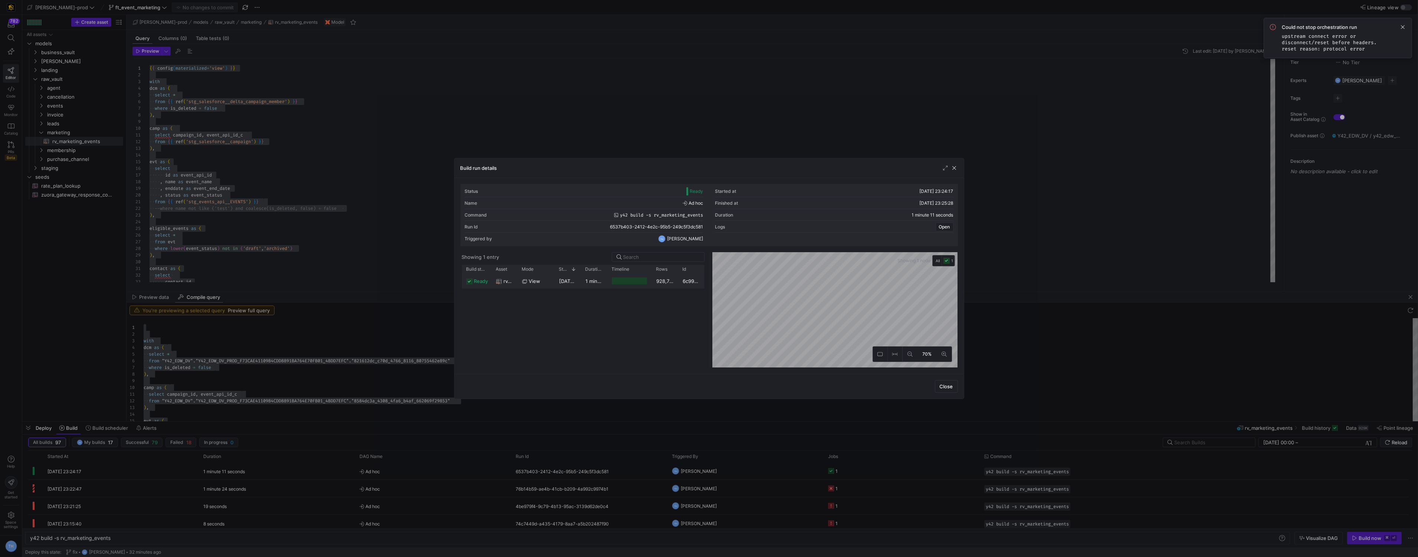
click at [589, 285] on div "1 minute 10 seconds" at bounding box center [594, 281] width 26 height 14
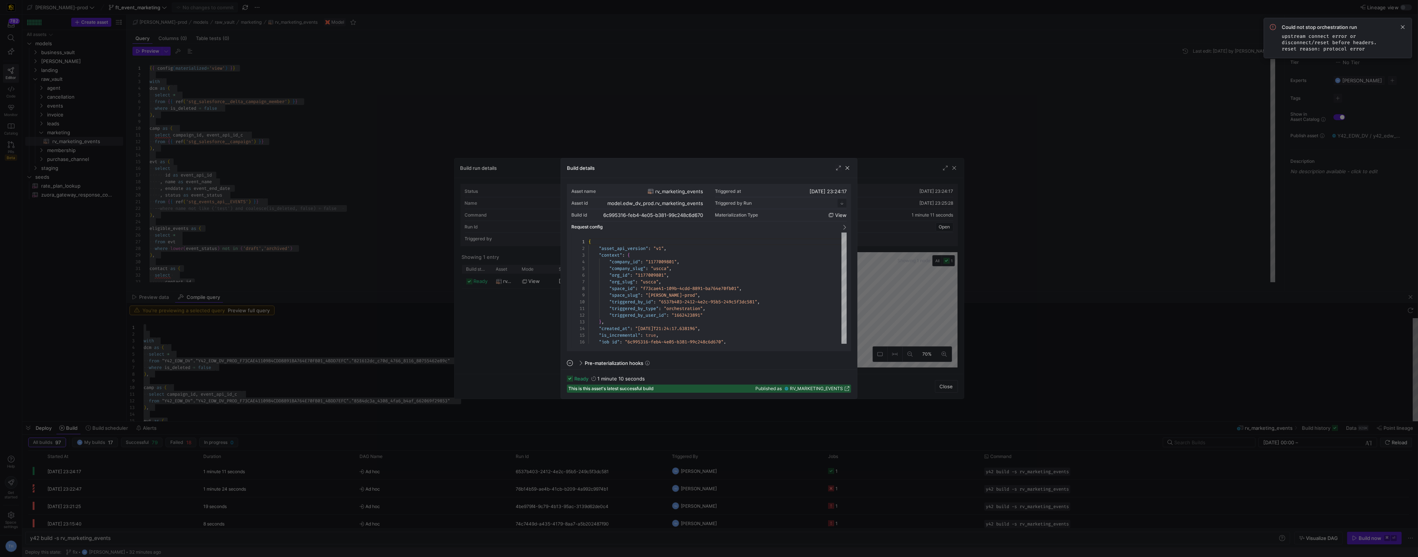
scroll to position [67, 0]
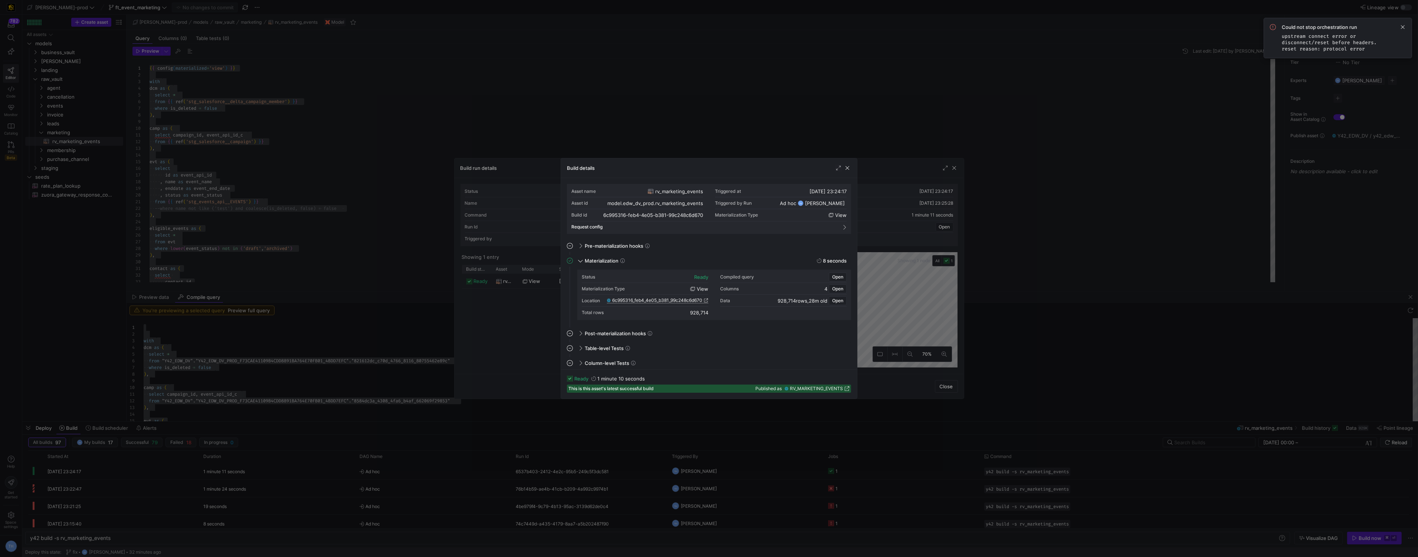
click at [640, 300] on span "6c995316_feb4_4e05_b381_99c248c6d670" at bounding box center [657, 300] width 90 height 5
click at [451, 92] on div at bounding box center [709, 278] width 1418 height 557
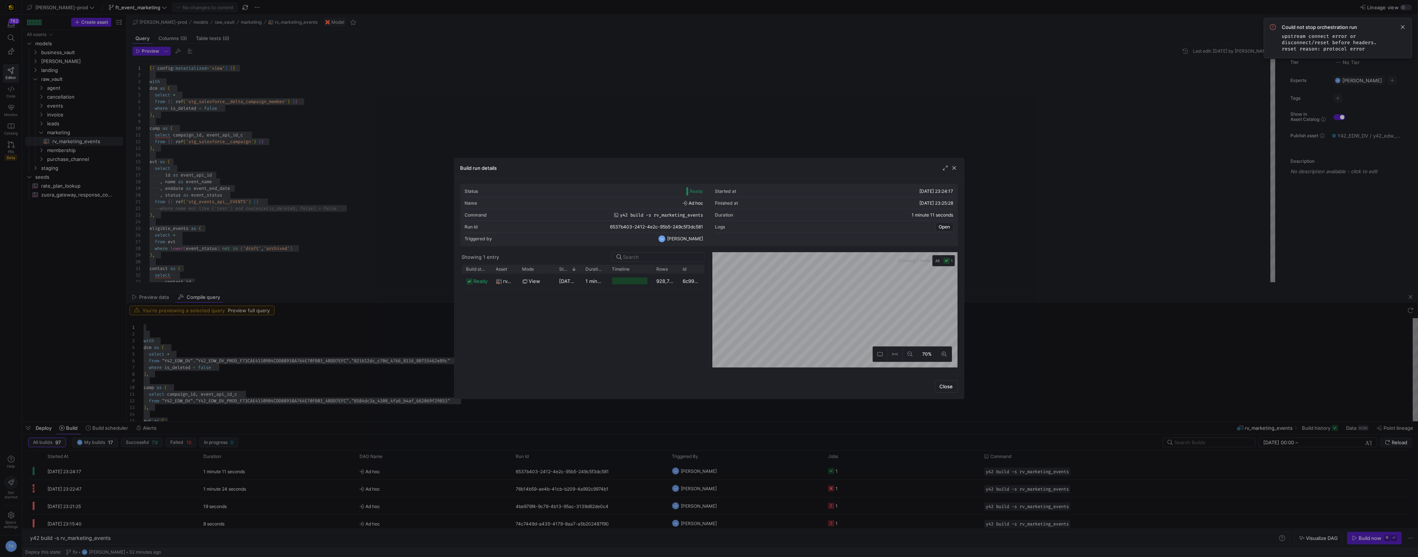
click at [451, 92] on div at bounding box center [709, 278] width 1418 height 557
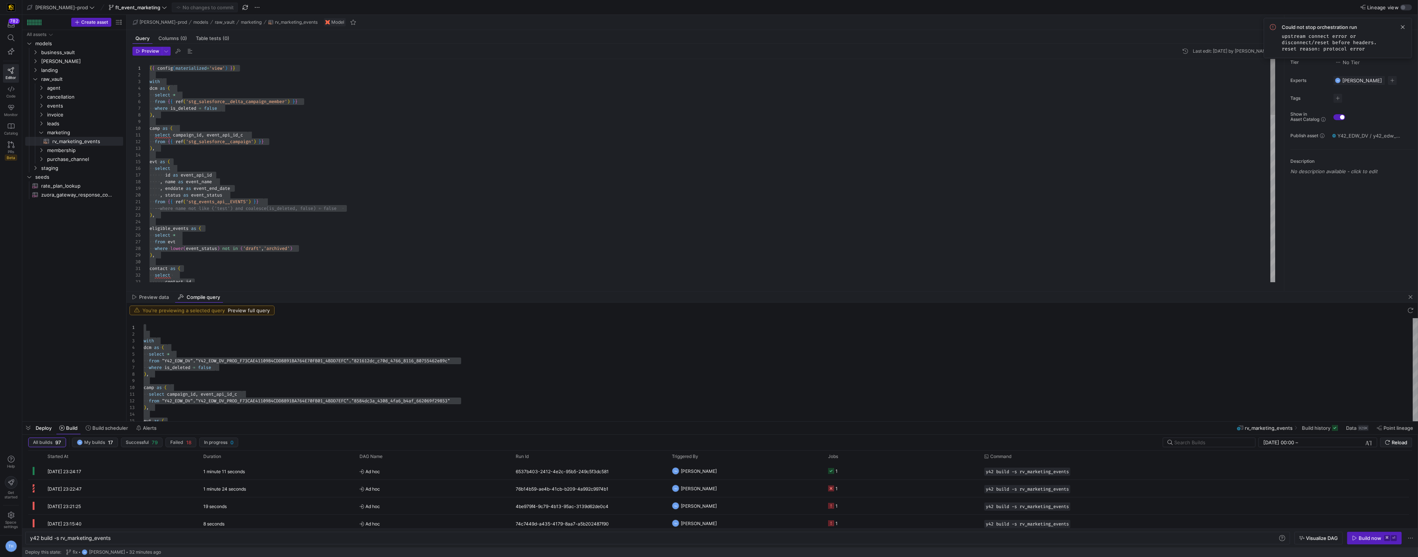
type textarea "from {{ ref('stg_events_api__EVENTS') }} --where name not like ('test') and coa…"
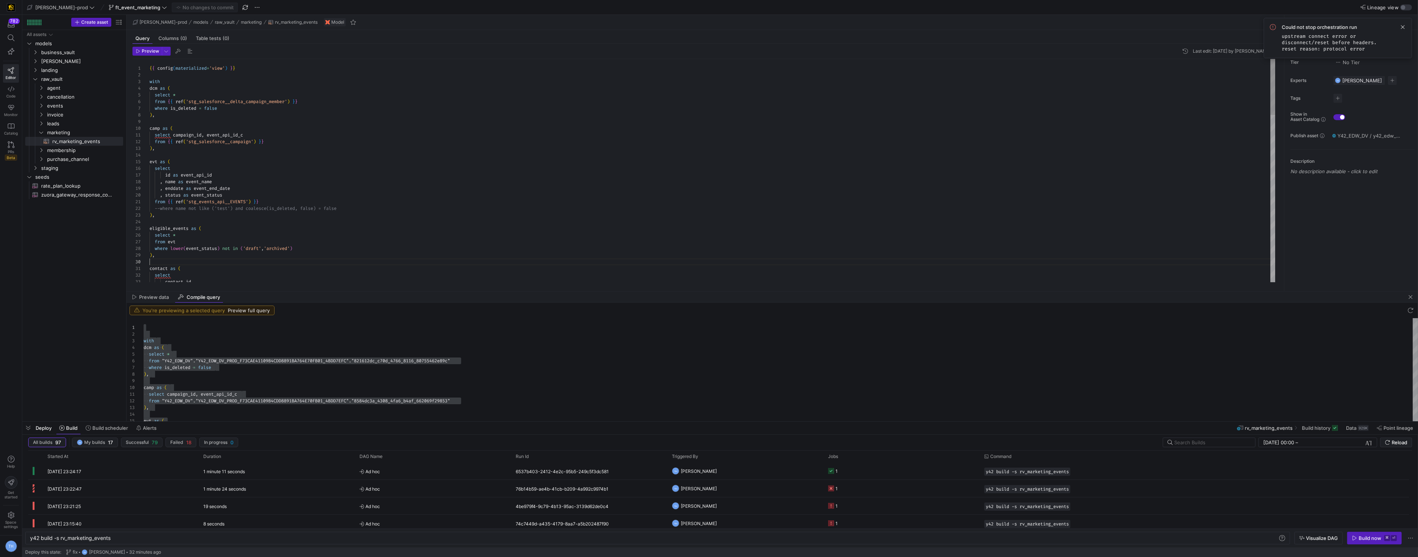
click at [361, 260] on div "eligible_events as ( select * from evt where lower ( event_status ) not in ( 'd…" at bounding box center [712, 502] width 1126 height 887
